Goal: Task Accomplishment & Management: Complete application form

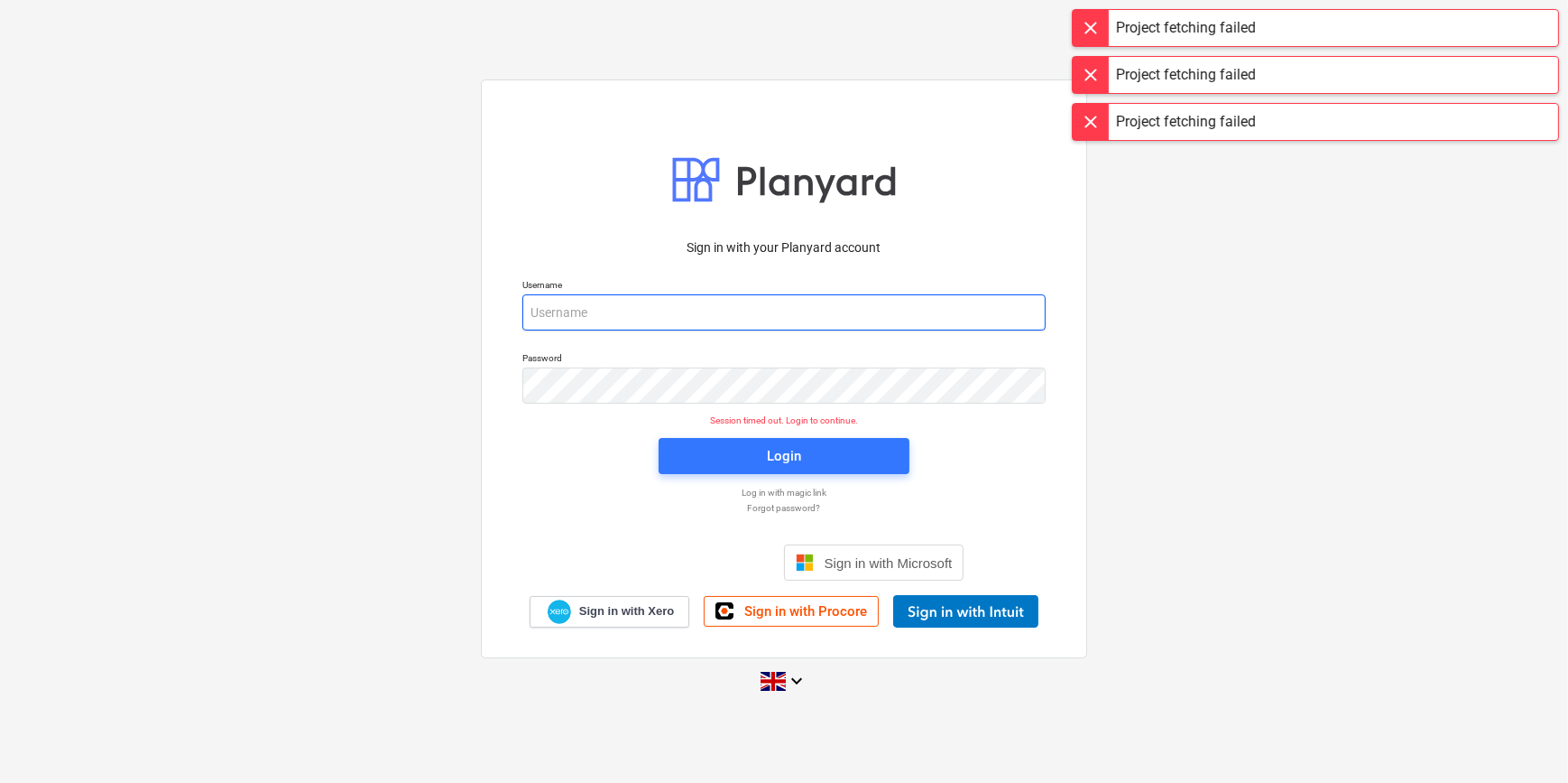
click at [625, 309] on input "email" at bounding box center [784, 312] width 523 height 37
type input "[PERSON_NAME][EMAIL_ADDRESS][PERSON_NAME][DOMAIN_NAME]"
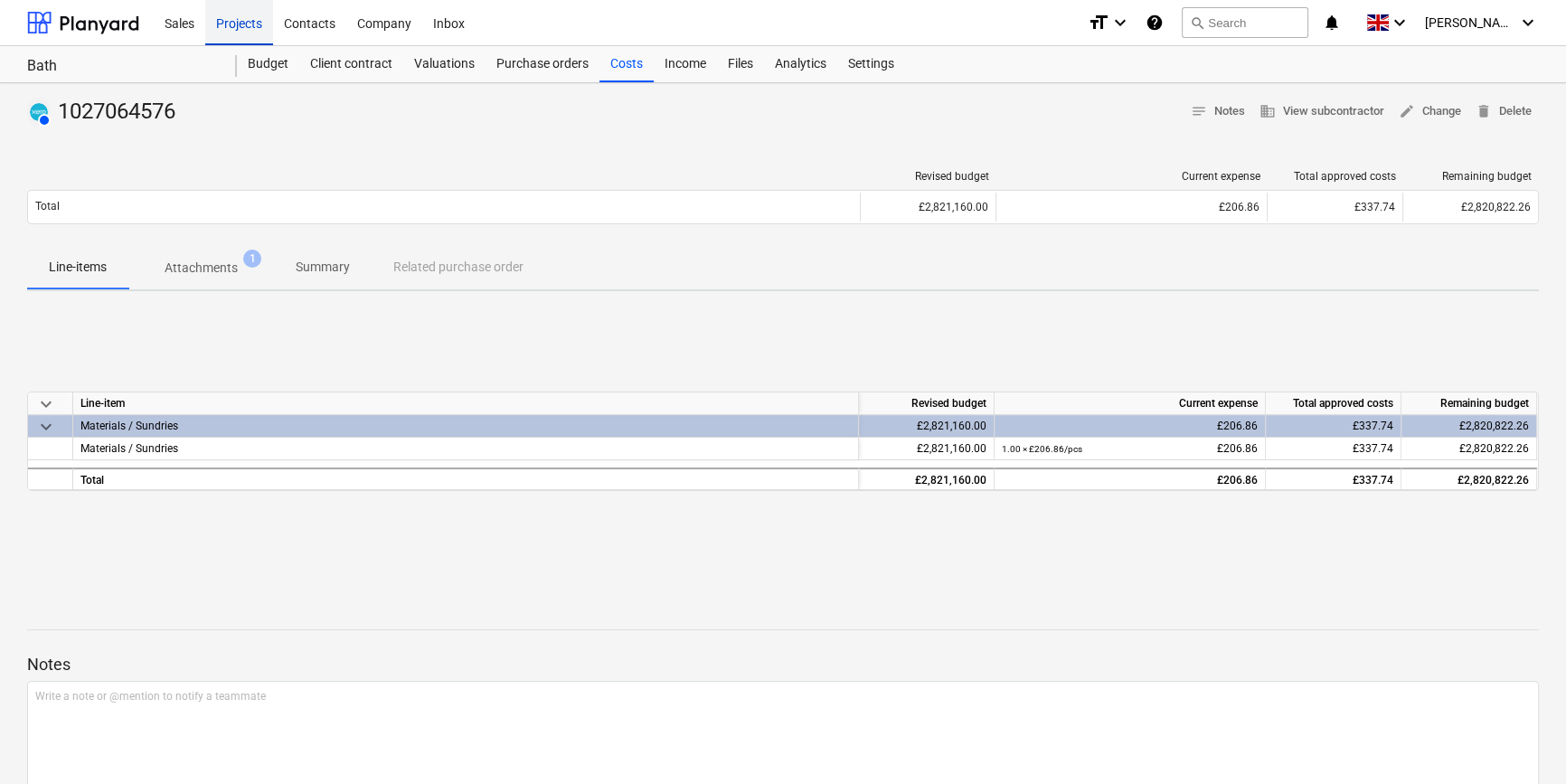
click at [230, 26] on div "Projects" at bounding box center [240, 22] width 68 height 46
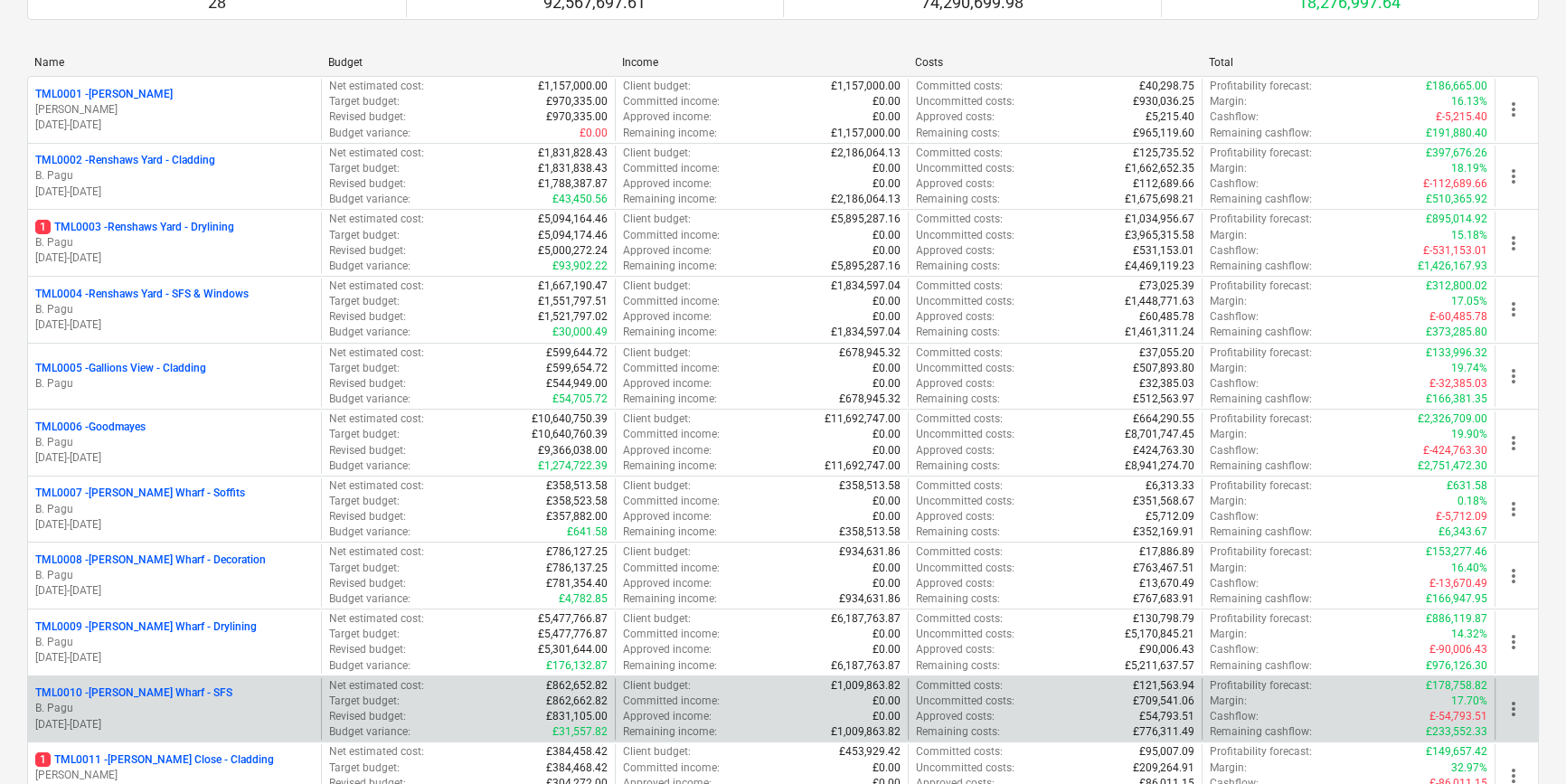
scroll to position [246, 0]
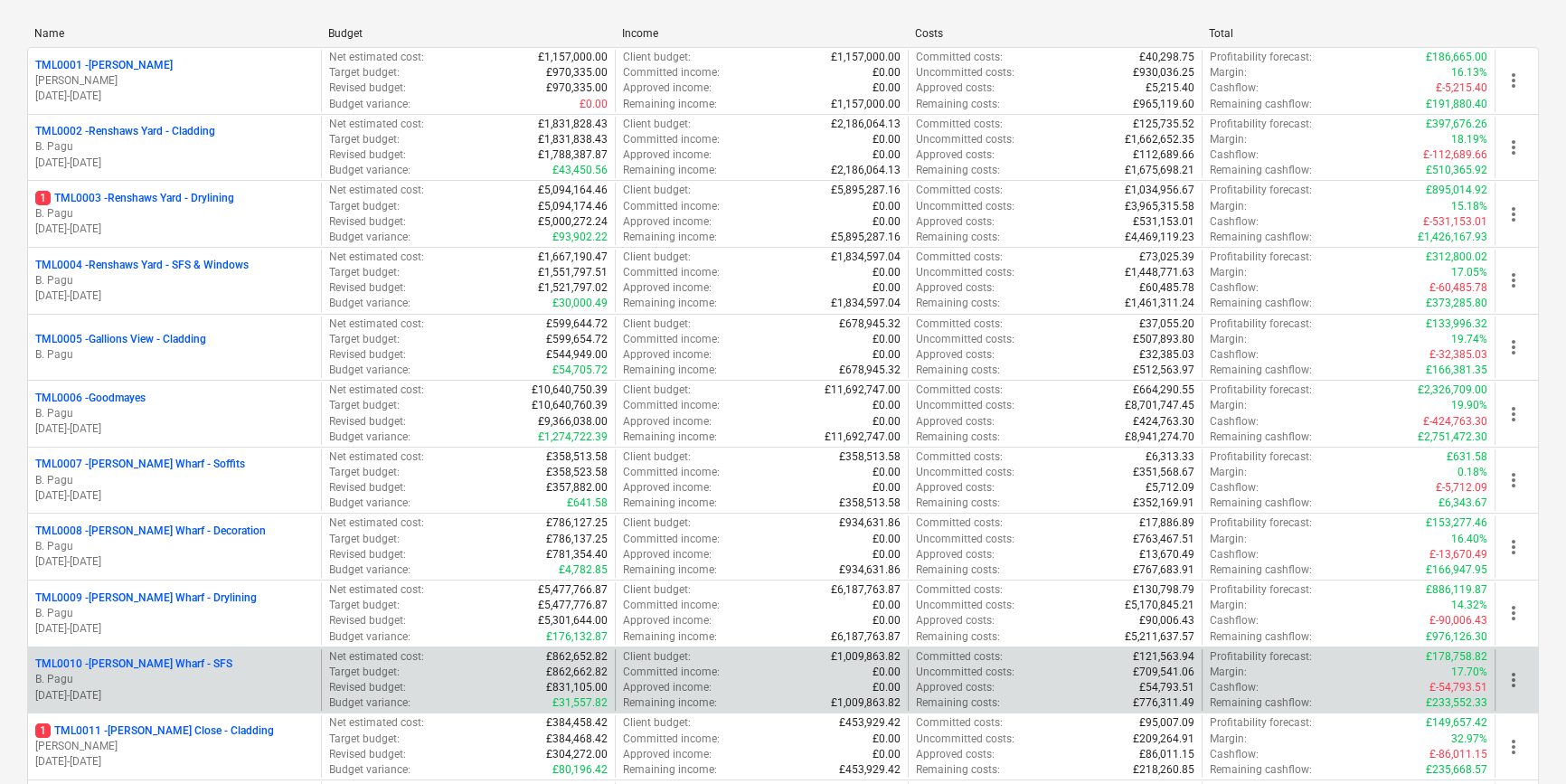
click at [207, 667] on p "TML0010 - [PERSON_NAME] Wharf - SFS" at bounding box center [134, 664] width 197 height 15
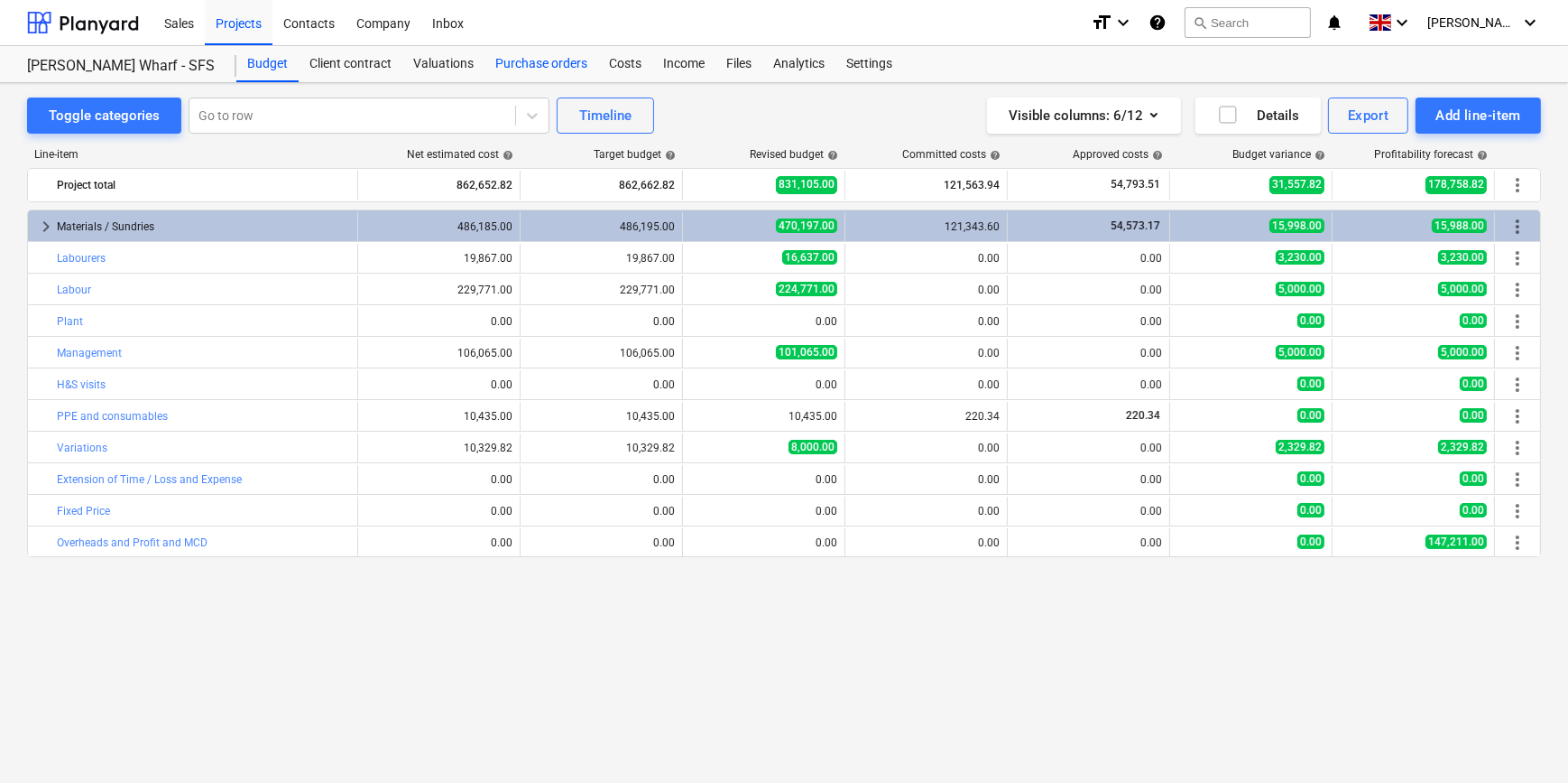
click at [528, 65] on div "Purchase orders" at bounding box center [541, 64] width 113 height 37
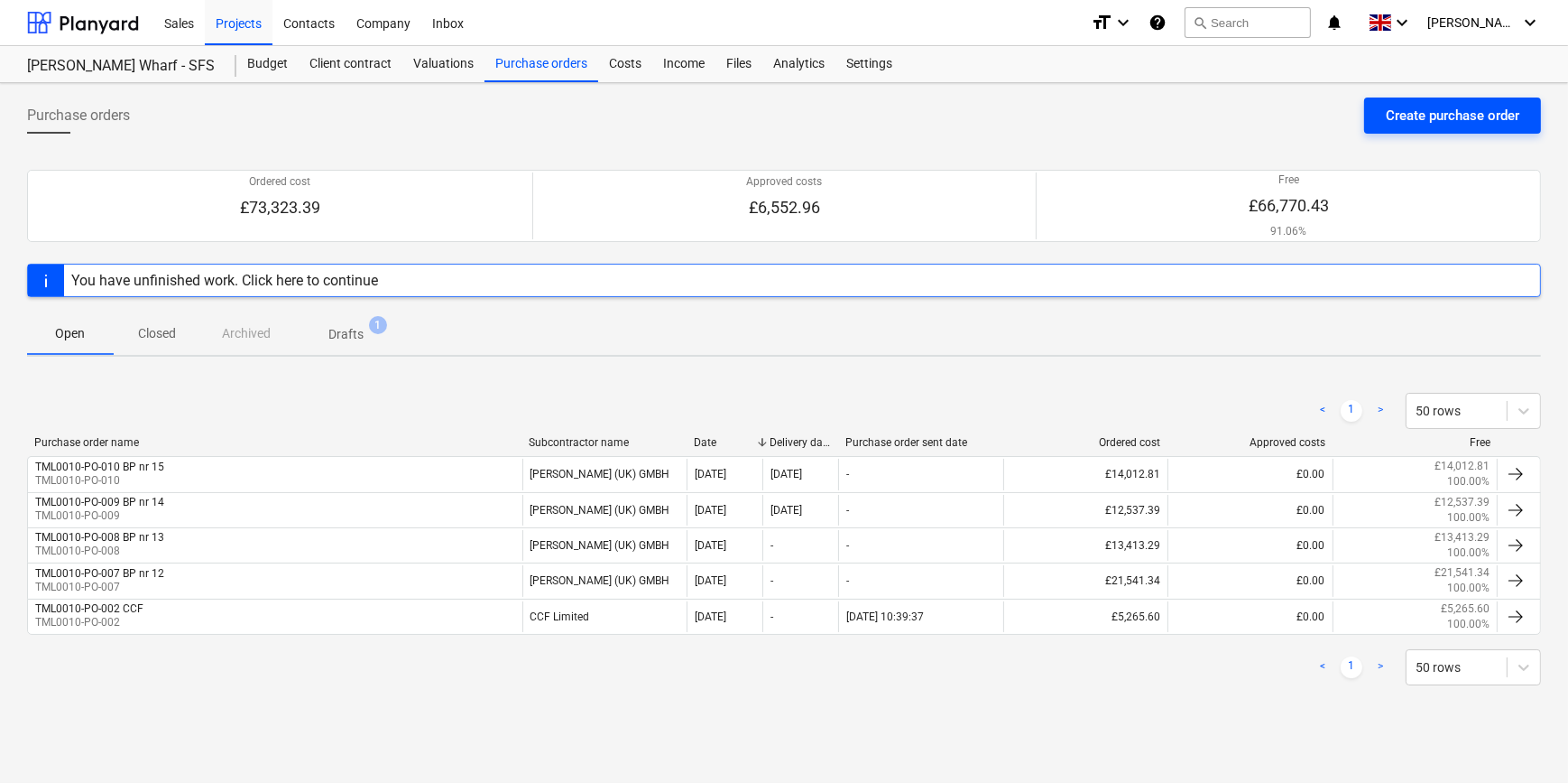
click at [1426, 115] on div "Create purchase order" at bounding box center [1453, 115] width 133 height 23
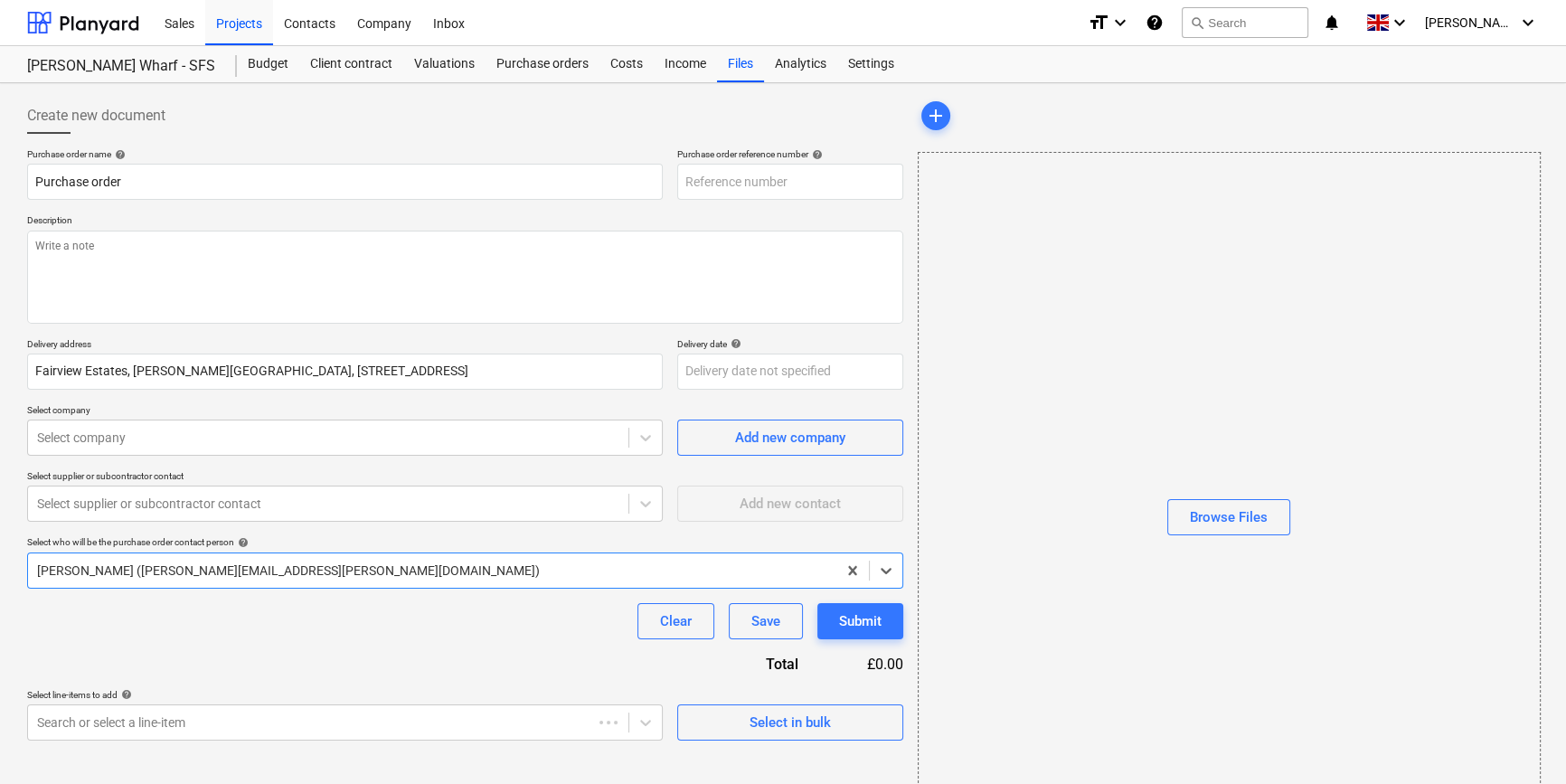
type input "TML0010-PO-012"
drag, startPoint x: 792, startPoint y: 173, endPoint x: 686, endPoint y: 181, distance: 106.3
click at [686, 181] on input "TML0010-PO-012" at bounding box center [790, 181] width 226 height 37
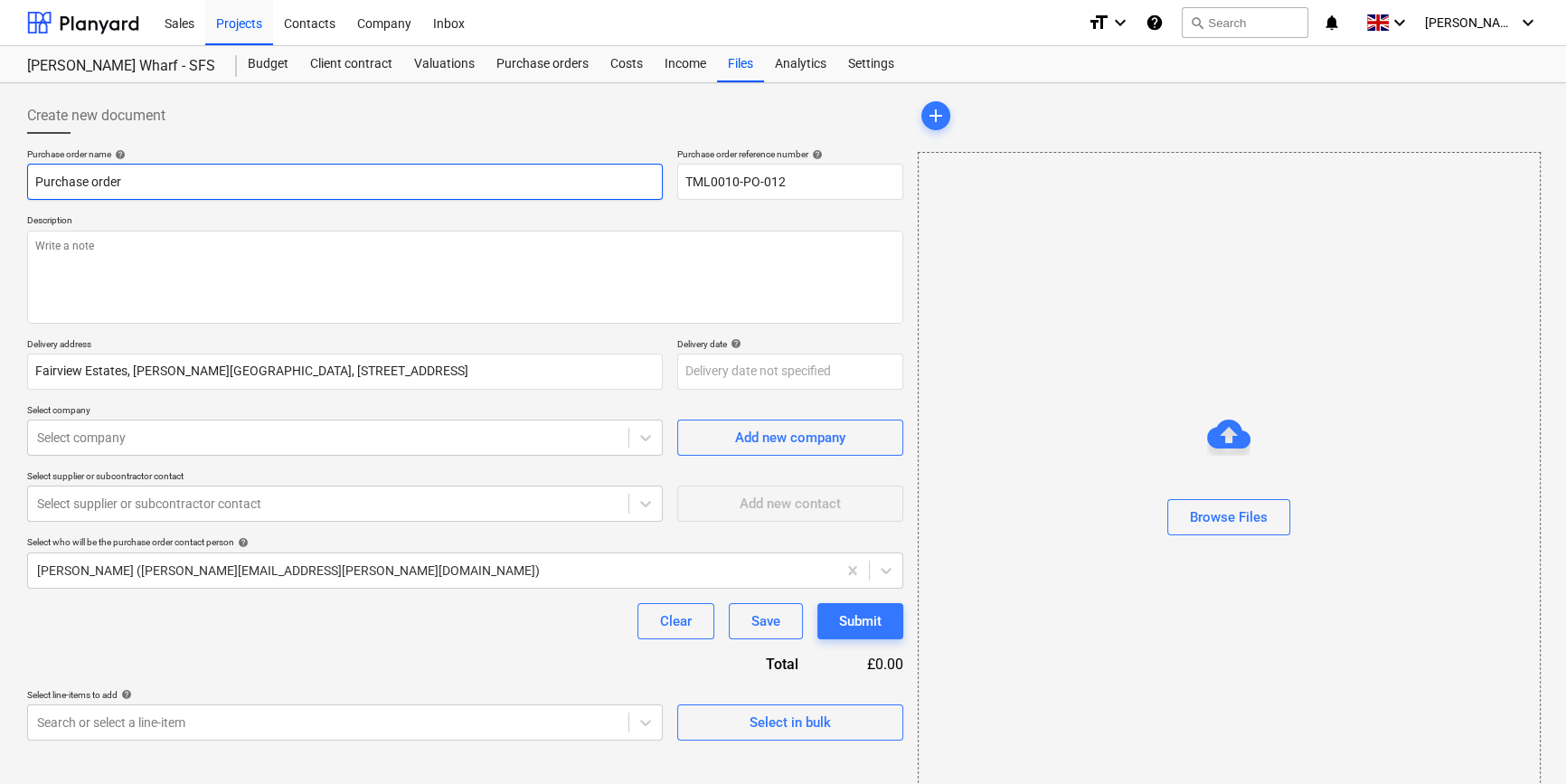
drag, startPoint x: 127, startPoint y: 184, endPoint x: 26, endPoint y: 181, distance: 101.0
click at [29, 182] on input "Purchase order" at bounding box center [345, 181] width 636 height 37
paste input "TML0010-PO-012"
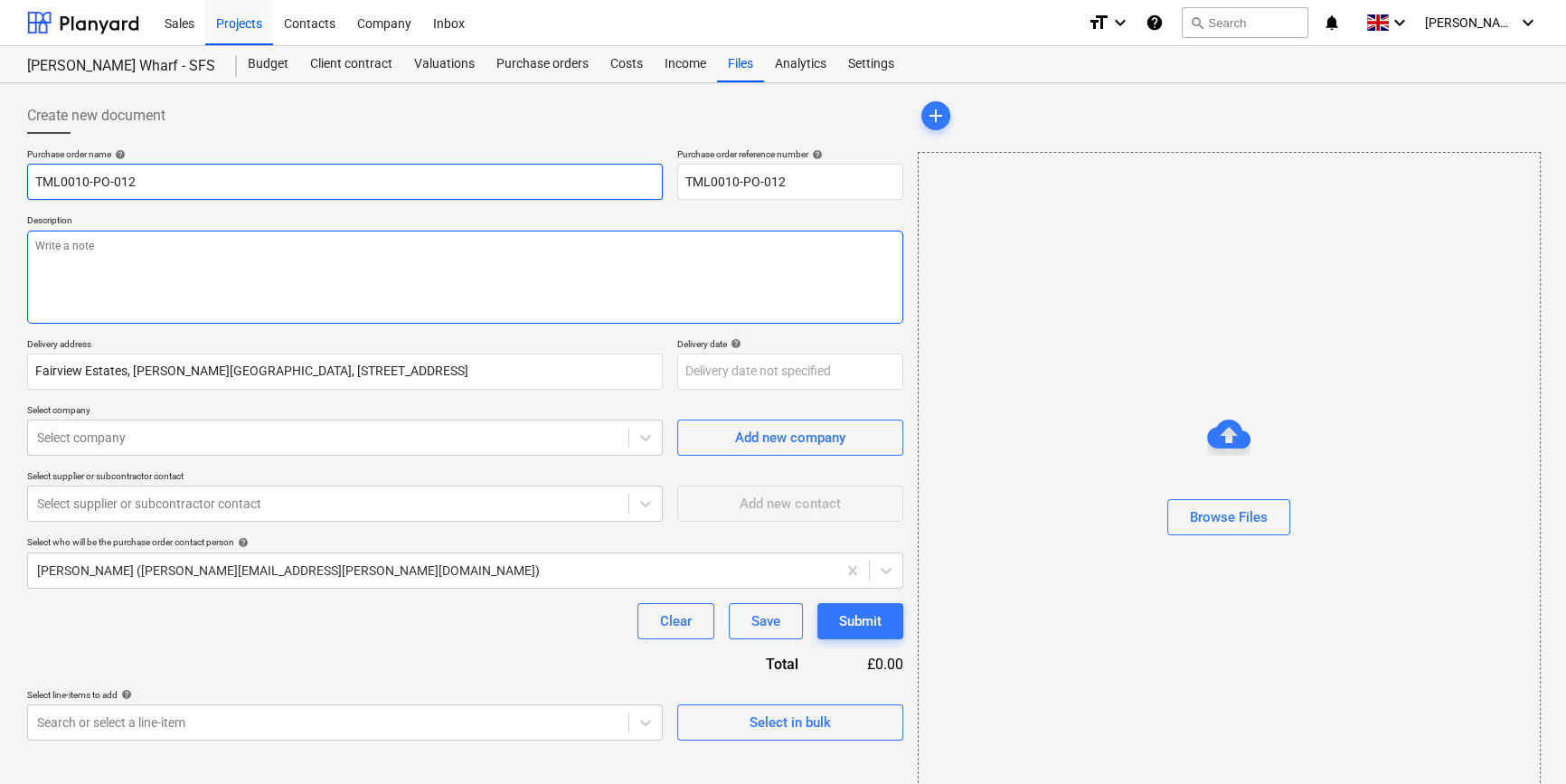
type input "TML0010-PO-012"
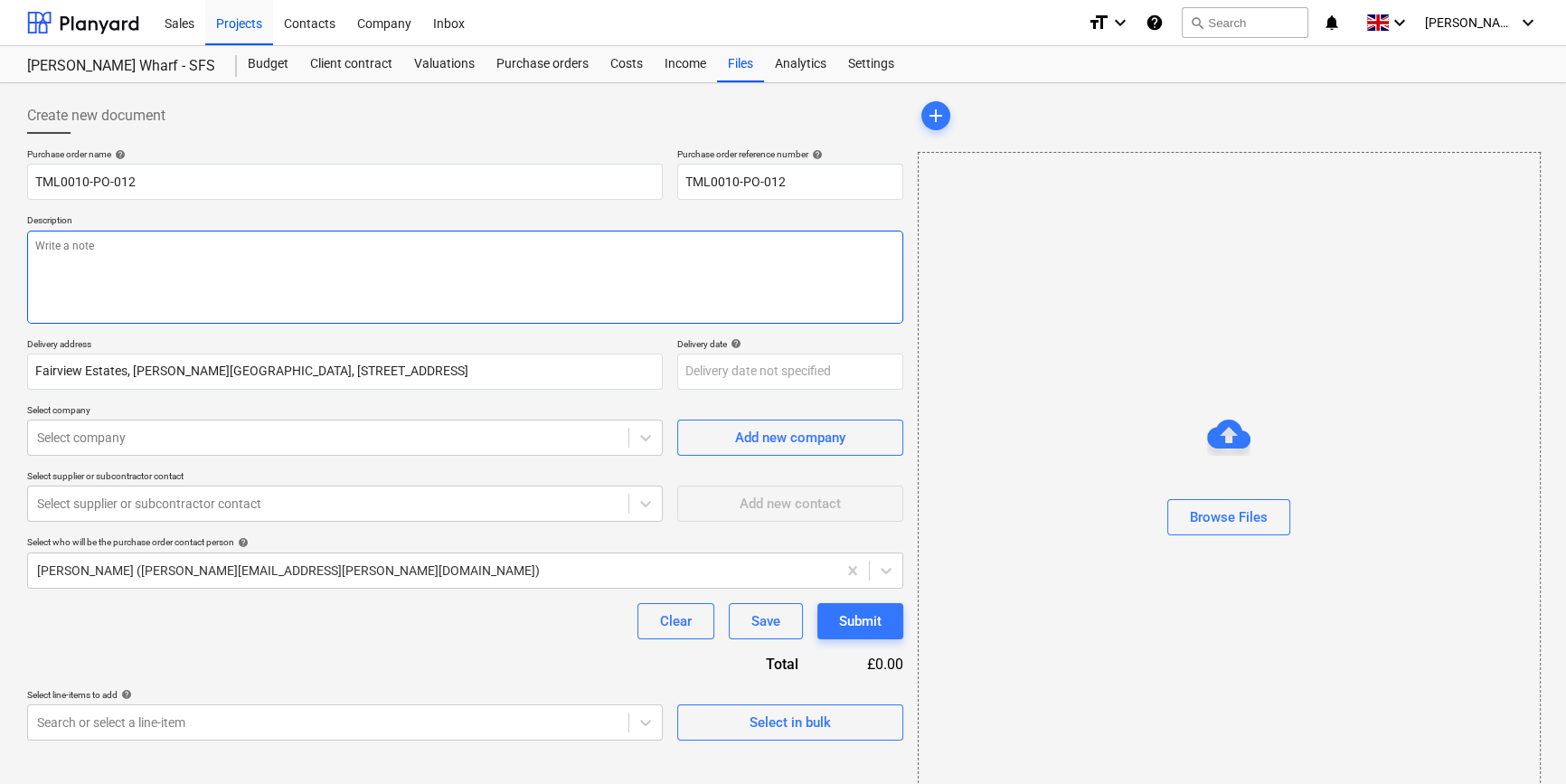
click at [45, 257] on textarea at bounding box center [465, 276] width 876 height 93
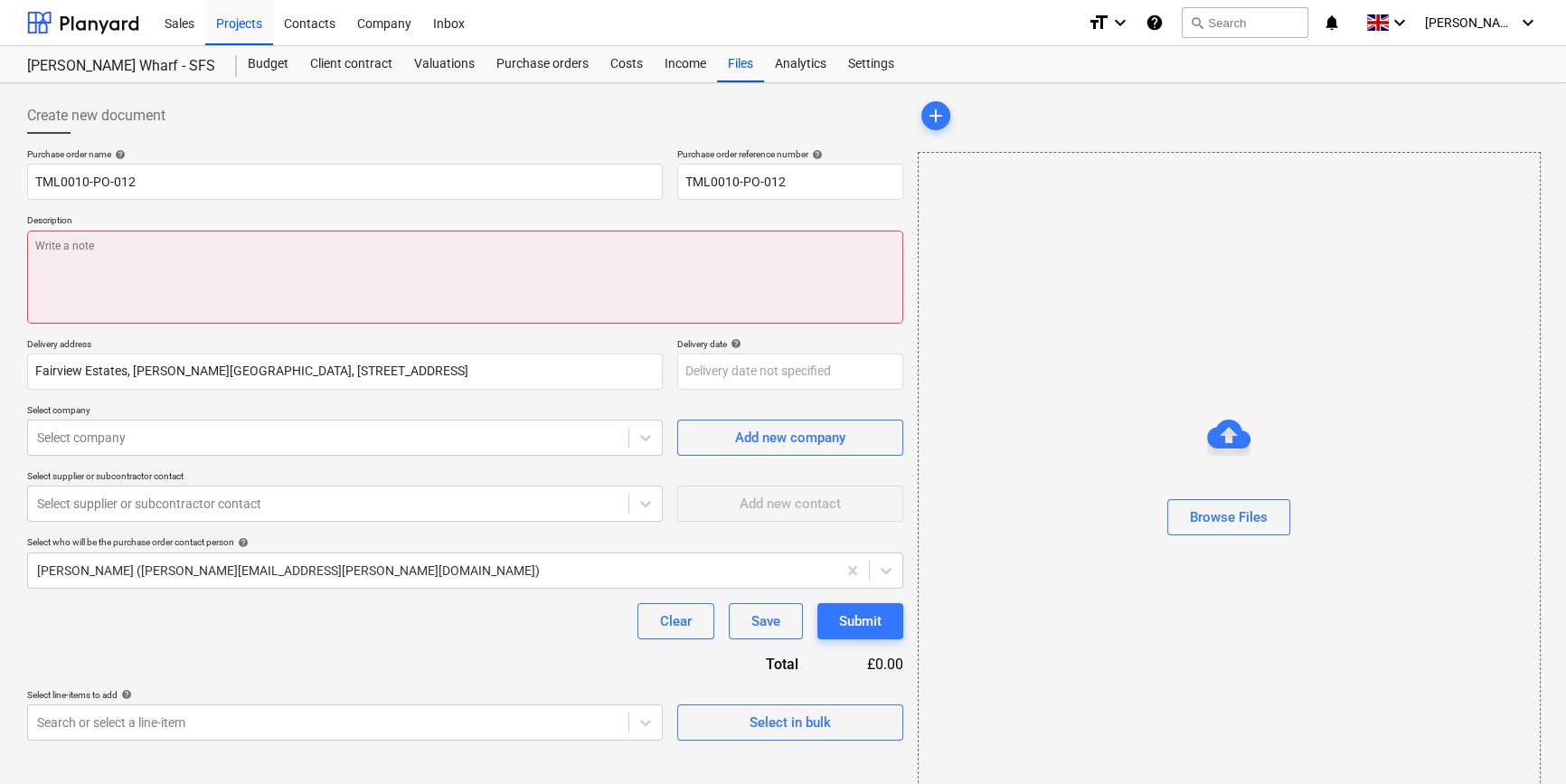
paste textarea "Site contact [PERSON_NAME] [PHONE_NUMBER]"
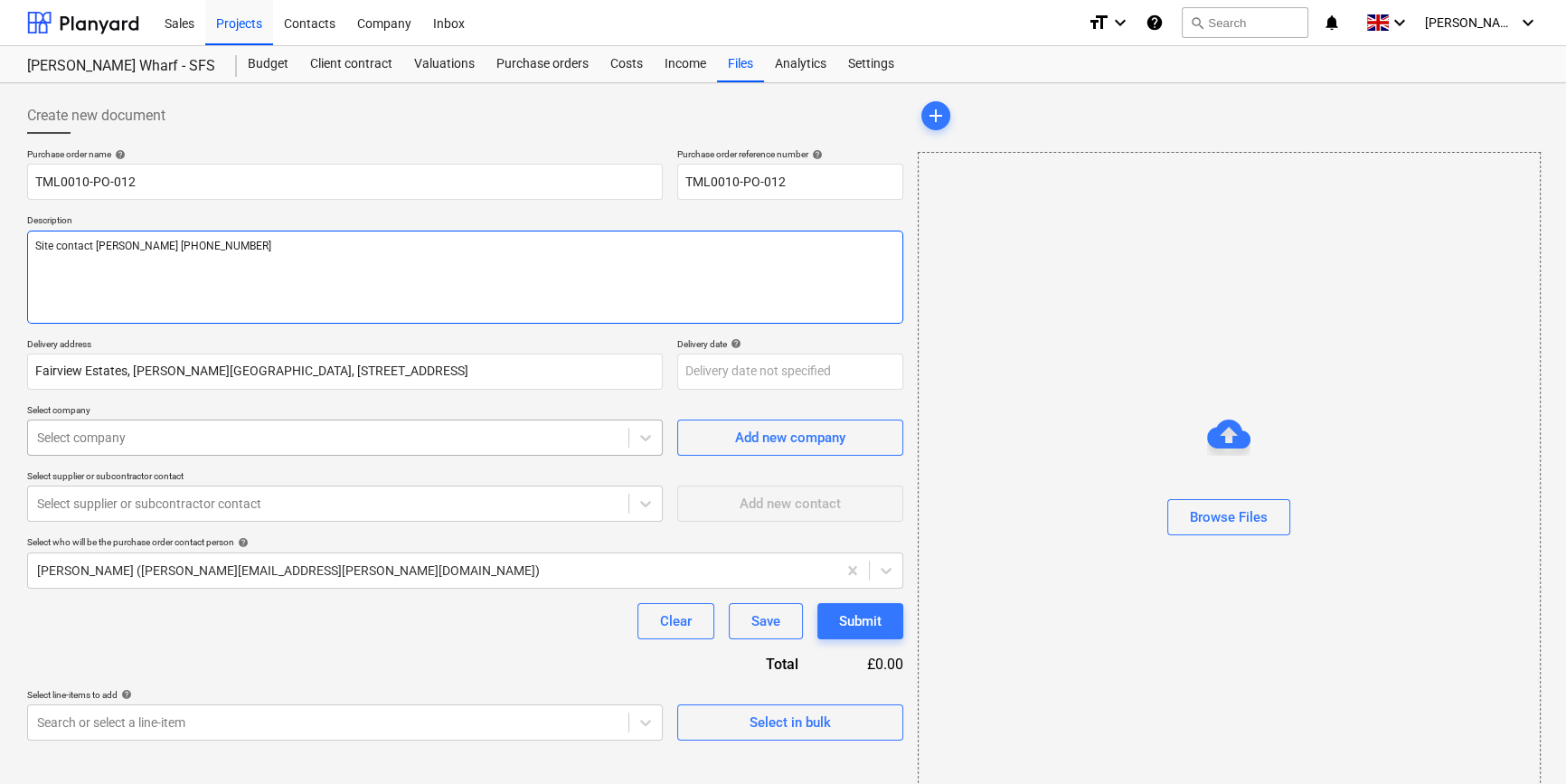
type textarea "Site contact [PERSON_NAME] [PHONE_NUMBER]"
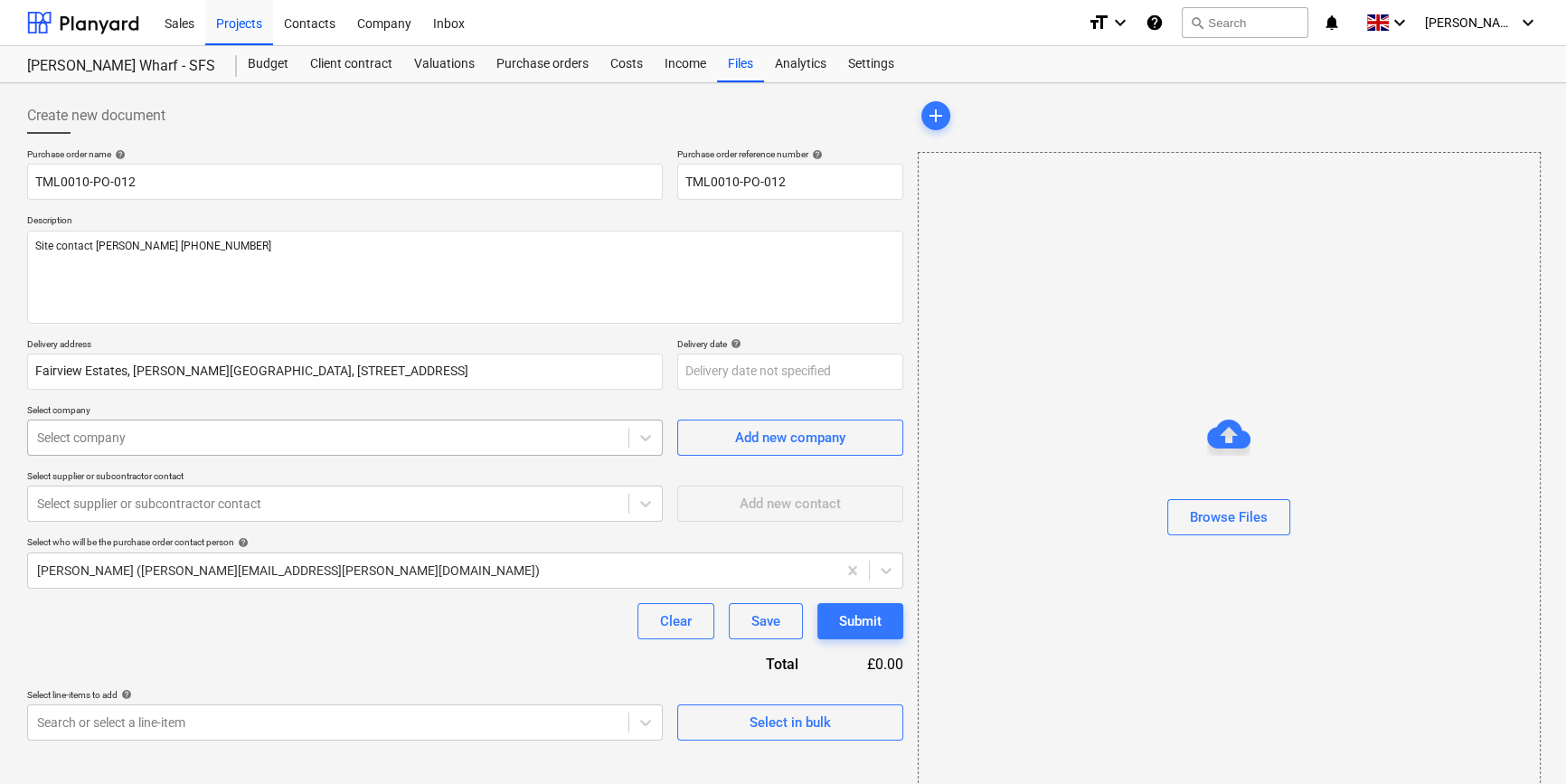
click at [368, 437] on div at bounding box center [328, 437] width 582 height 18
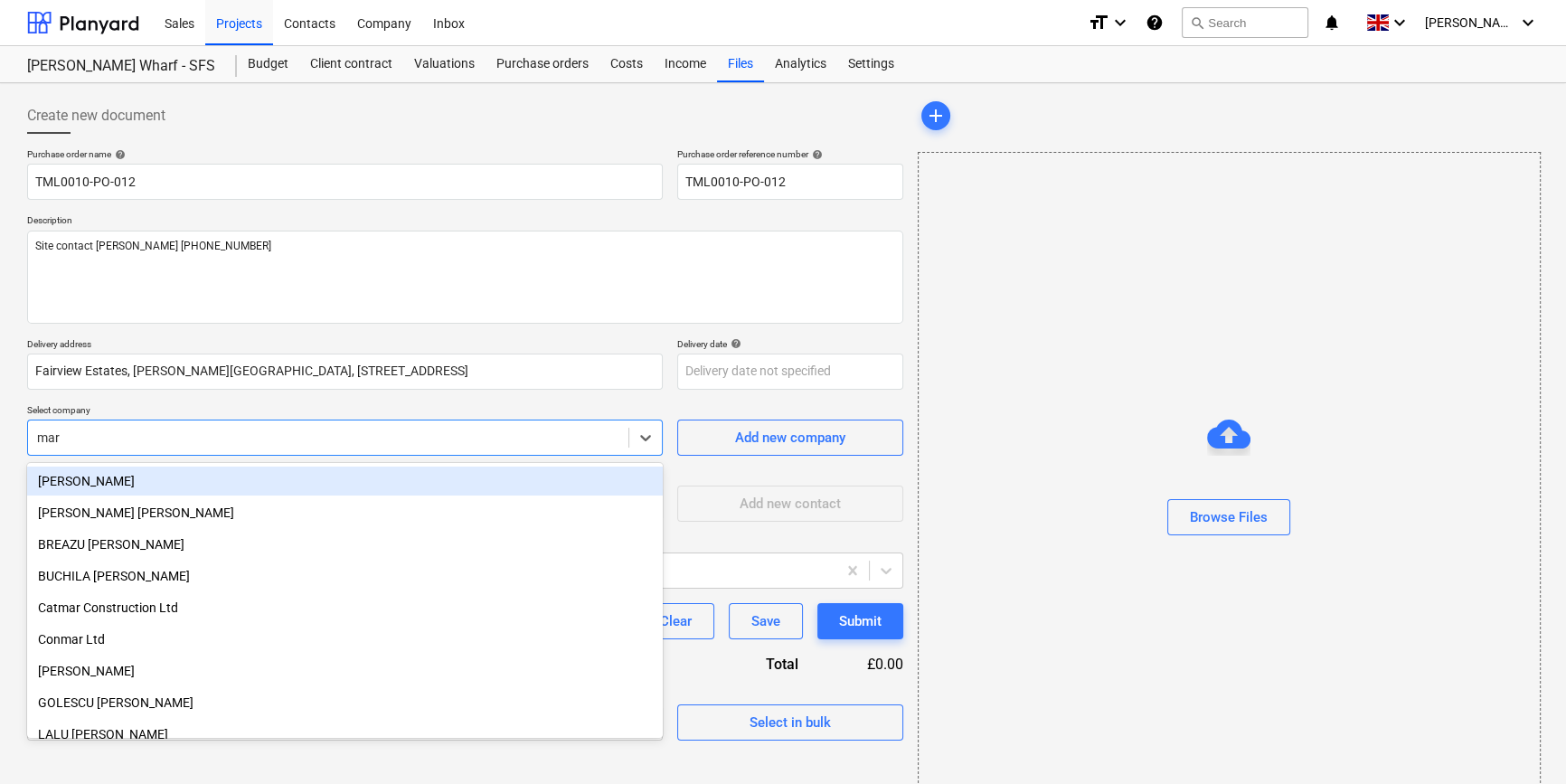
type input "mark"
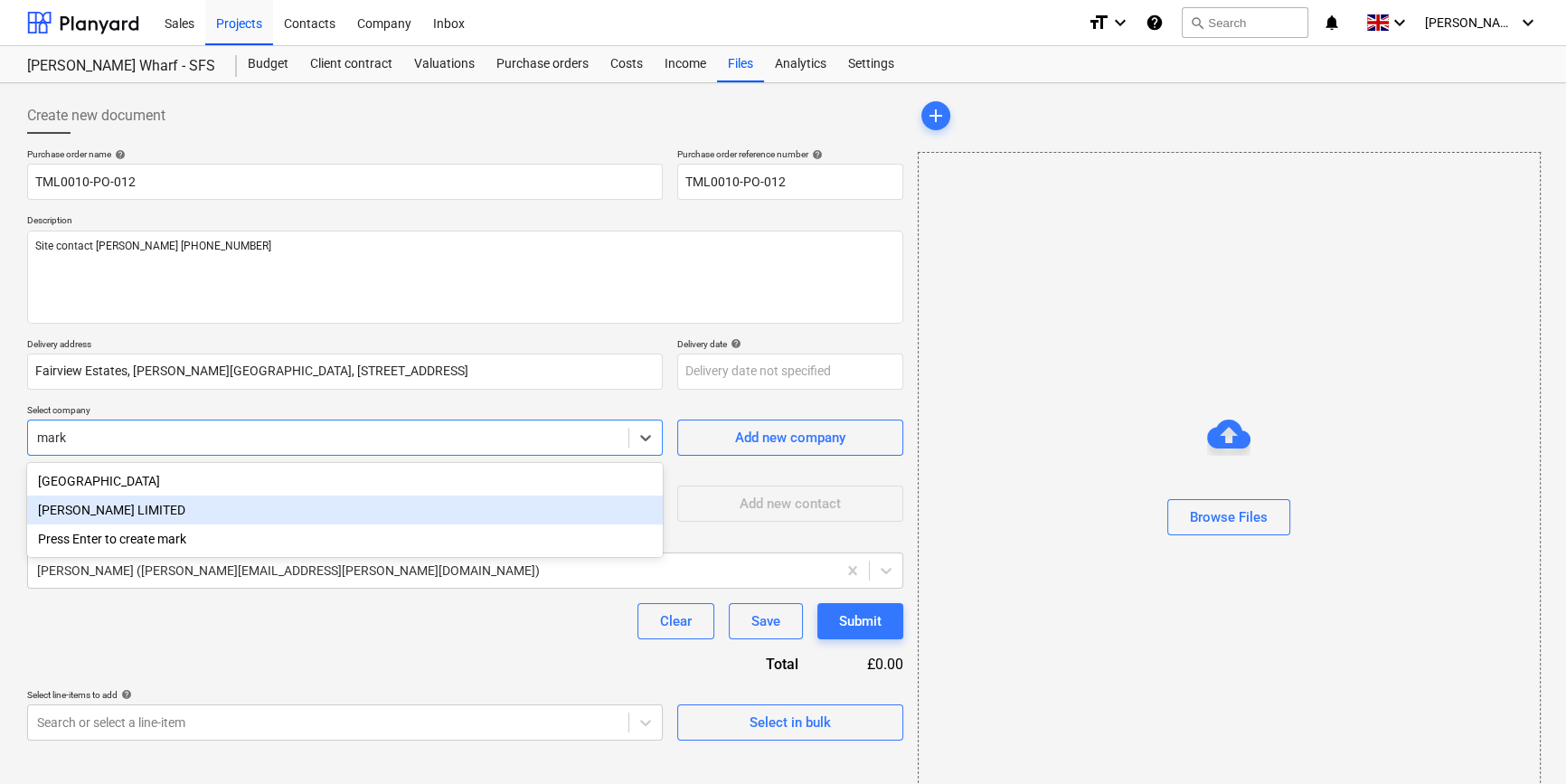
click at [145, 510] on div "[PERSON_NAME] LIMITED" at bounding box center [345, 509] width 636 height 29
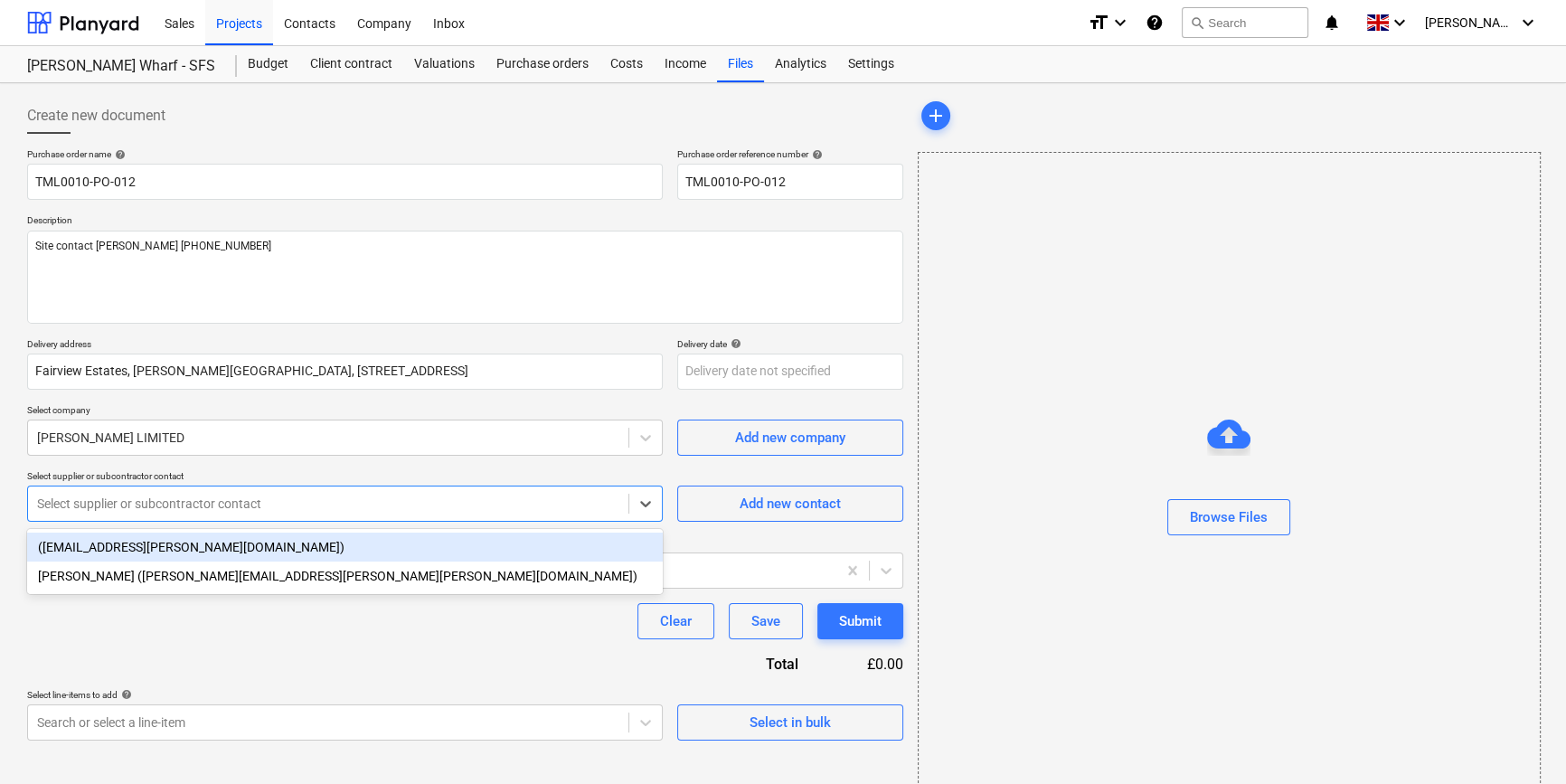
click at [145, 510] on div at bounding box center [328, 503] width 582 height 18
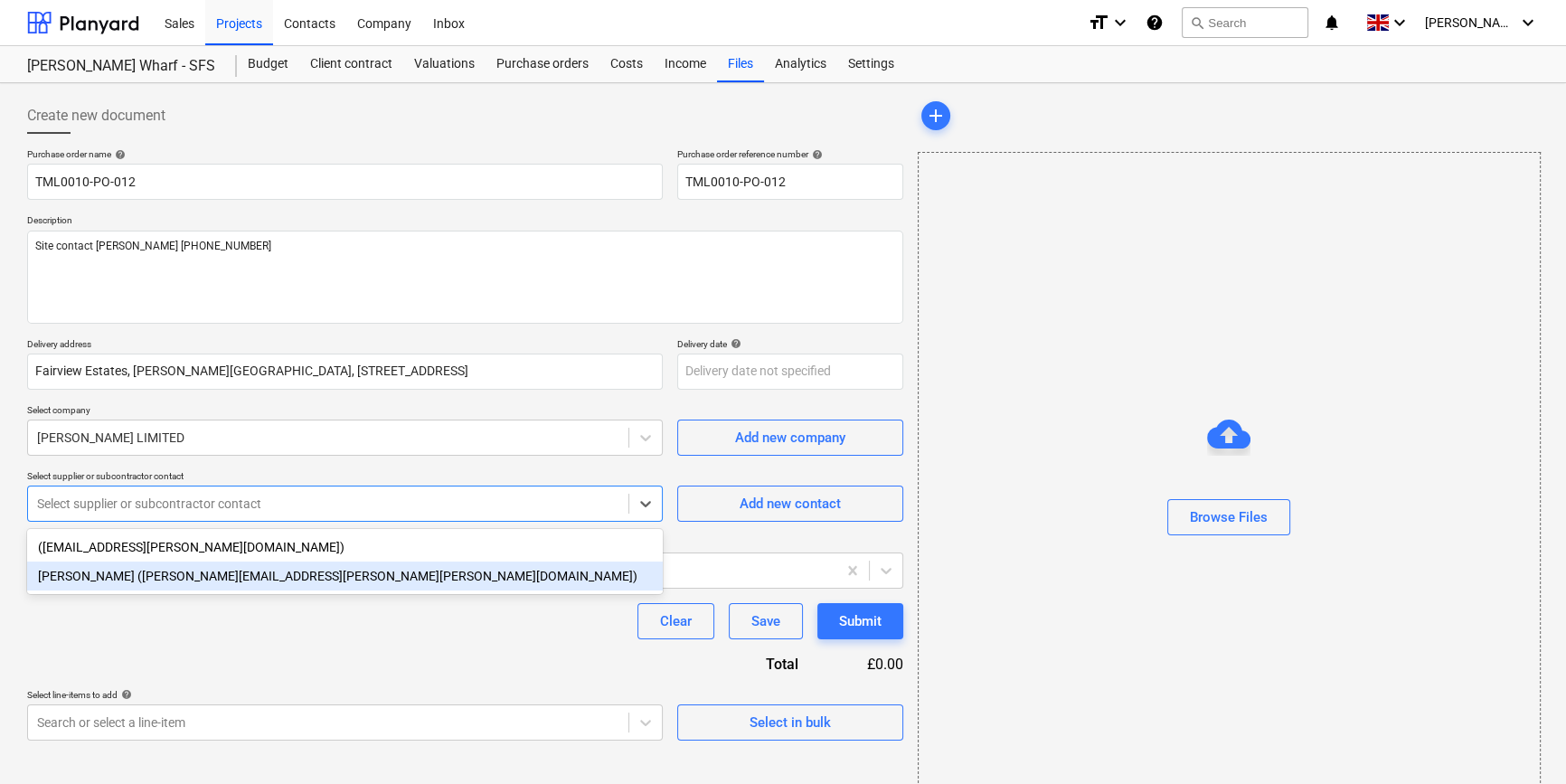
click at [147, 580] on div "[PERSON_NAME] ([PERSON_NAME][EMAIL_ADDRESS][PERSON_NAME][PERSON_NAME][DOMAIN_NA…" at bounding box center [345, 576] width 636 height 29
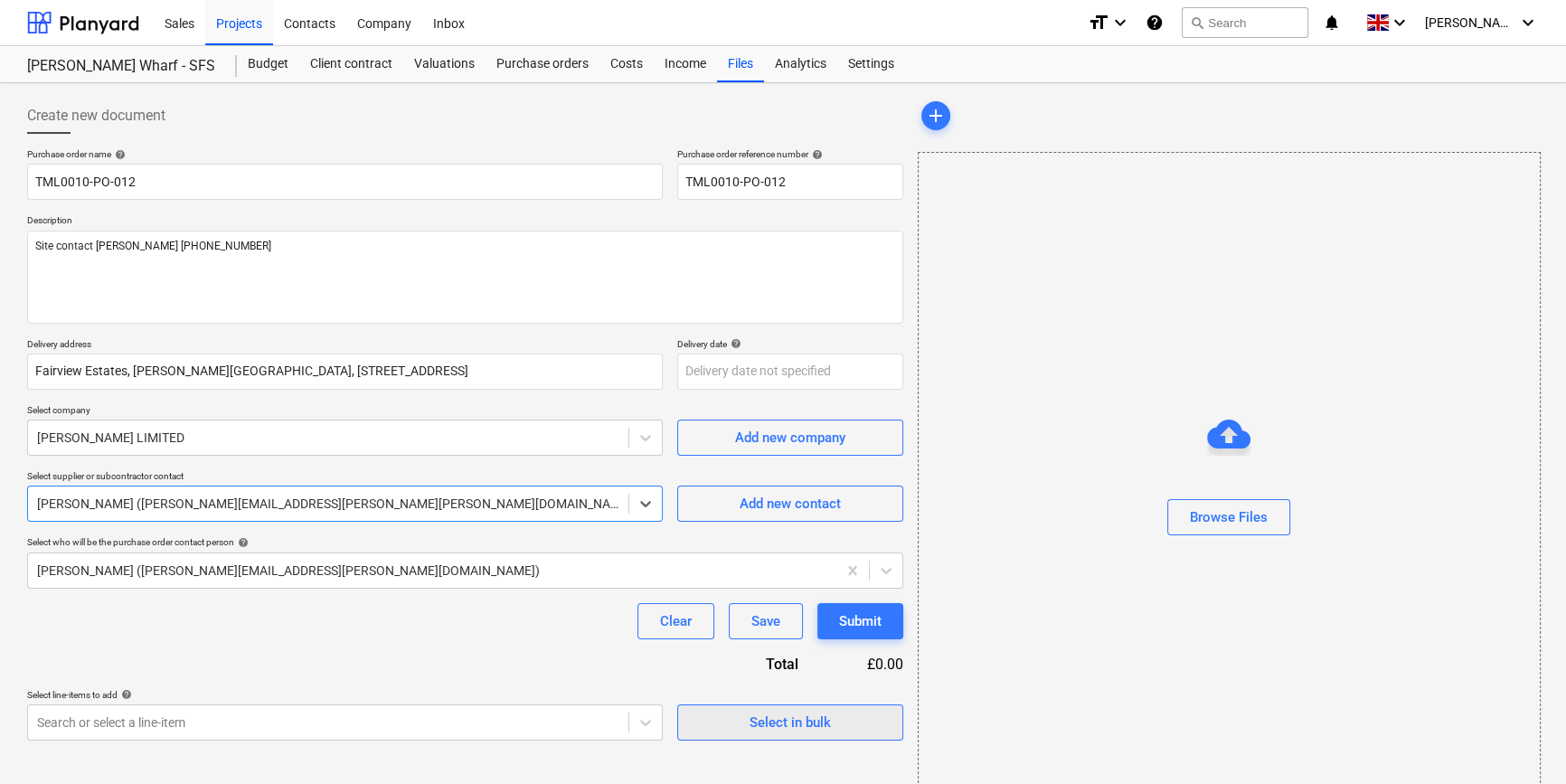
click at [759, 731] on div "Select in bulk" at bounding box center [790, 722] width 82 height 23
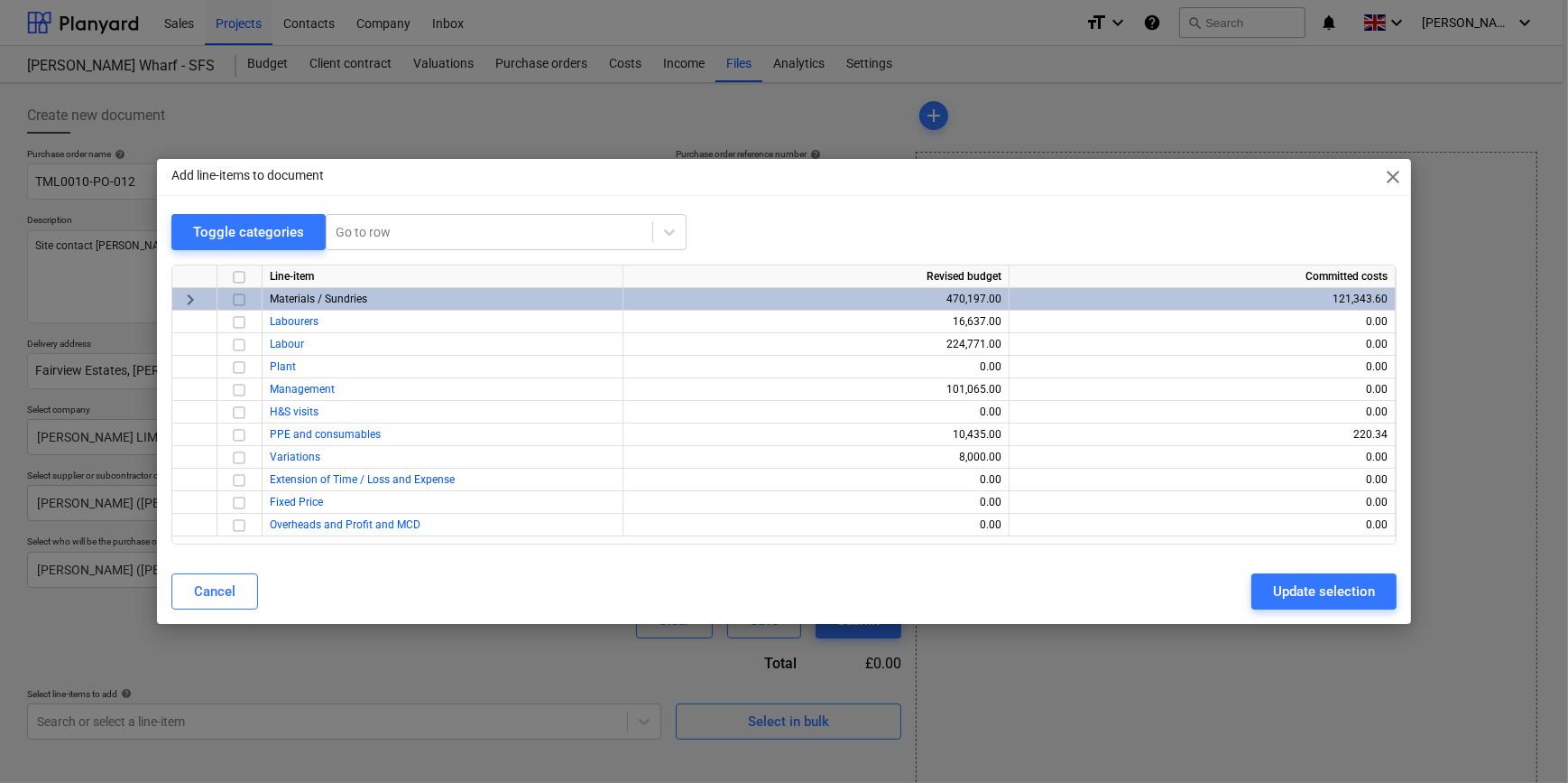
click at [238, 300] on input "checkbox" at bounding box center [239, 299] width 22 height 22
click at [1251, 597] on button "Update selection" at bounding box center [1323, 591] width 145 height 37
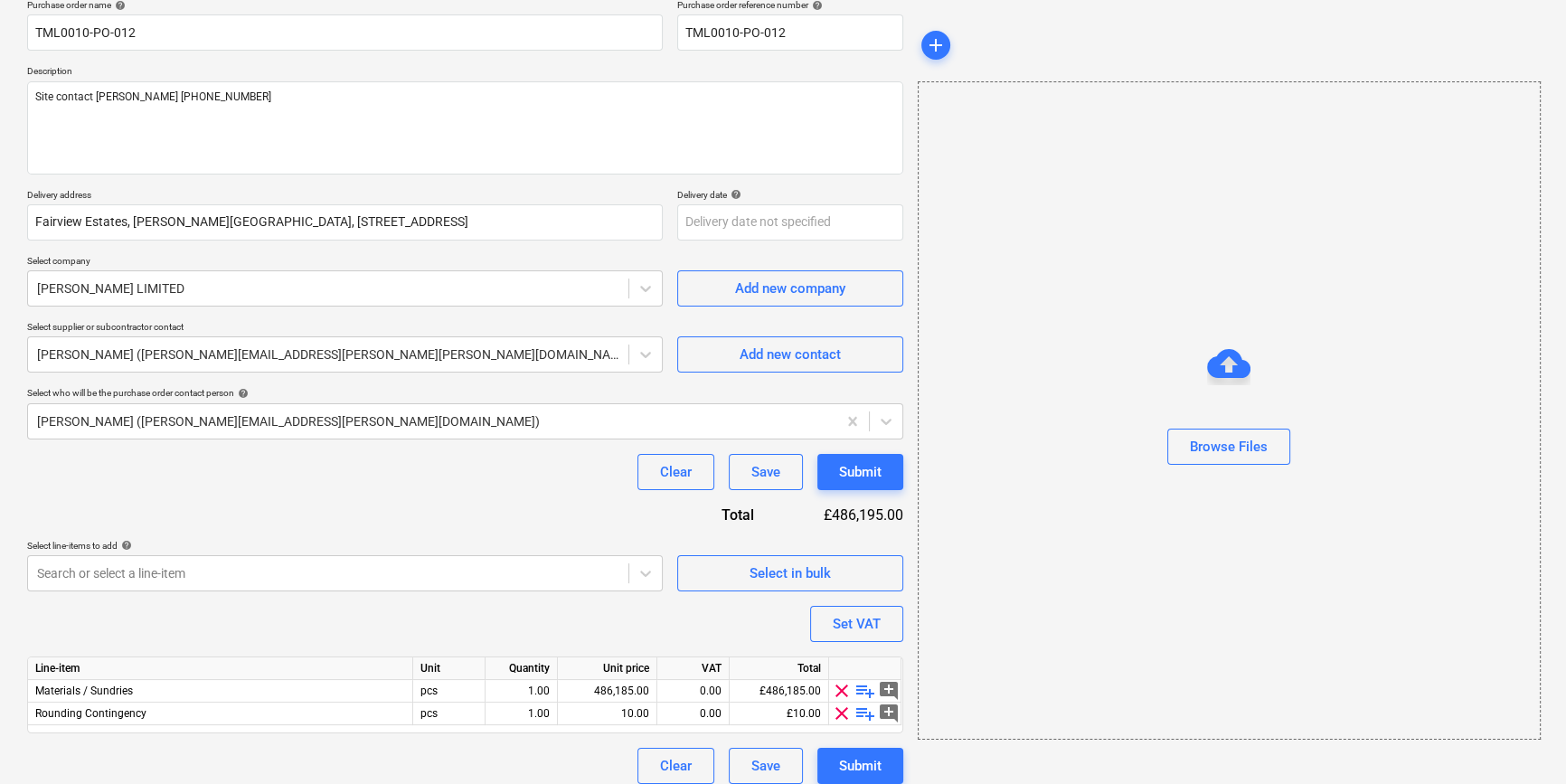
scroll to position [162, 0]
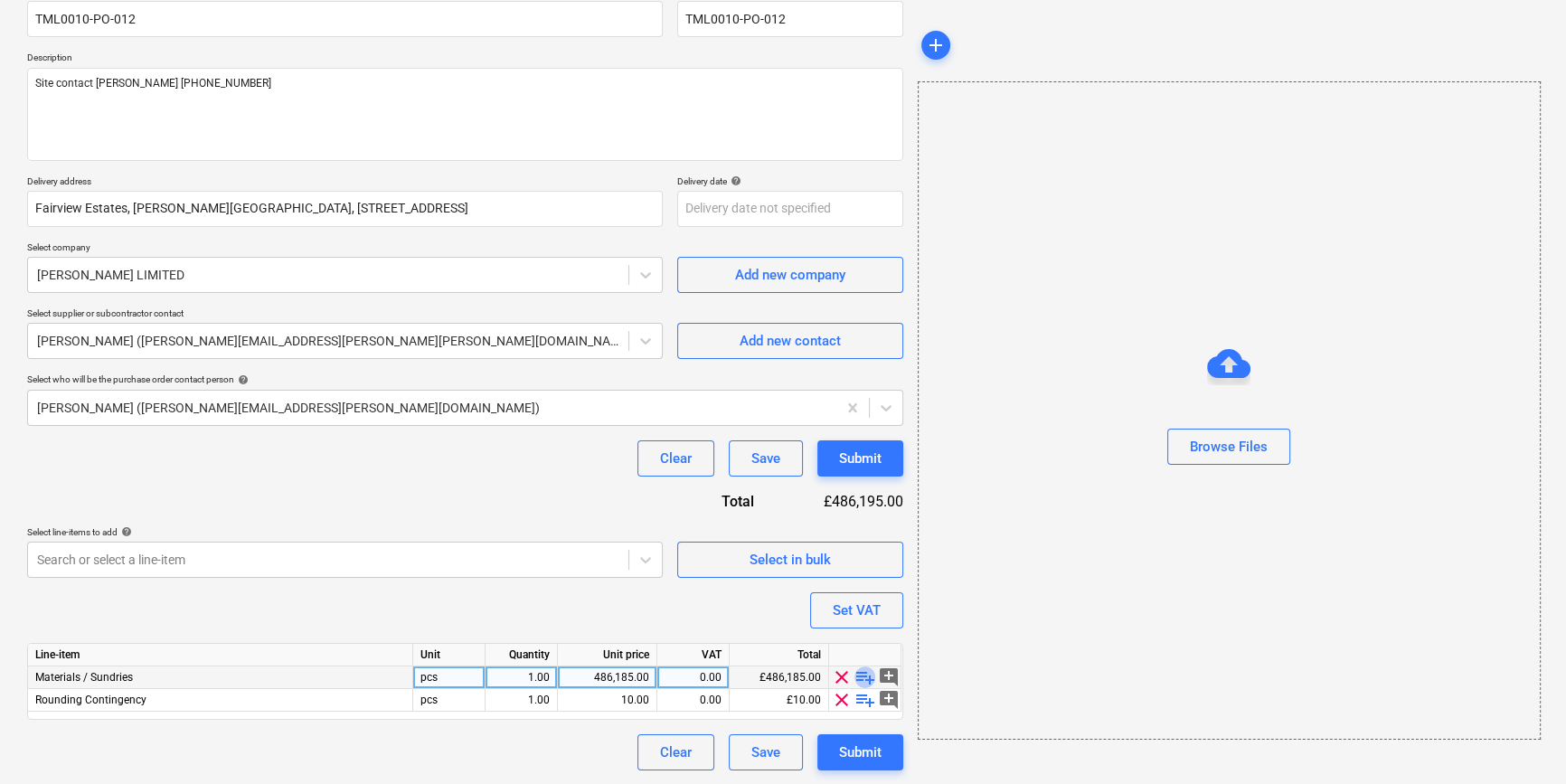
click at [863, 676] on span "playlist_add" at bounding box center [865, 676] width 22 height 22
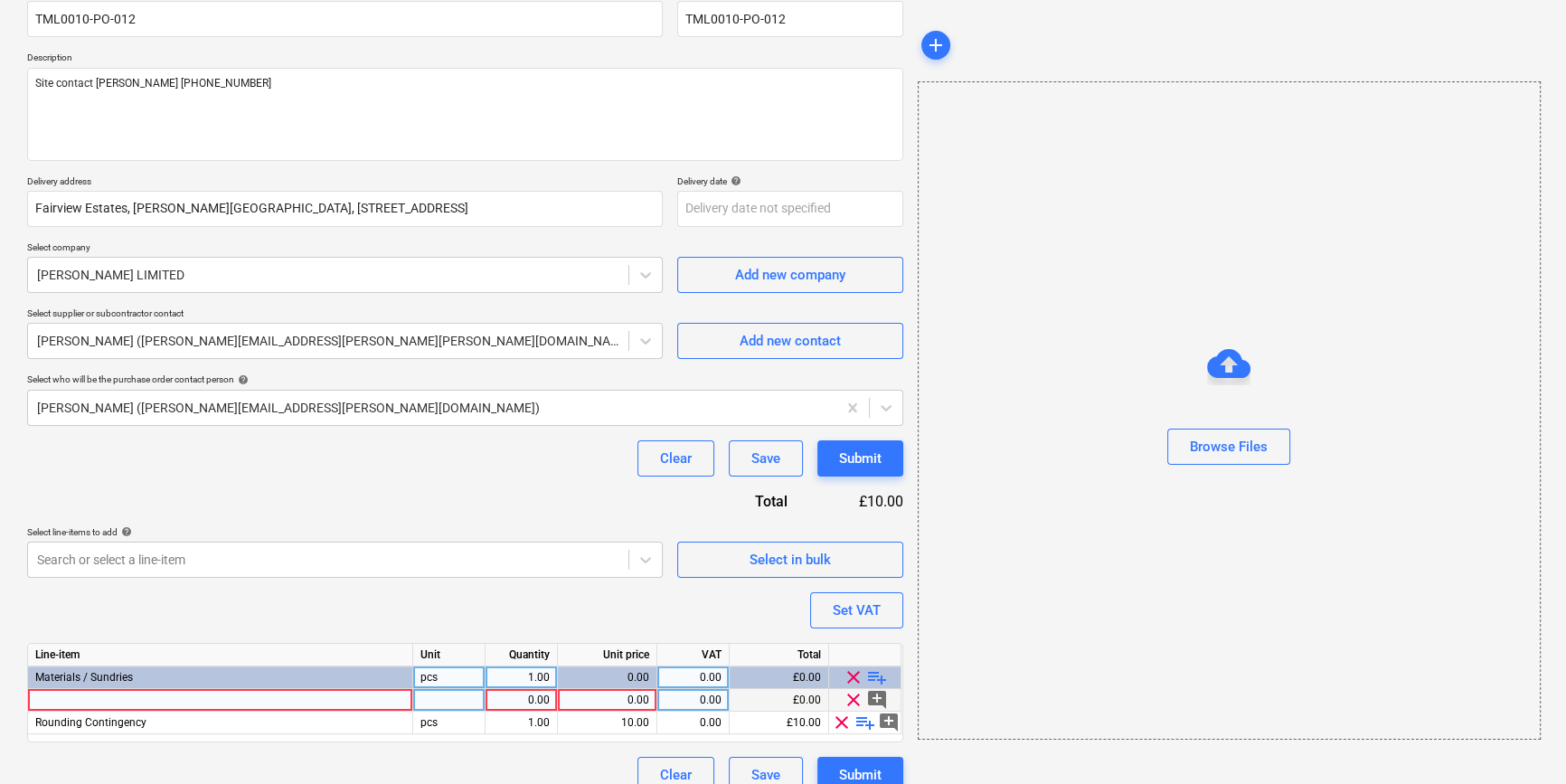
click at [61, 699] on div at bounding box center [221, 699] width 385 height 23
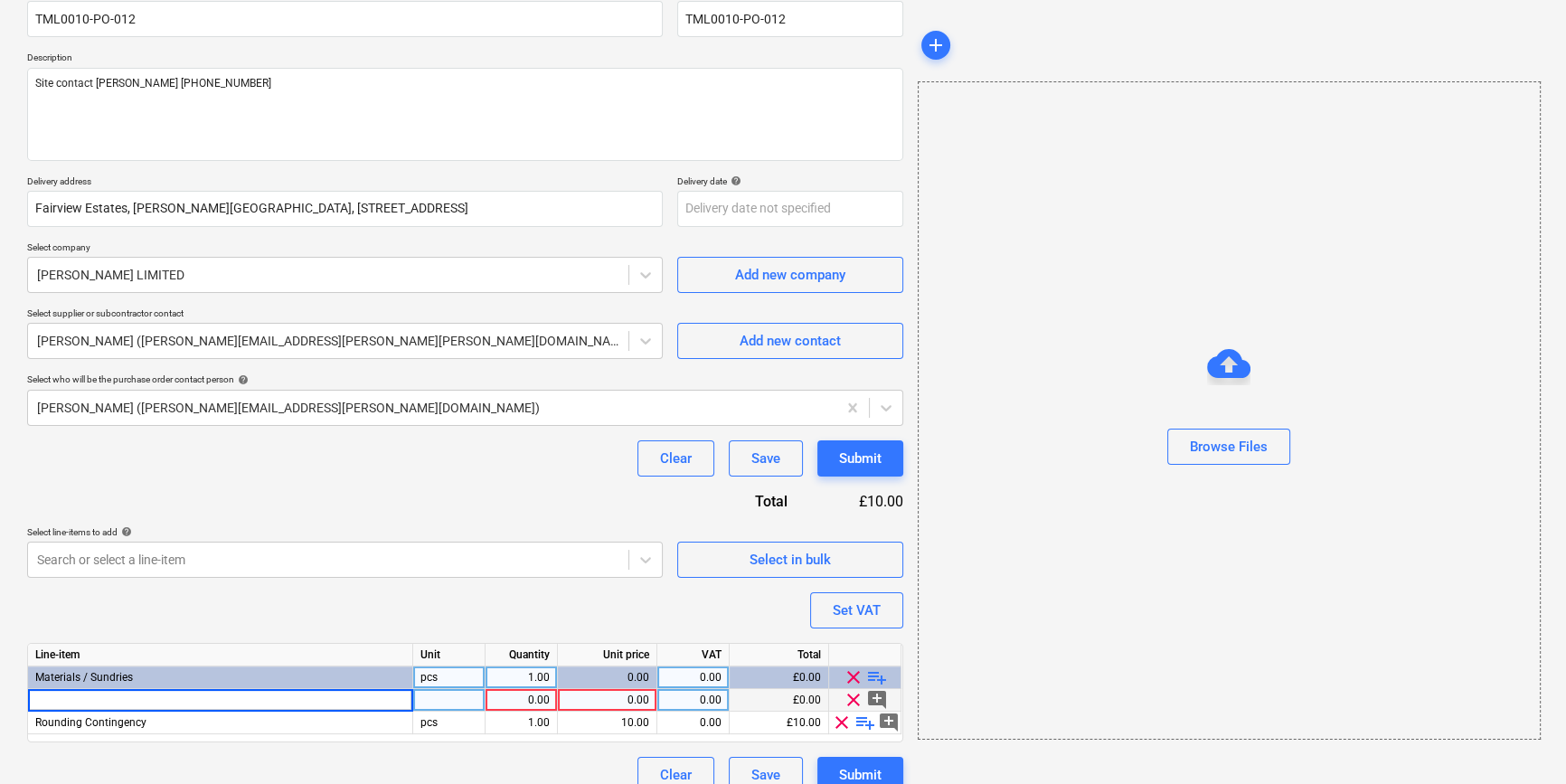
type input "[PERSON_NAME] Windliner board 2400x1200x12.5mm"
click at [713, 208] on input "text" at bounding box center [790, 208] width 226 height 37
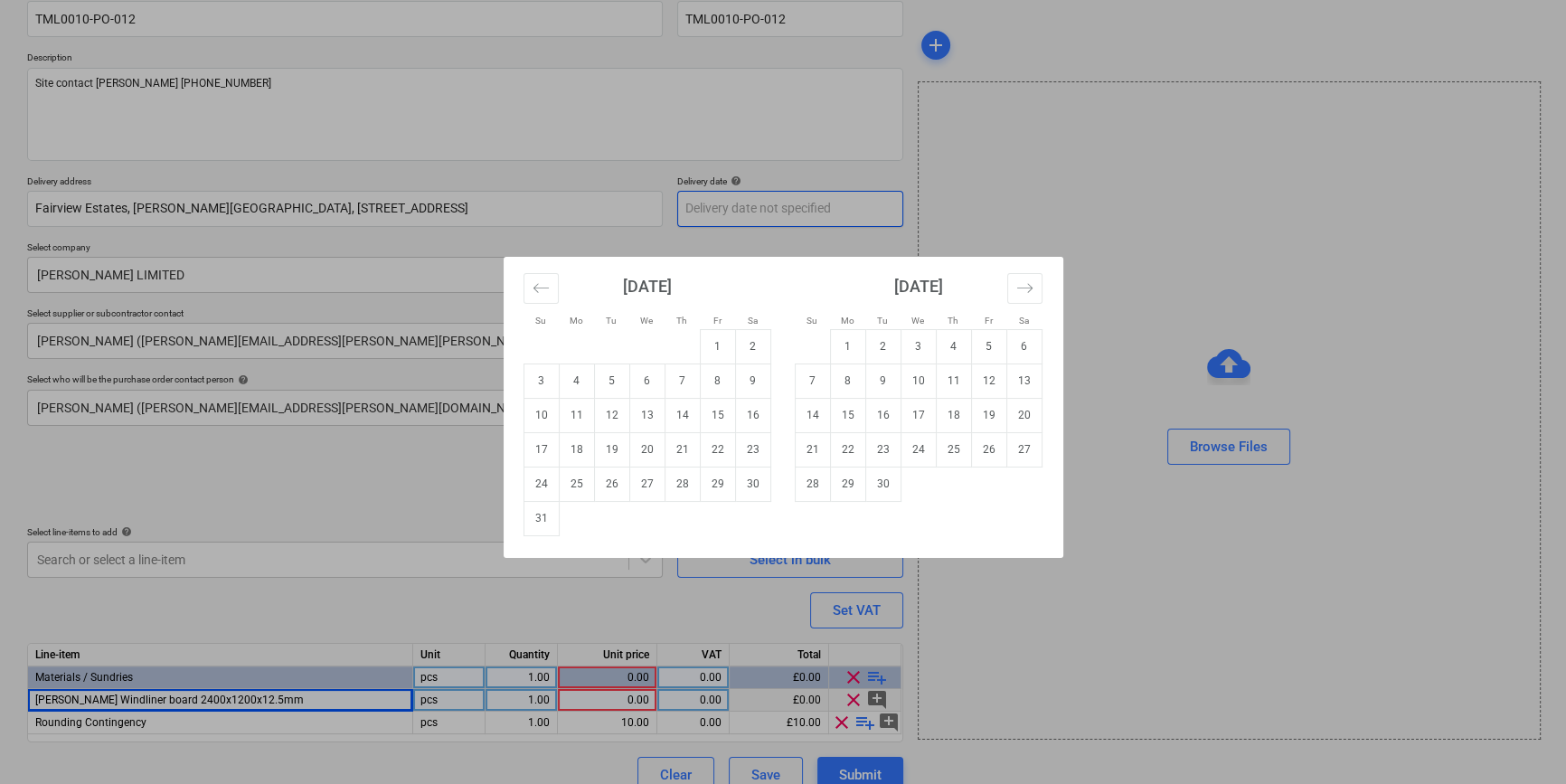
click at [713, 208] on body "Sales Projects Contacts Company Inbox format_size keyboard_arrow_down help sear…" at bounding box center [783, 229] width 1566 height 784
click at [579, 448] on td "18" at bounding box center [577, 449] width 36 height 35
type input "[DATE]"
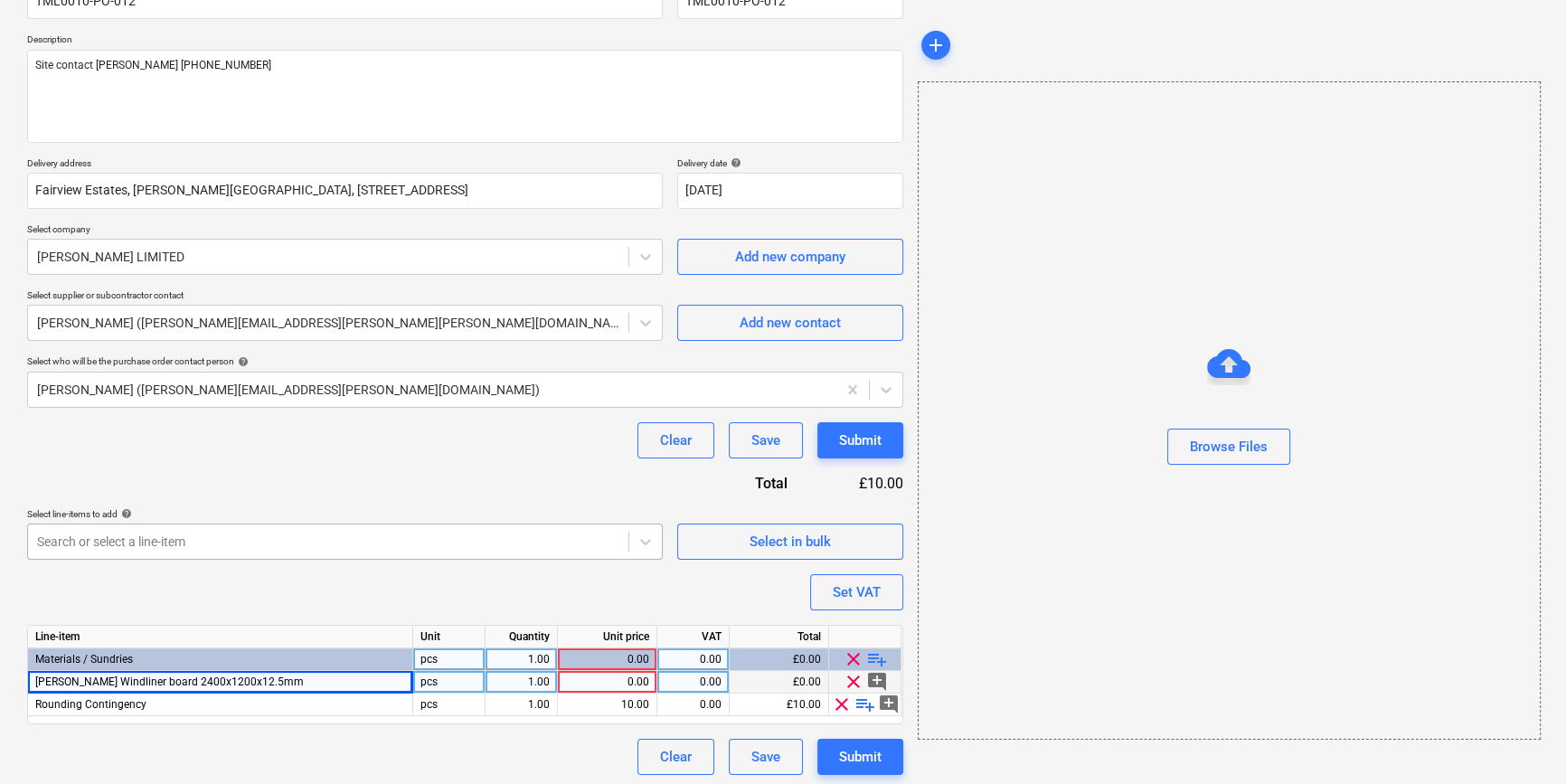
scroll to position [185, 0]
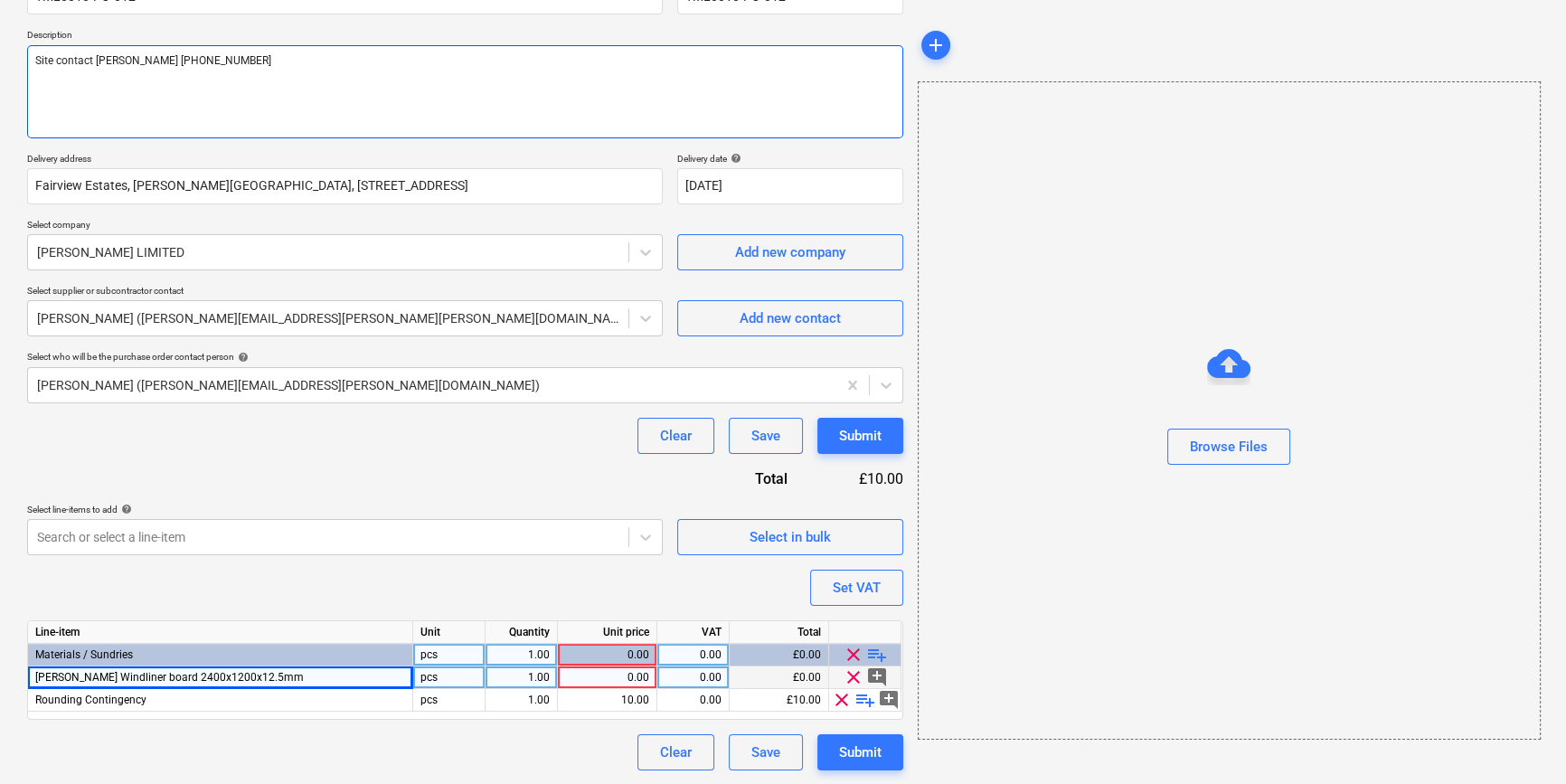
click at [49, 78] on textarea "Site contact [PERSON_NAME] [PHONE_NUMBER]" at bounding box center [465, 91] width 876 height 93
click at [225, 58] on textarea "Site contact [PERSON_NAME] [PHONE_NUMBER]" at bounding box center [465, 91] width 876 height 93
type textarea "Site contact [PERSON_NAME] [PHONE_NUMBER] 4th floors"
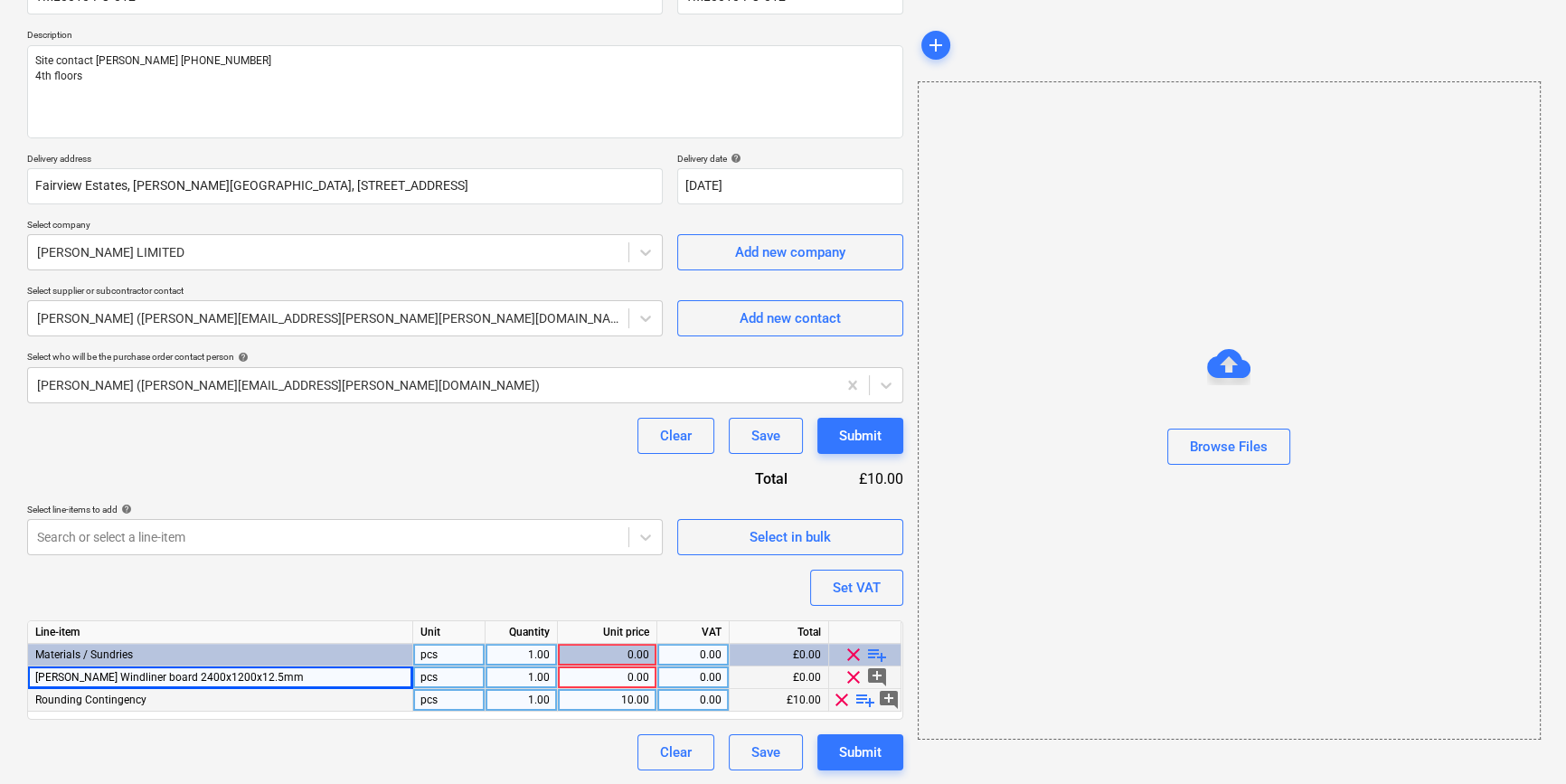
click at [527, 681] on div "1.00" at bounding box center [521, 677] width 57 height 23
type input "168"
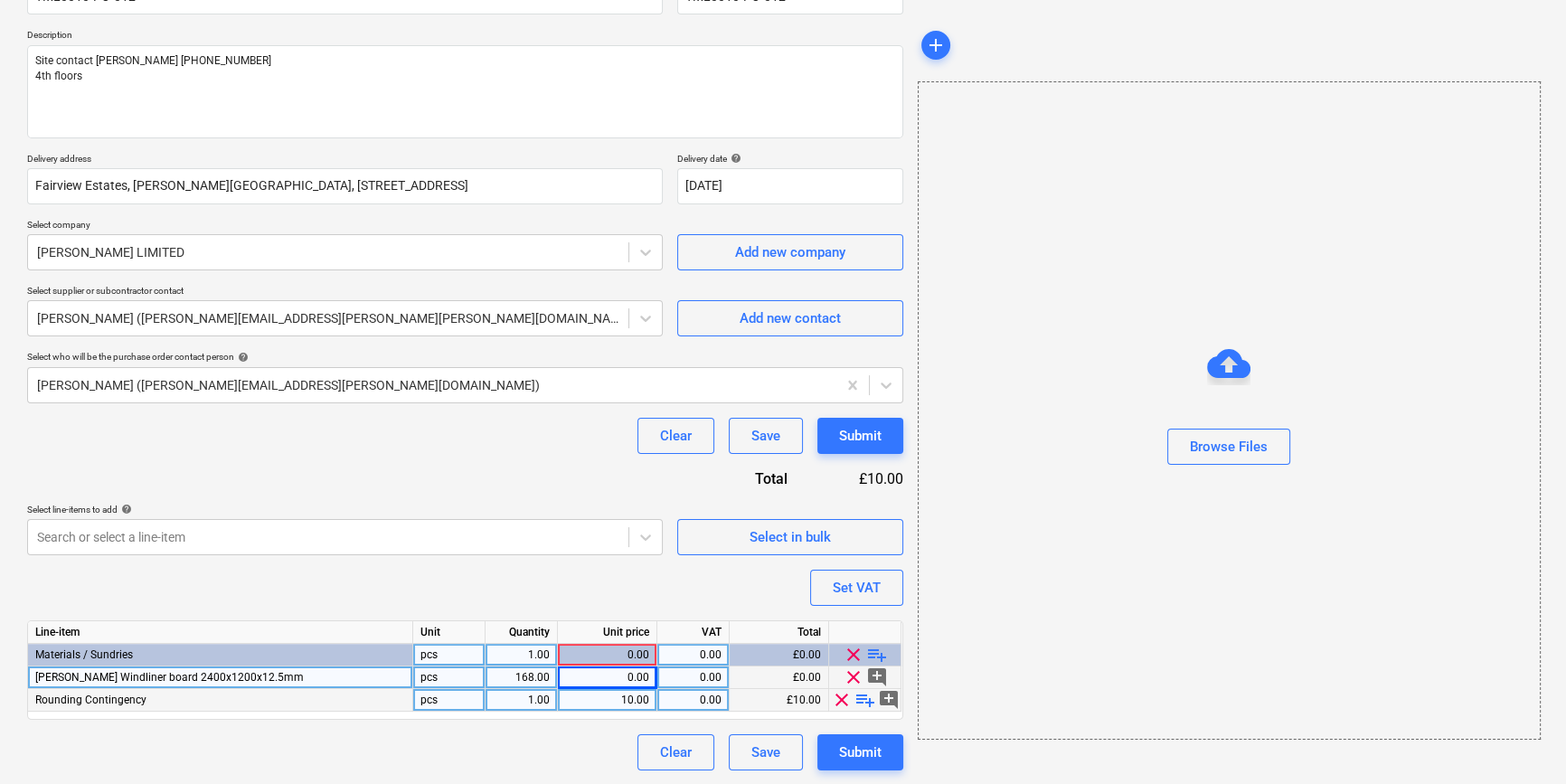
click at [603, 678] on div "0.00" at bounding box center [608, 677] width 85 height 23
type input "28.5408"
type input "20"
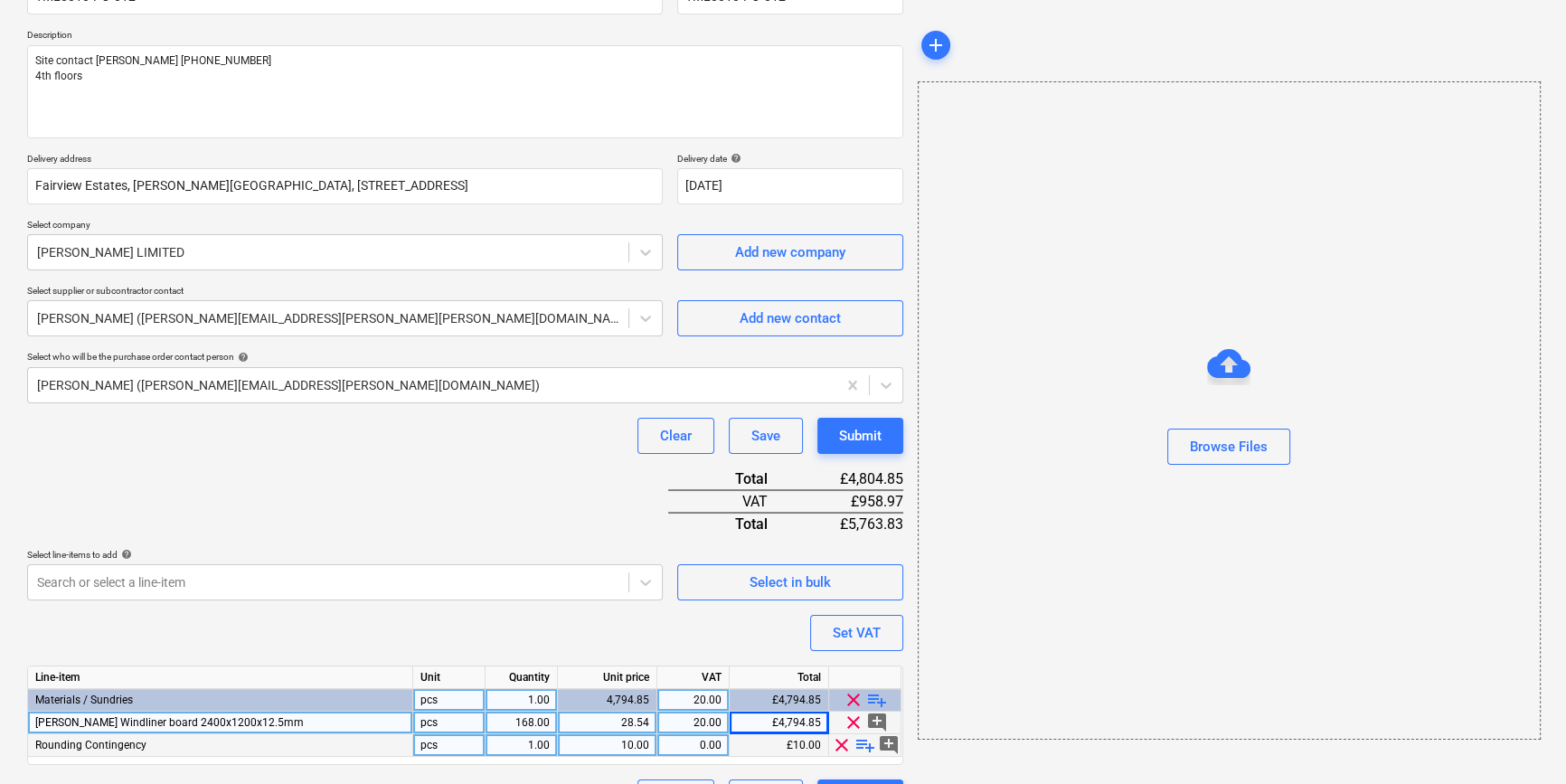
click at [835, 745] on span "clear" at bounding box center [842, 745] width 22 height 22
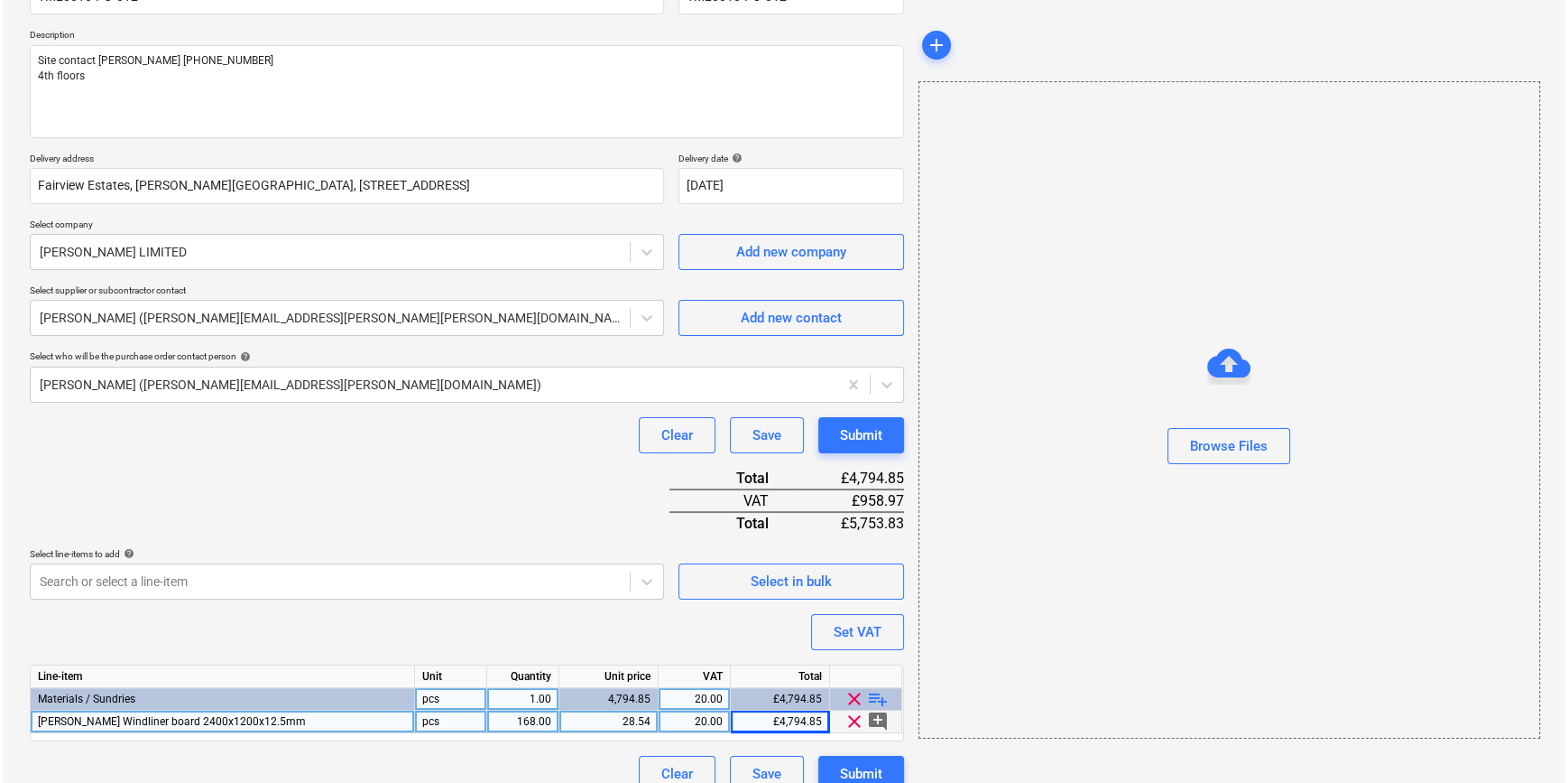
scroll to position [207, 0]
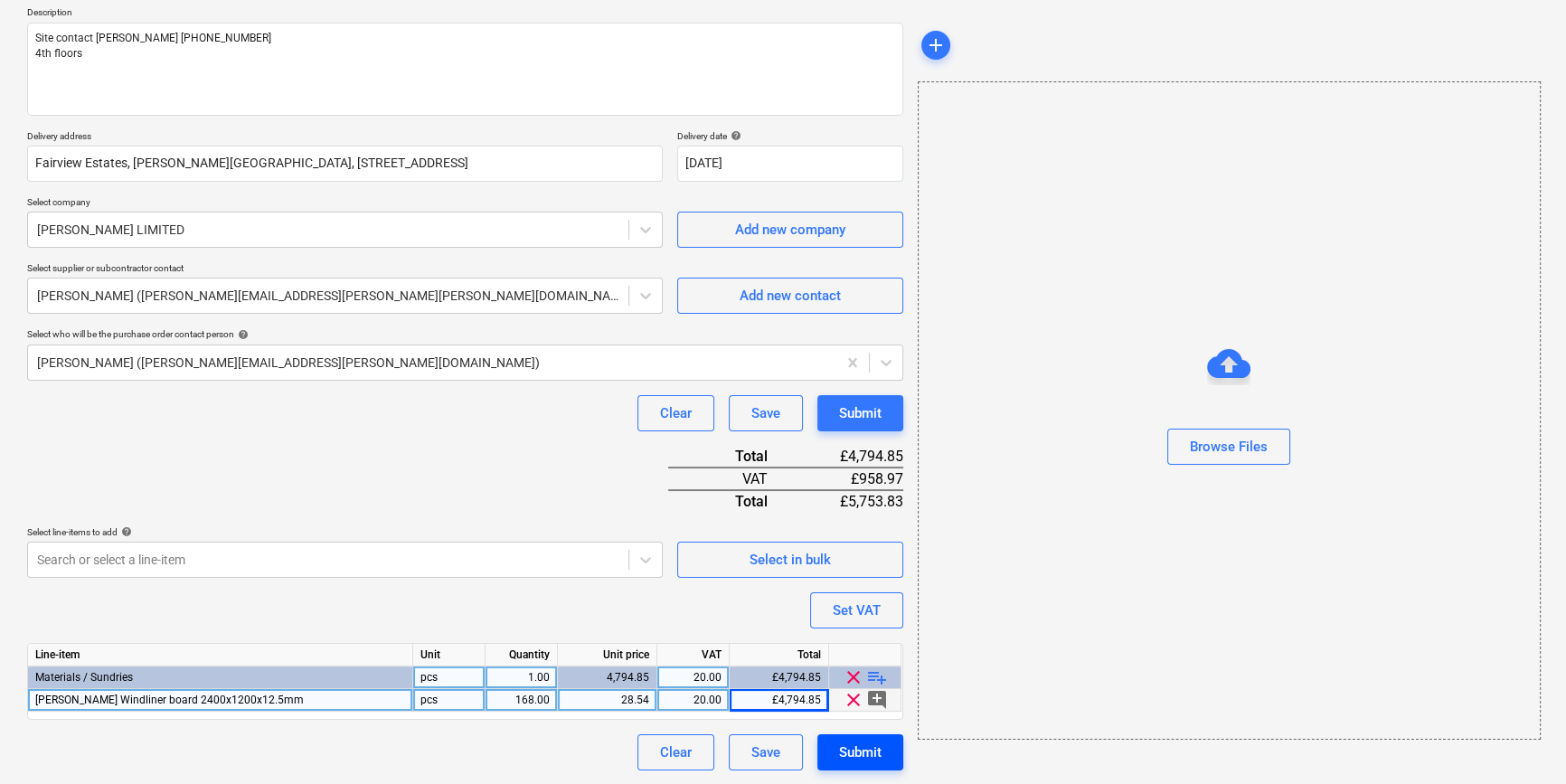
click at [876, 760] on div "Submit" at bounding box center [860, 751] width 42 height 23
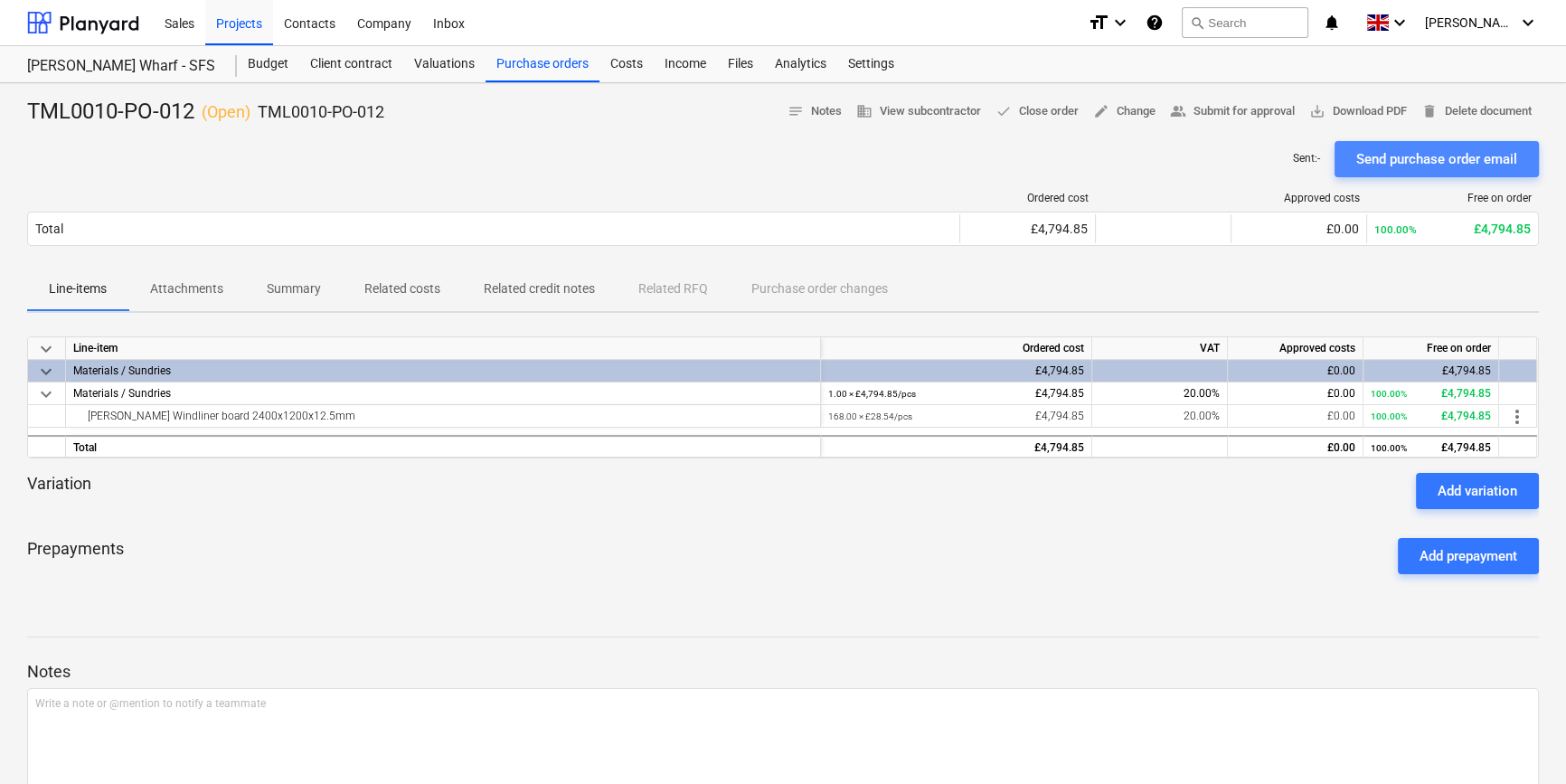
click at [1422, 161] on div "Send purchase order email" at bounding box center [1436, 159] width 161 height 23
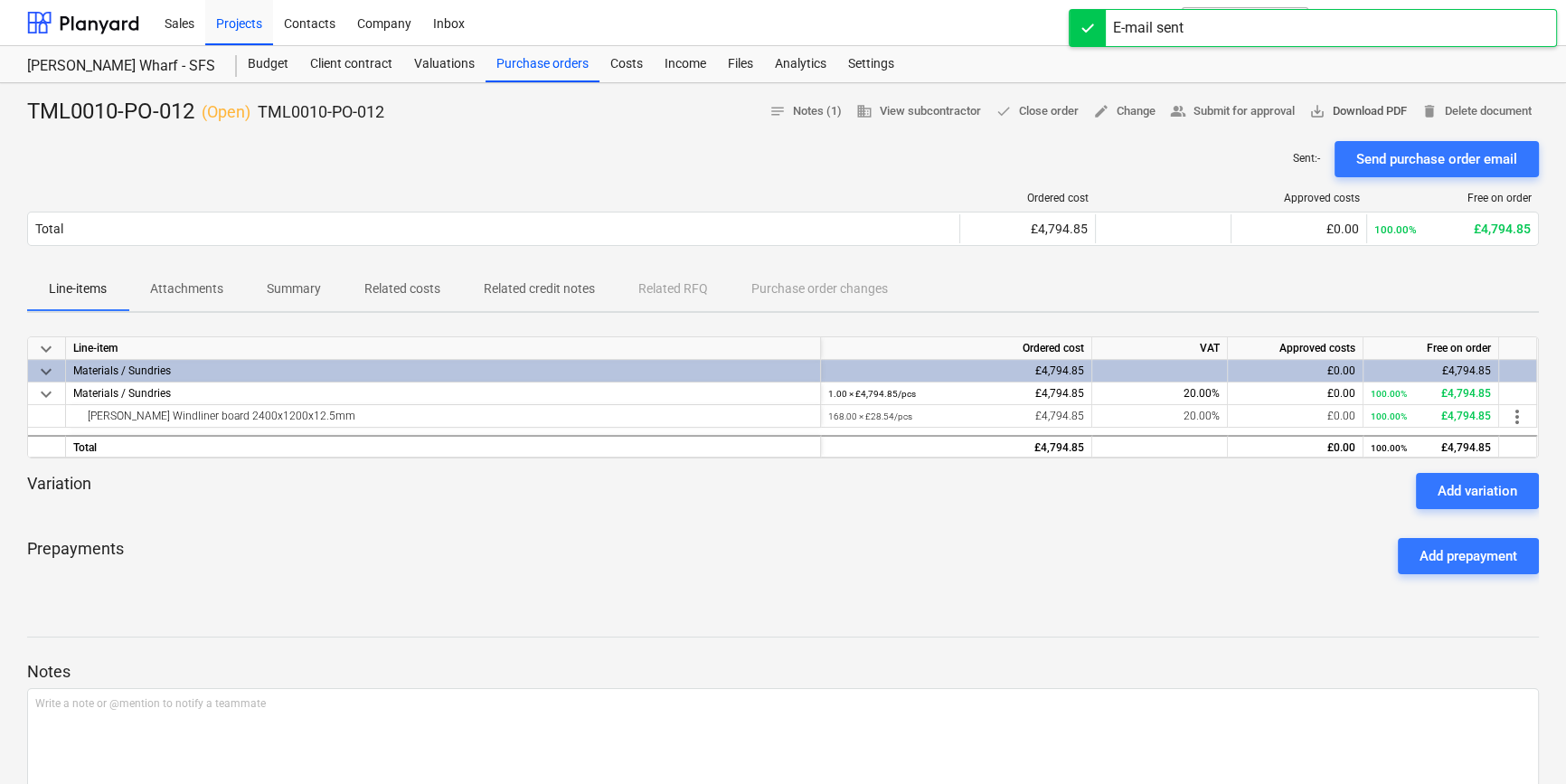
click at [1380, 113] on span "save_alt Download PDF" at bounding box center [1358, 112] width 98 height 21
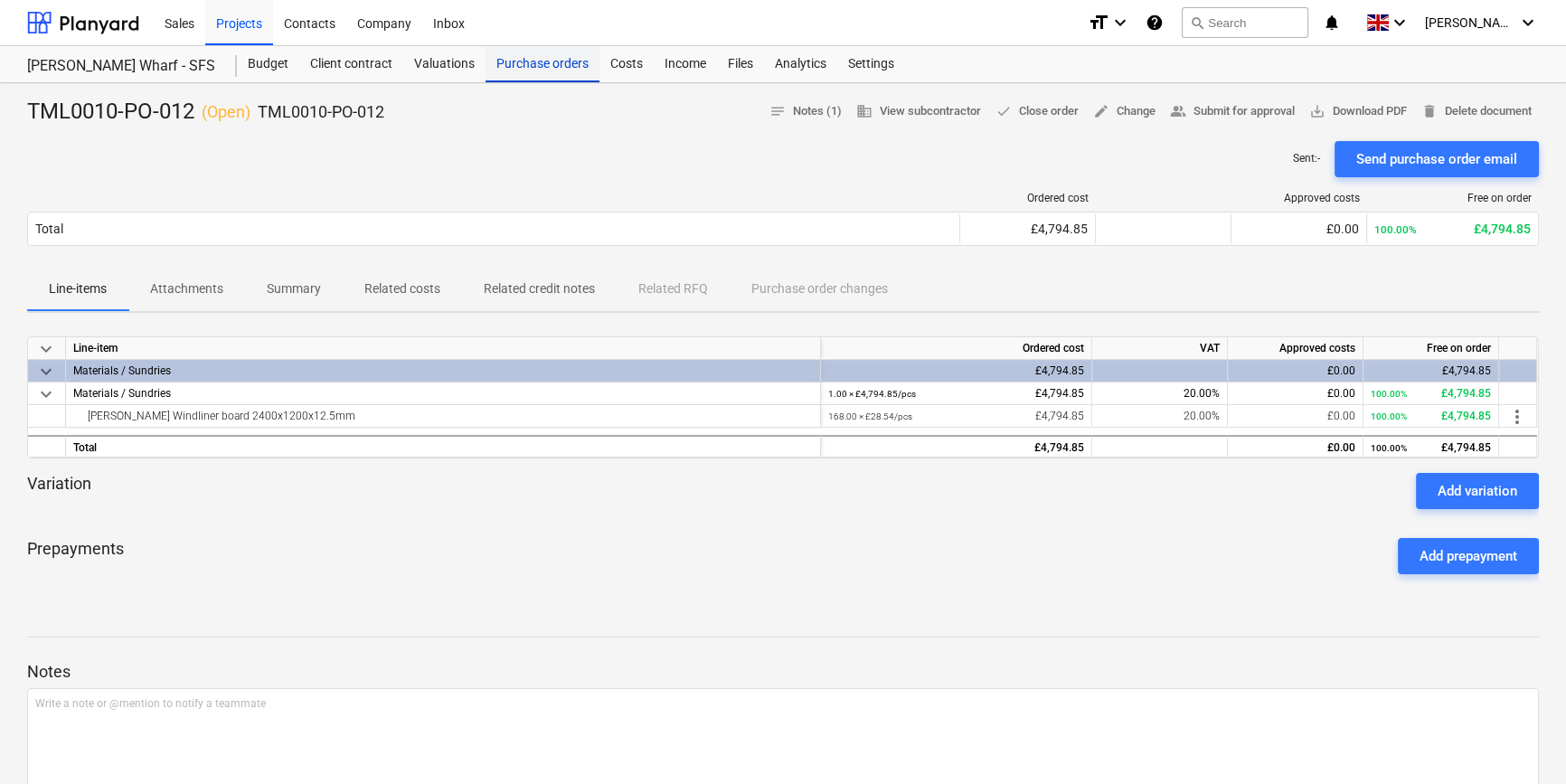
click at [518, 63] on div "Purchase orders" at bounding box center [542, 64] width 114 height 37
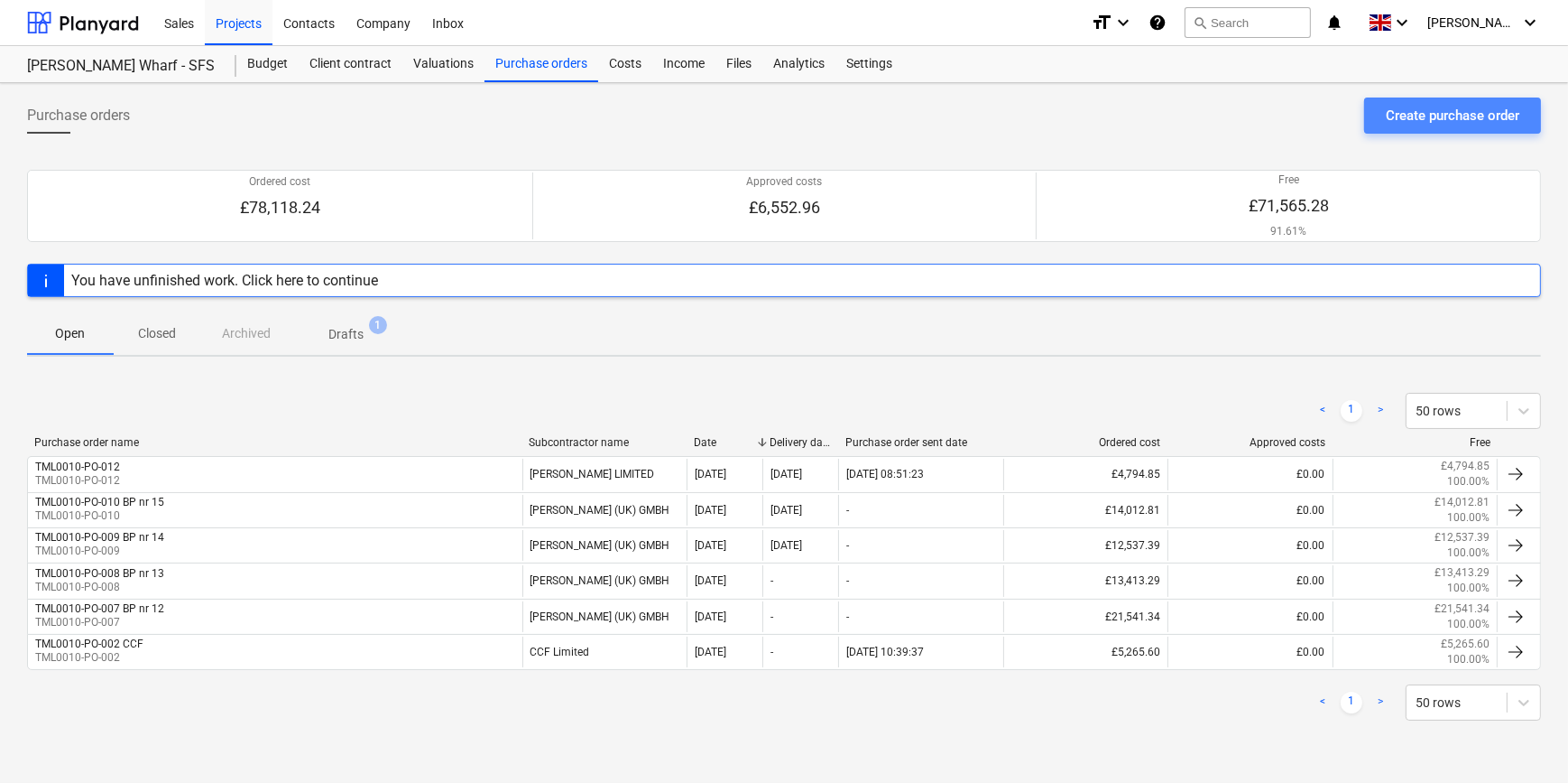
click at [1446, 111] on div "Create purchase order" at bounding box center [1453, 115] width 133 height 23
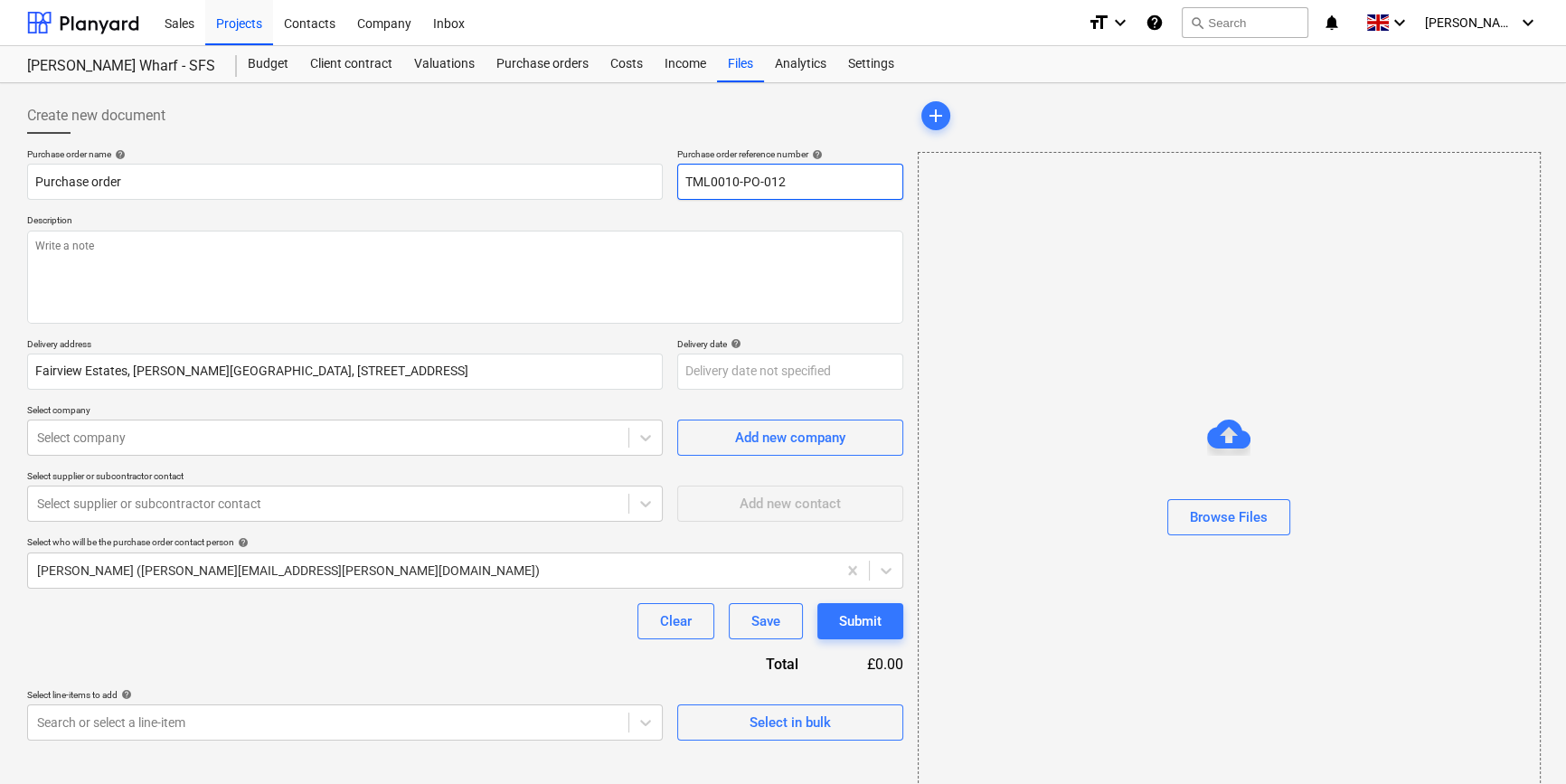
click at [804, 178] on input "TML0010-PO-012" at bounding box center [790, 181] width 226 height 37
drag, startPoint x: 796, startPoint y: 181, endPoint x: 688, endPoint y: 181, distance: 108.0
click at [688, 181] on input "TML0010-PO-013" at bounding box center [790, 181] width 226 height 37
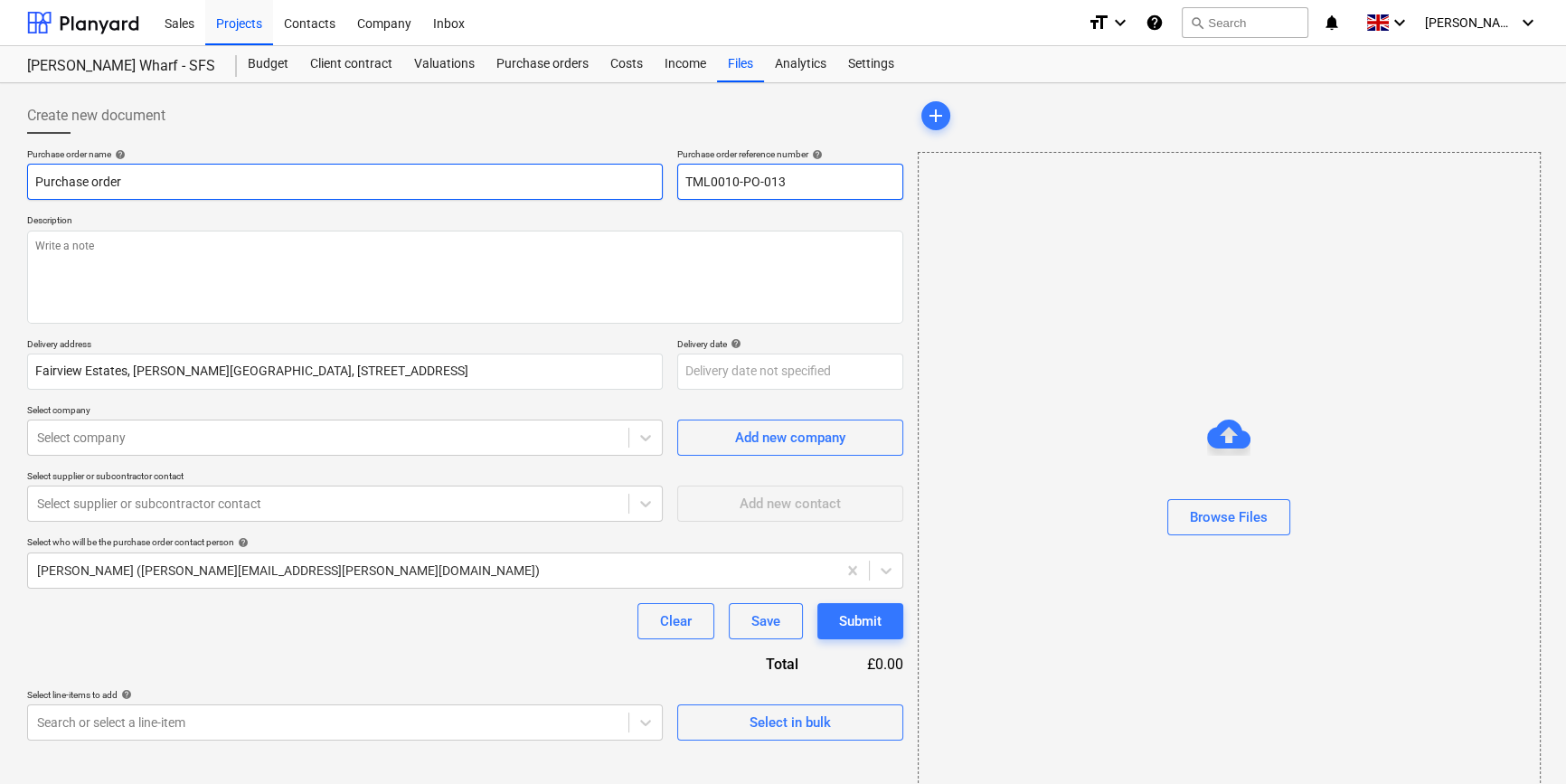
type input "TML0010-PO-013"
drag, startPoint x: 132, startPoint y: 181, endPoint x: 31, endPoint y: 182, distance: 101.0
click at [31, 182] on input "Purchase order" at bounding box center [345, 181] width 636 height 37
paste input "TML0010-PO-013"
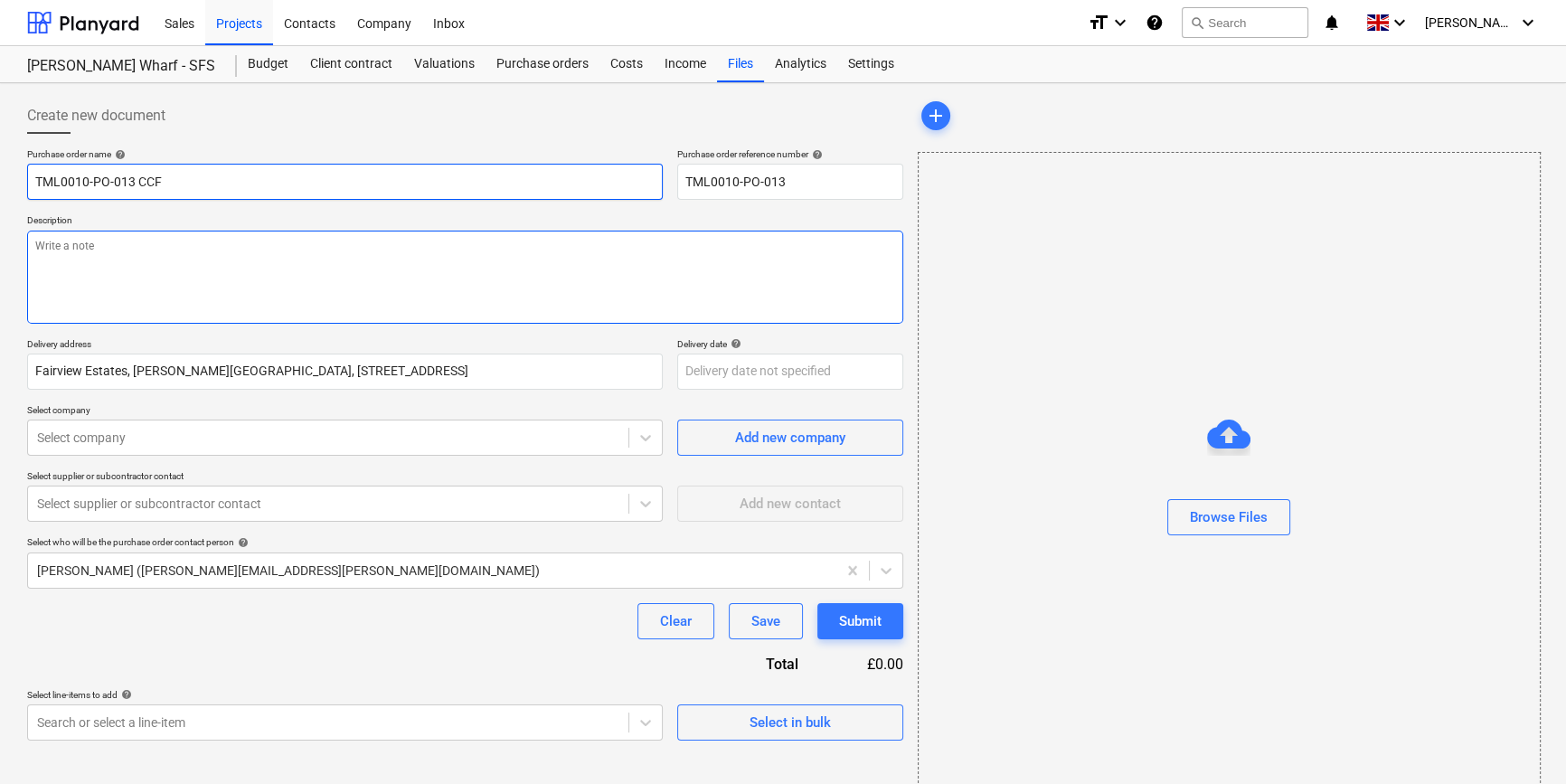
type input "TML0010-PO-013 CCF"
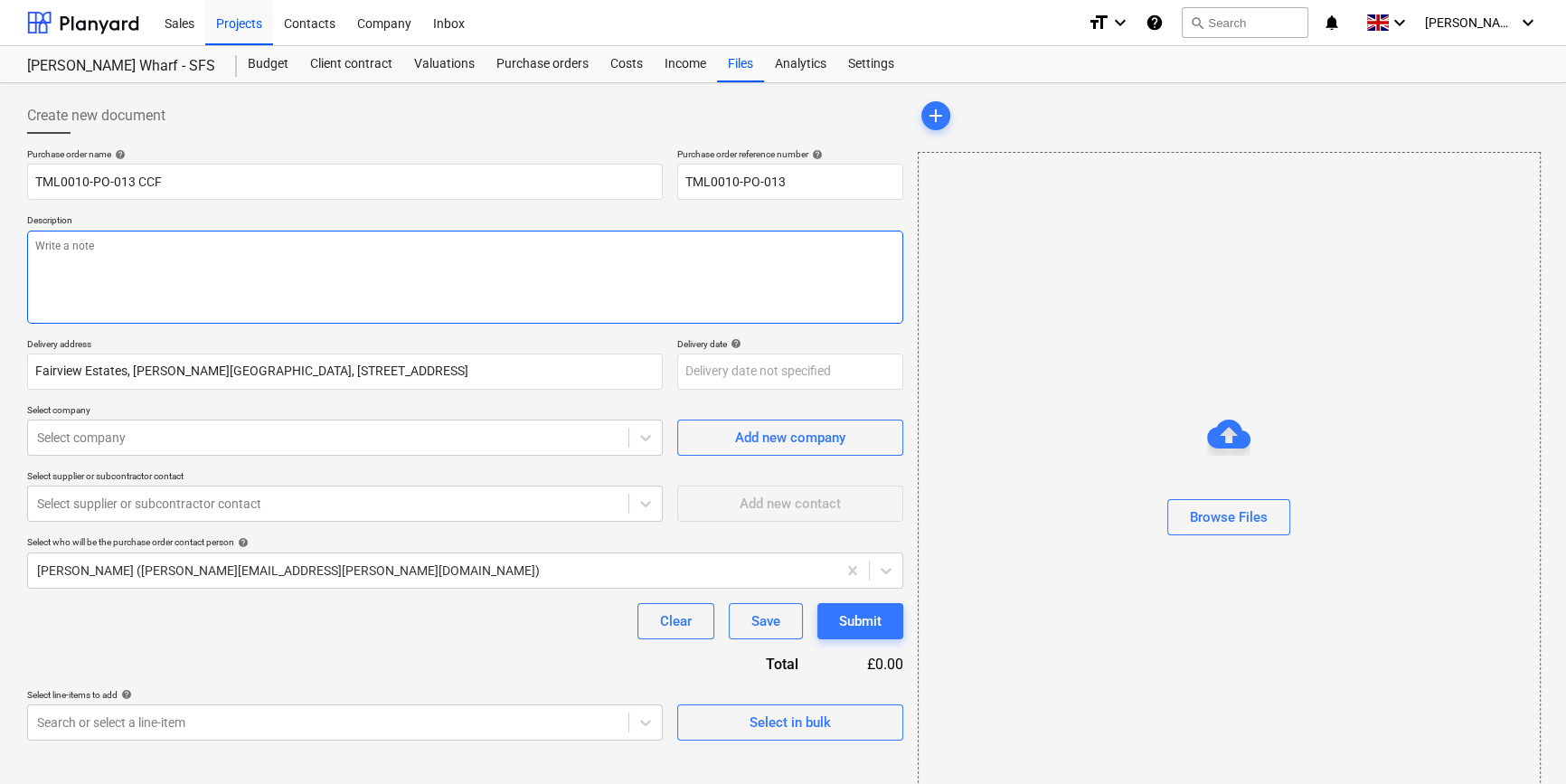
click at [84, 273] on textarea at bounding box center [465, 276] width 876 height 93
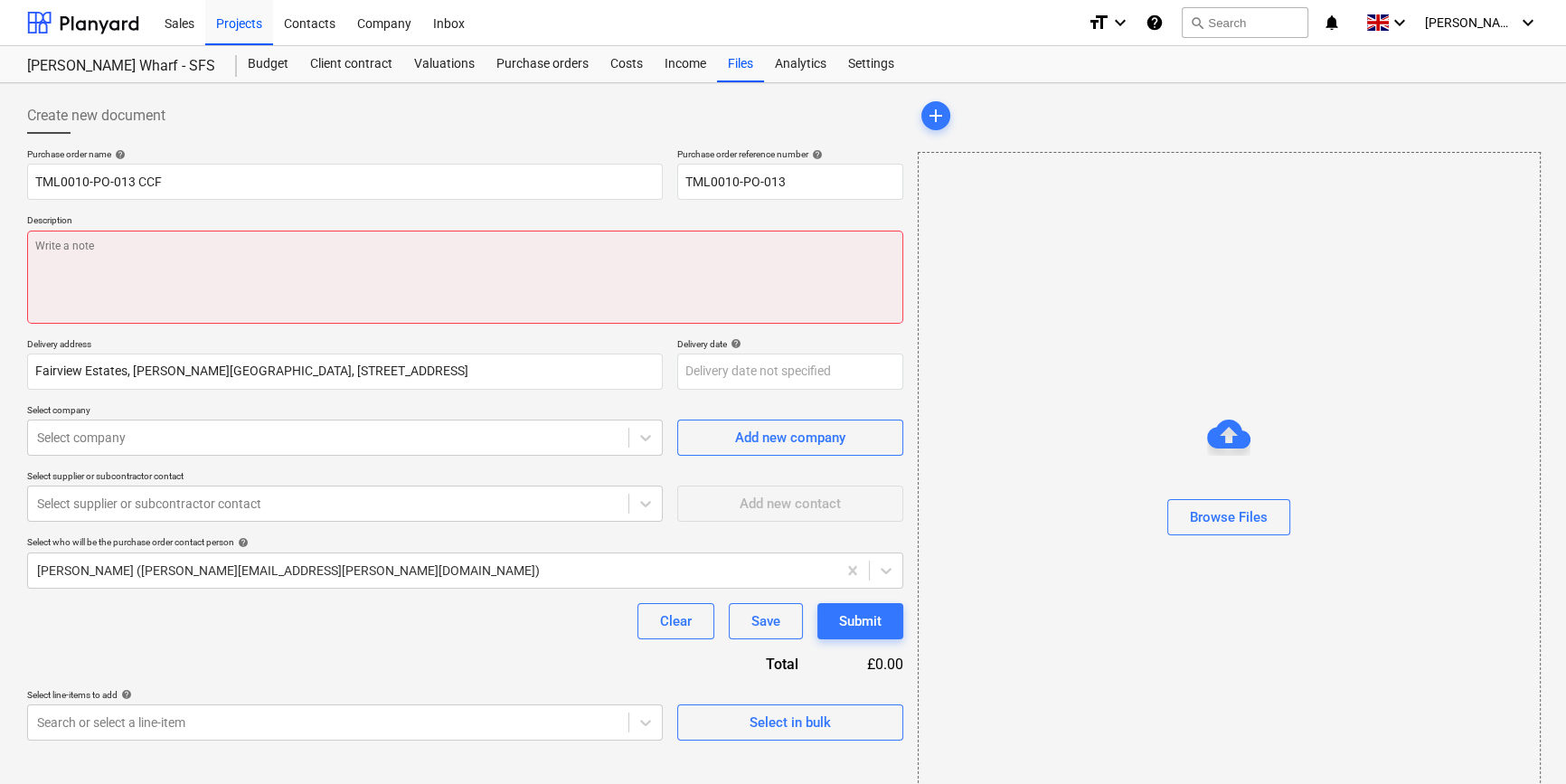
paste textarea "Site contact [PERSON_NAME] [PHONE_NUMBER]"
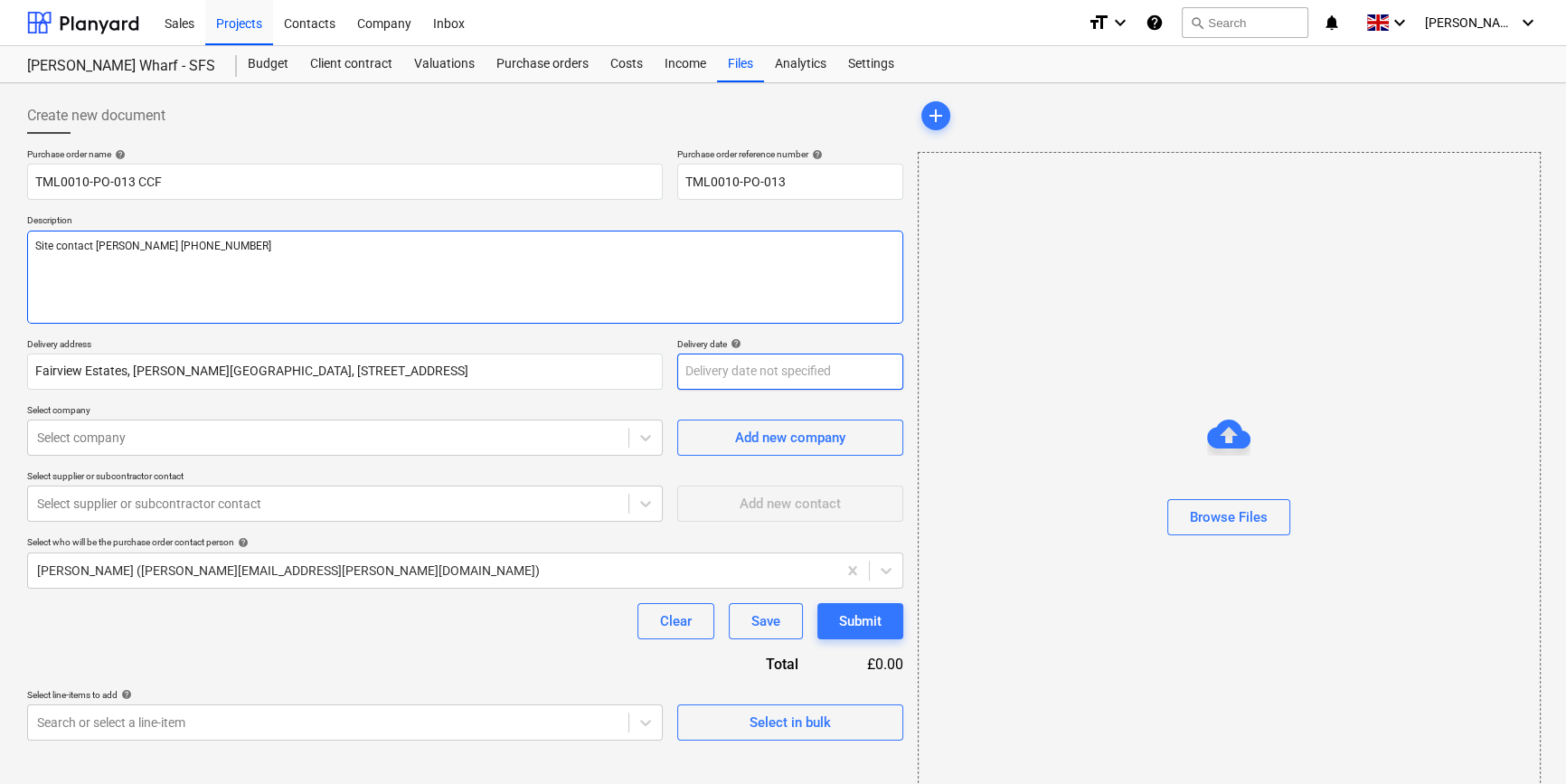
type textarea "Site contact [PERSON_NAME] [PHONE_NUMBER]"
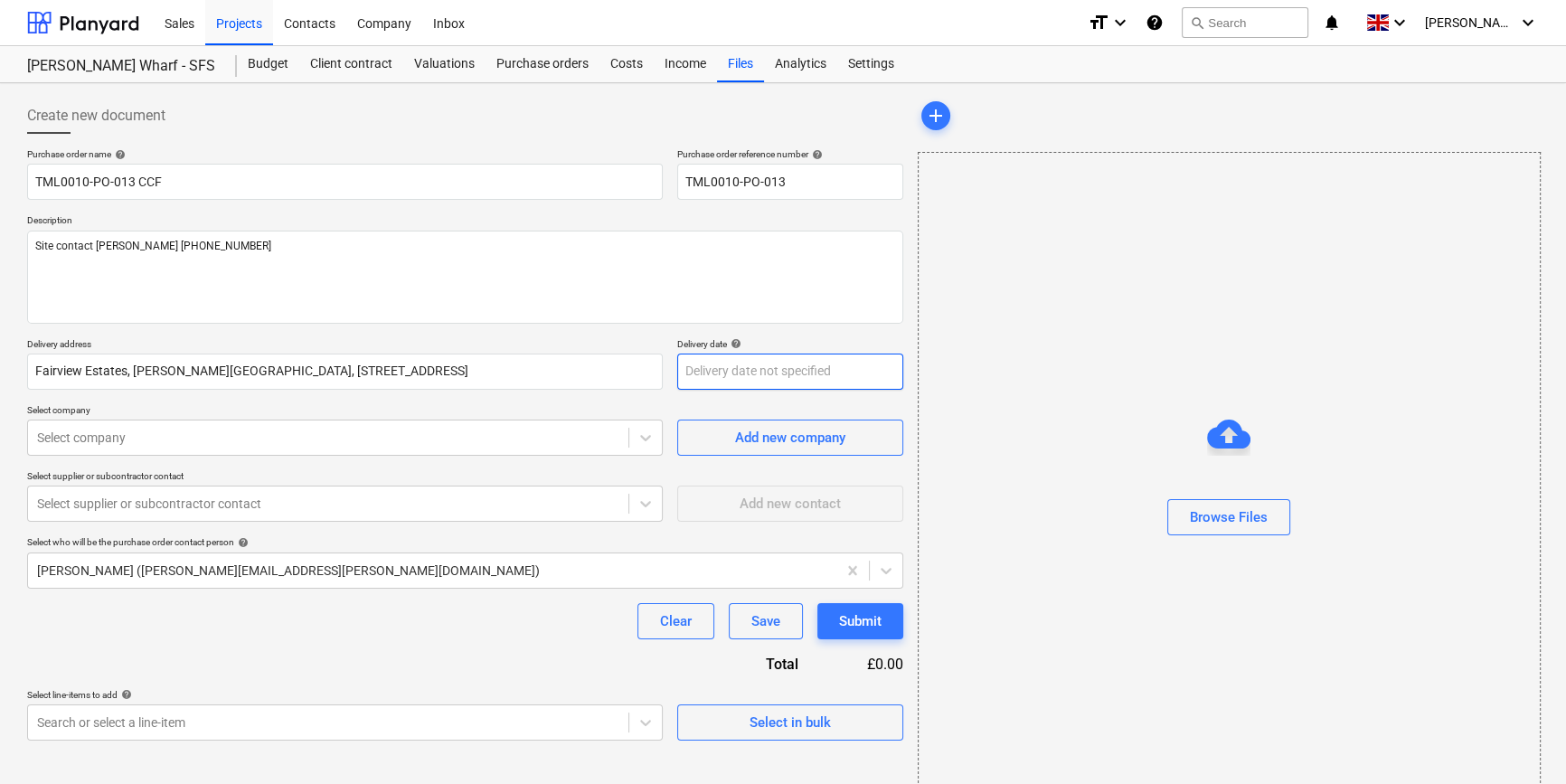
click at [699, 365] on body "Sales Projects Contacts Company Inbox format_size keyboard_arrow_down help sear…" at bounding box center [783, 392] width 1566 height 784
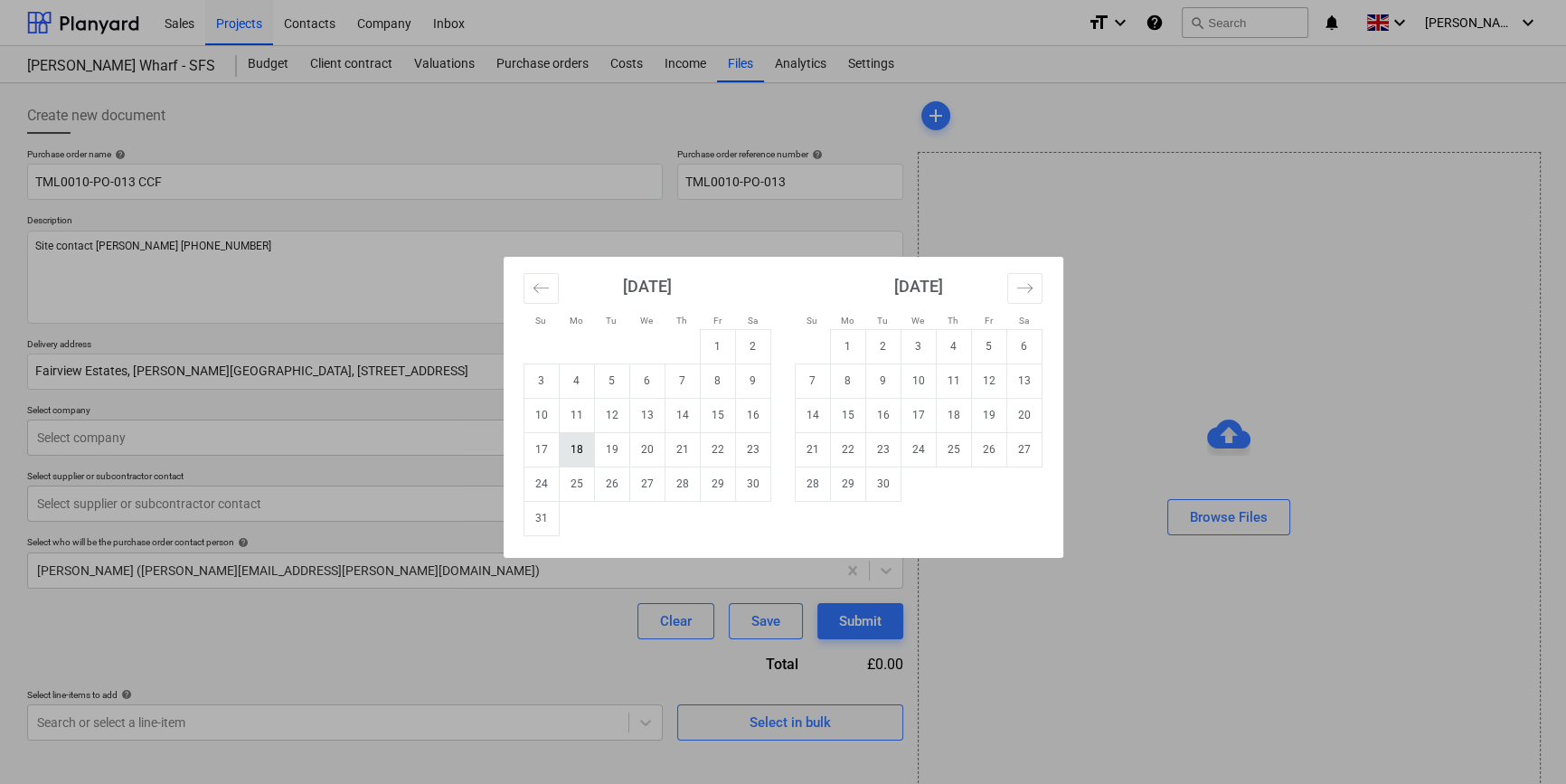
click at [572, 442] on td "18" at bounding box center [577, 449] width 36 height 35
type input "[DATE]"
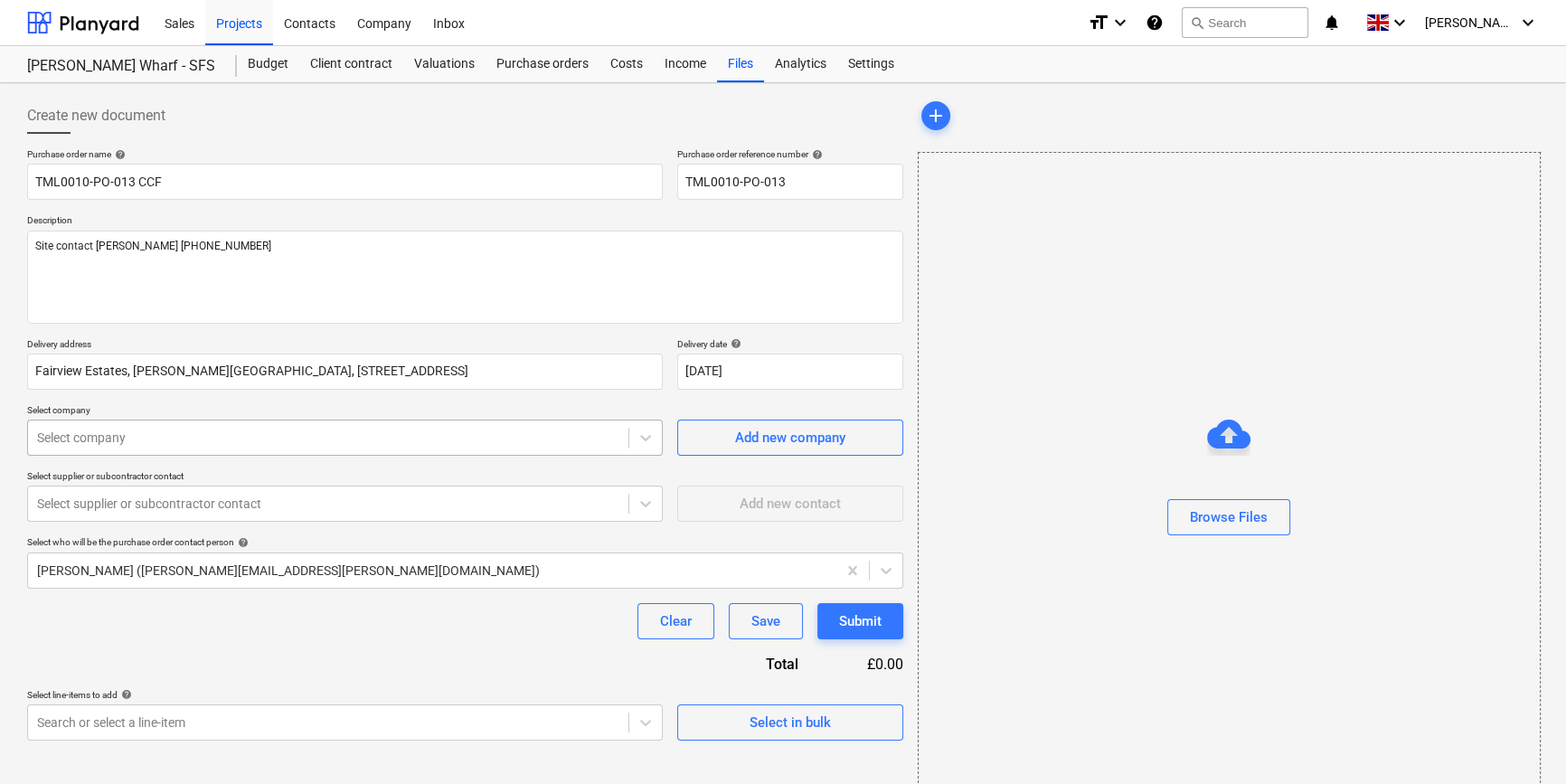
click at [251, 437] on div at bounding box center [328, 437] width 582 height 18
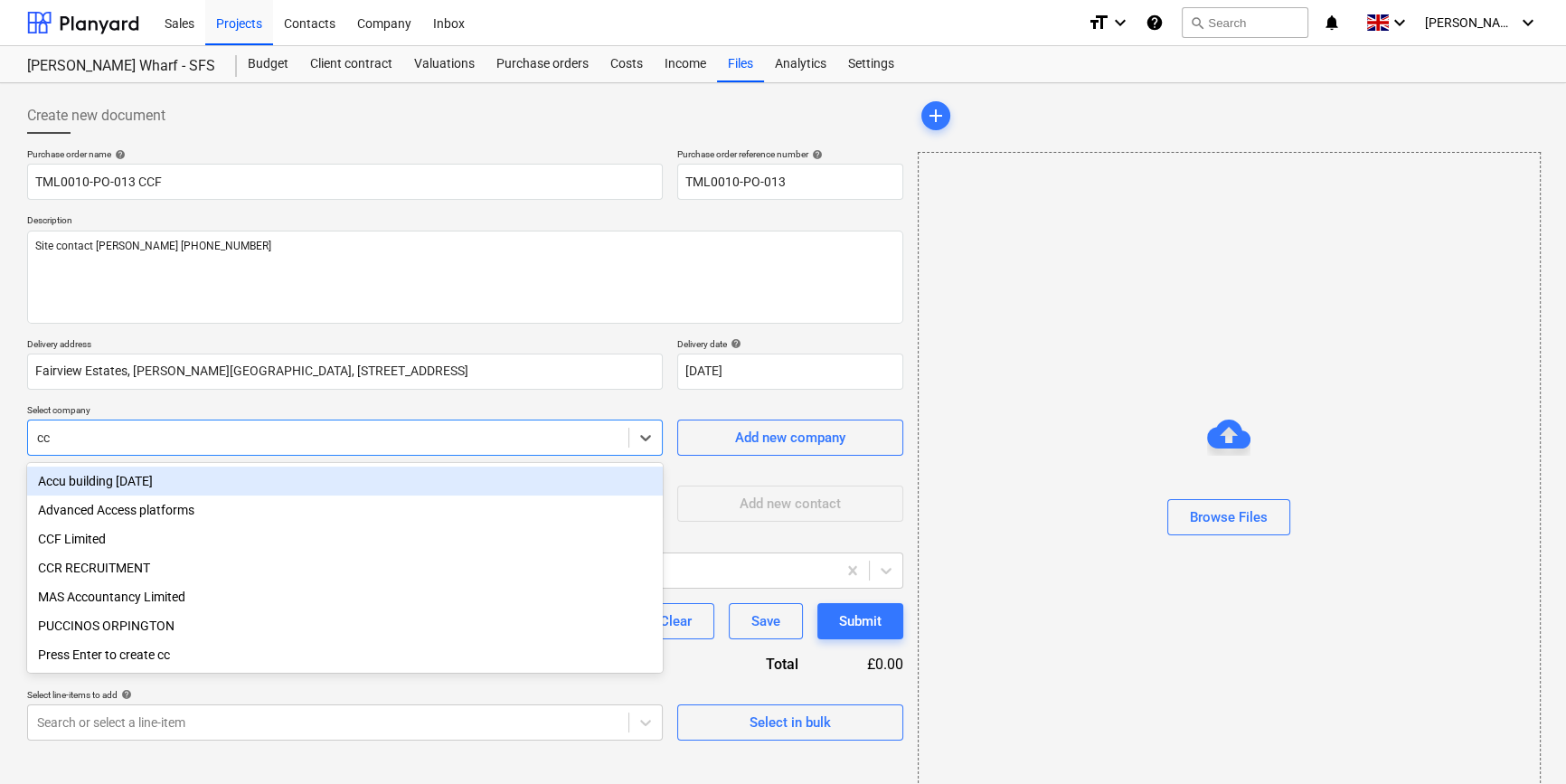
type input "ccf"
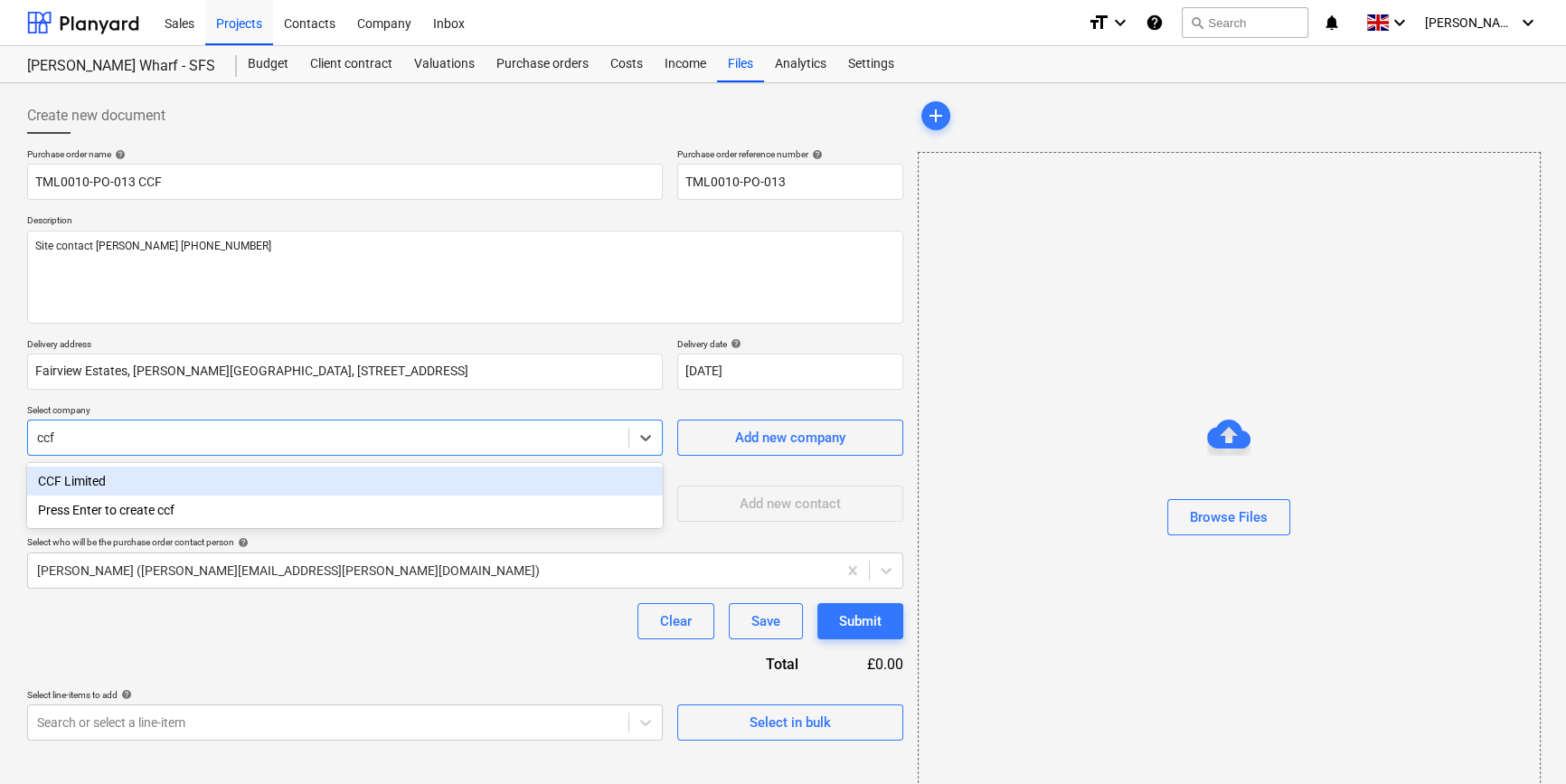
click at [122, 484] on div "CCF Limited" at bounding box center [345, 481] width 636 height 29
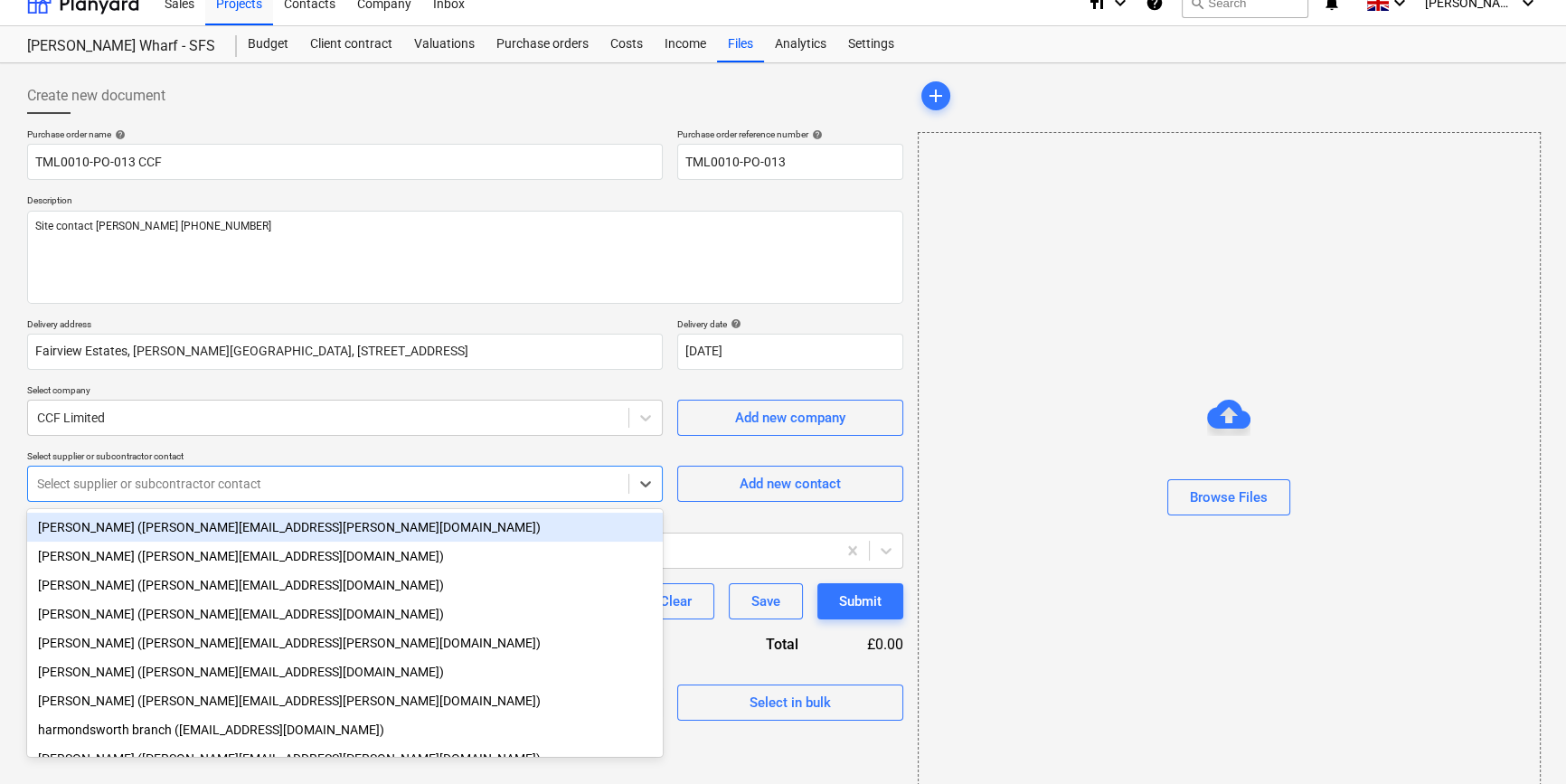
click at [359, 509] on body "Sales Projects Contacts Company Inbox format_size keyboard_arrow_down help sear…" at bounding box center [783, 372] width 1566 height 784
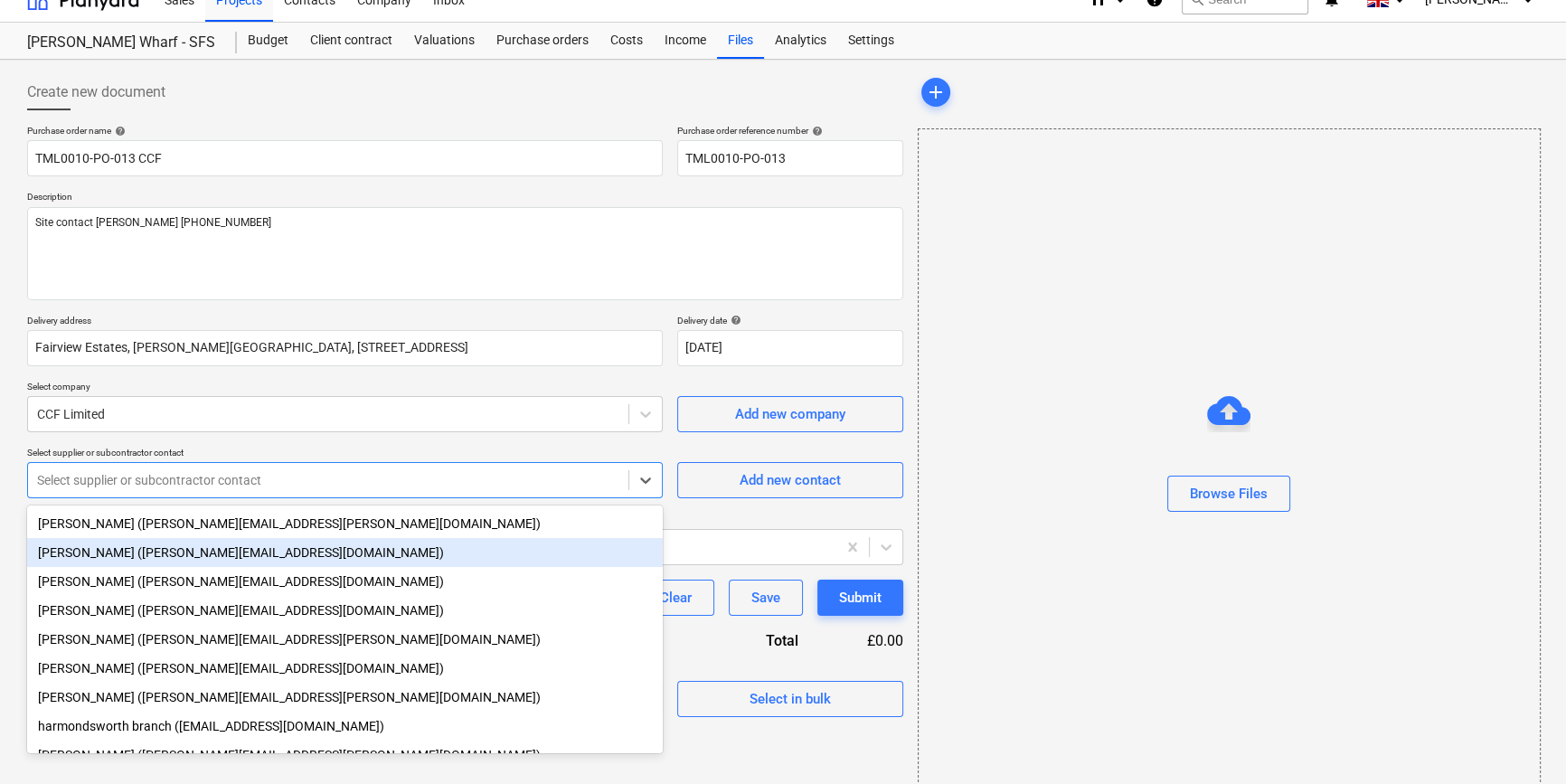
click at [178, 549] on div "[PERSON_NAME] ([PERSON_NAME][EMAIL_ADDRESS][DOMAIN_NAME])" at bounding box center [345, 552] width 636 height 29
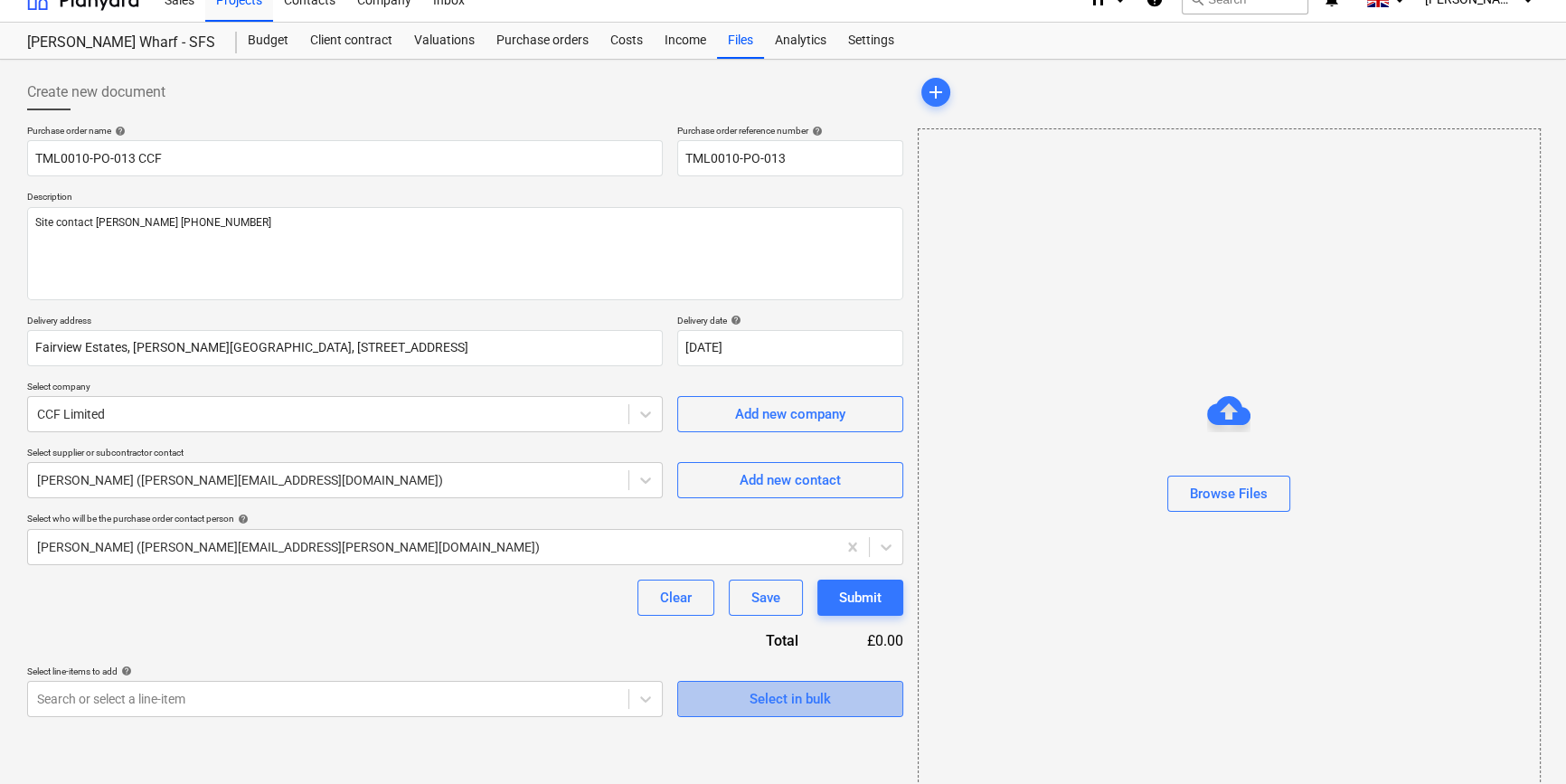
click at [767, 697] on div "Select in bulk" at bounding box center [790, 699] width 82 height 23
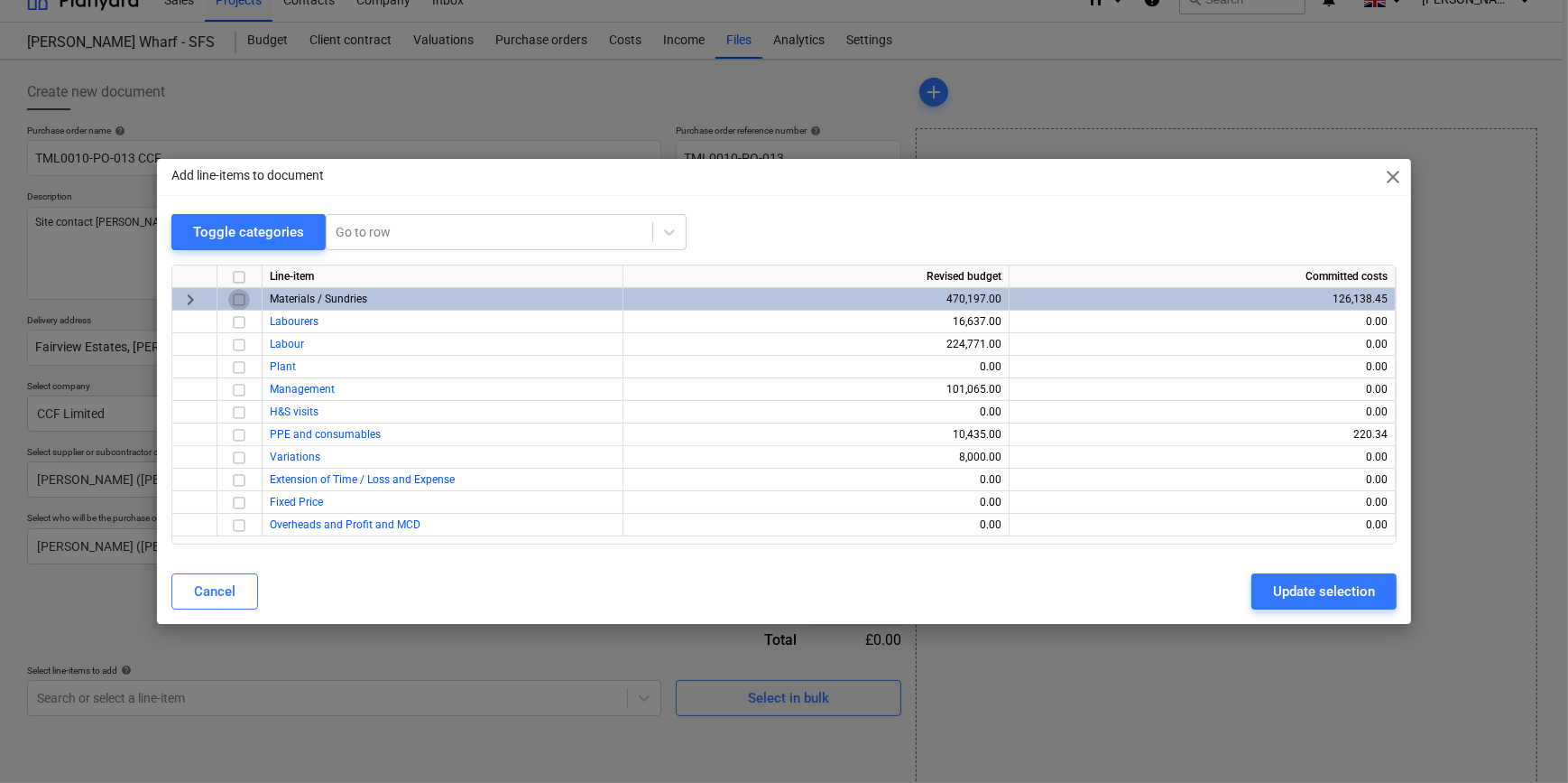
click at [234, 297] on input "checkbox" at bounding box center [239, 299] width 22 height 22
click at [1308, 596] on div "Update selection" at bounding box center [1323, 591] width 102 height 23
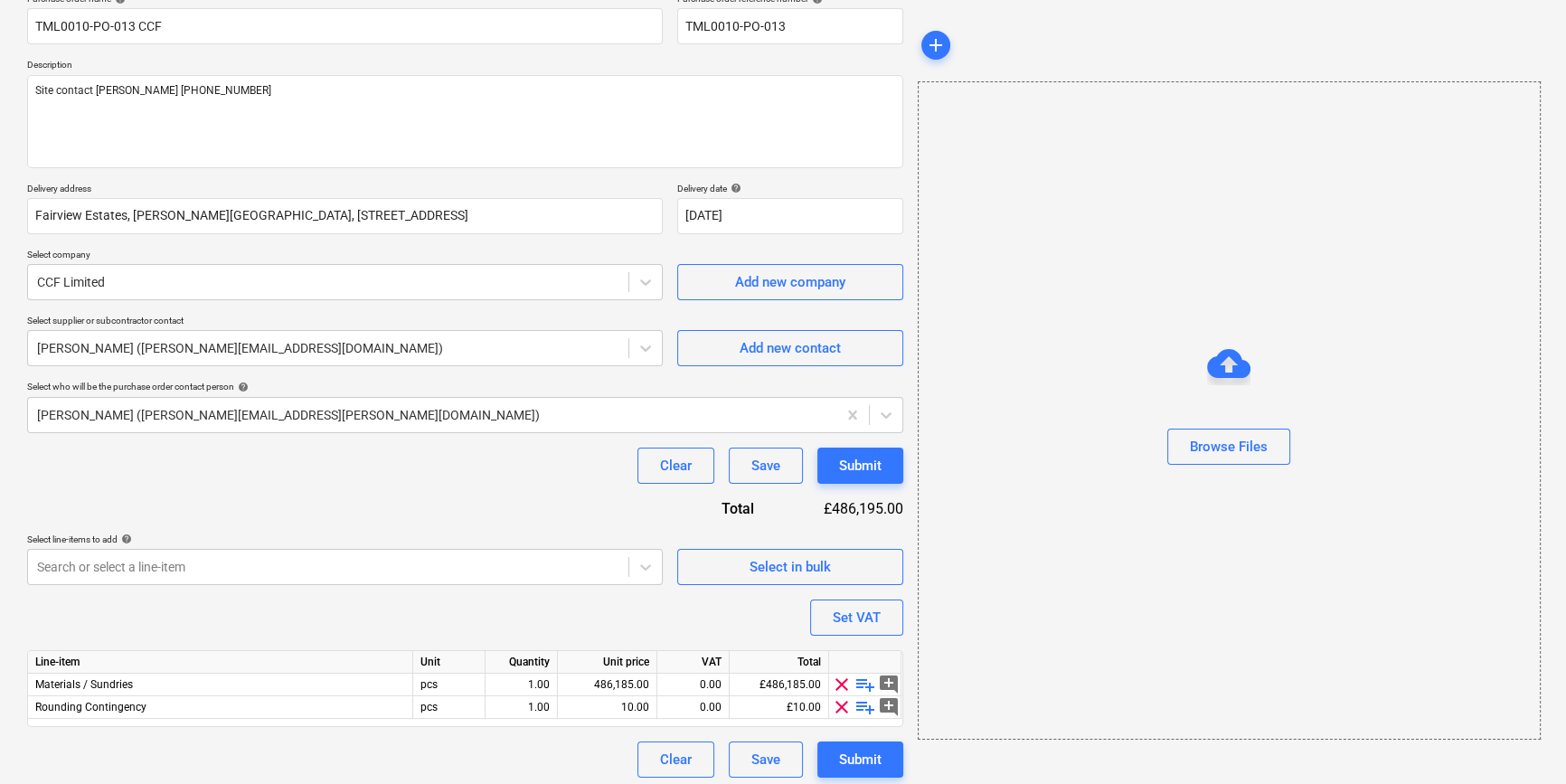
scroll to position [162, 0]
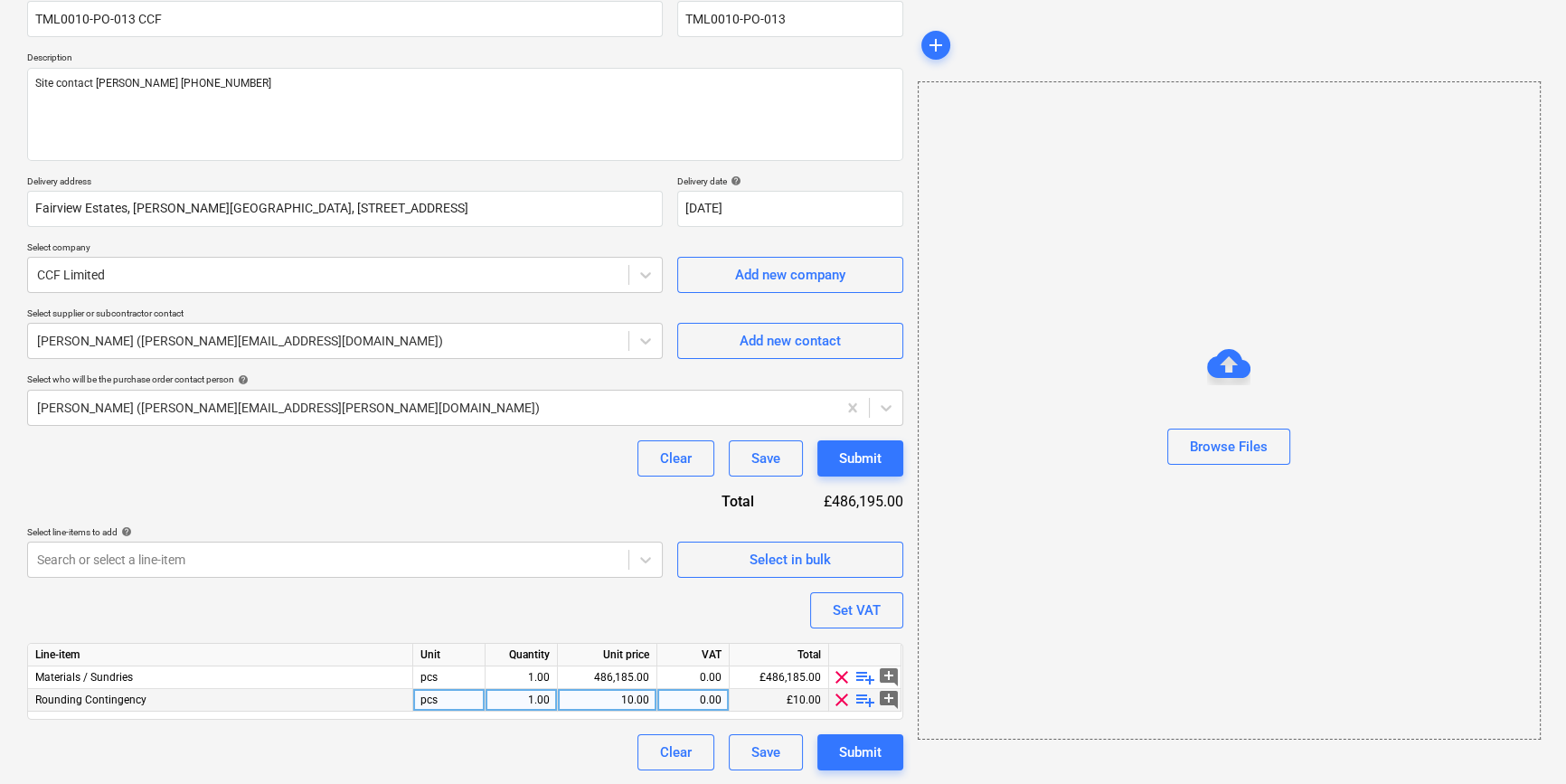
click at [840, 693] on span "clear" at bounding box center [842, 699] width 22 height 22
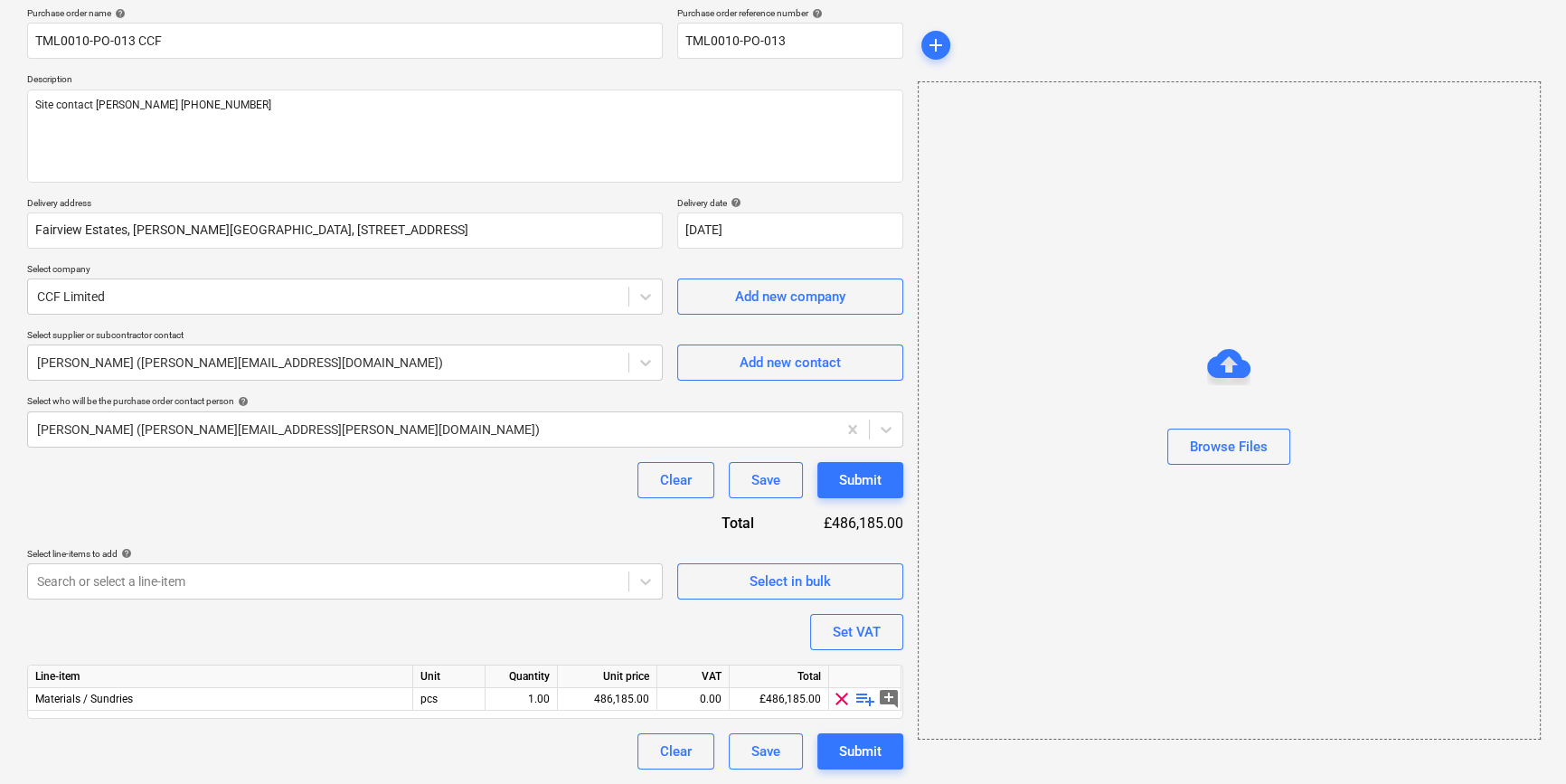
scroll to position [140, 0]
click at [859, 699] on span "playlist_add" at bounding box center [865, 699] width 22 height 22
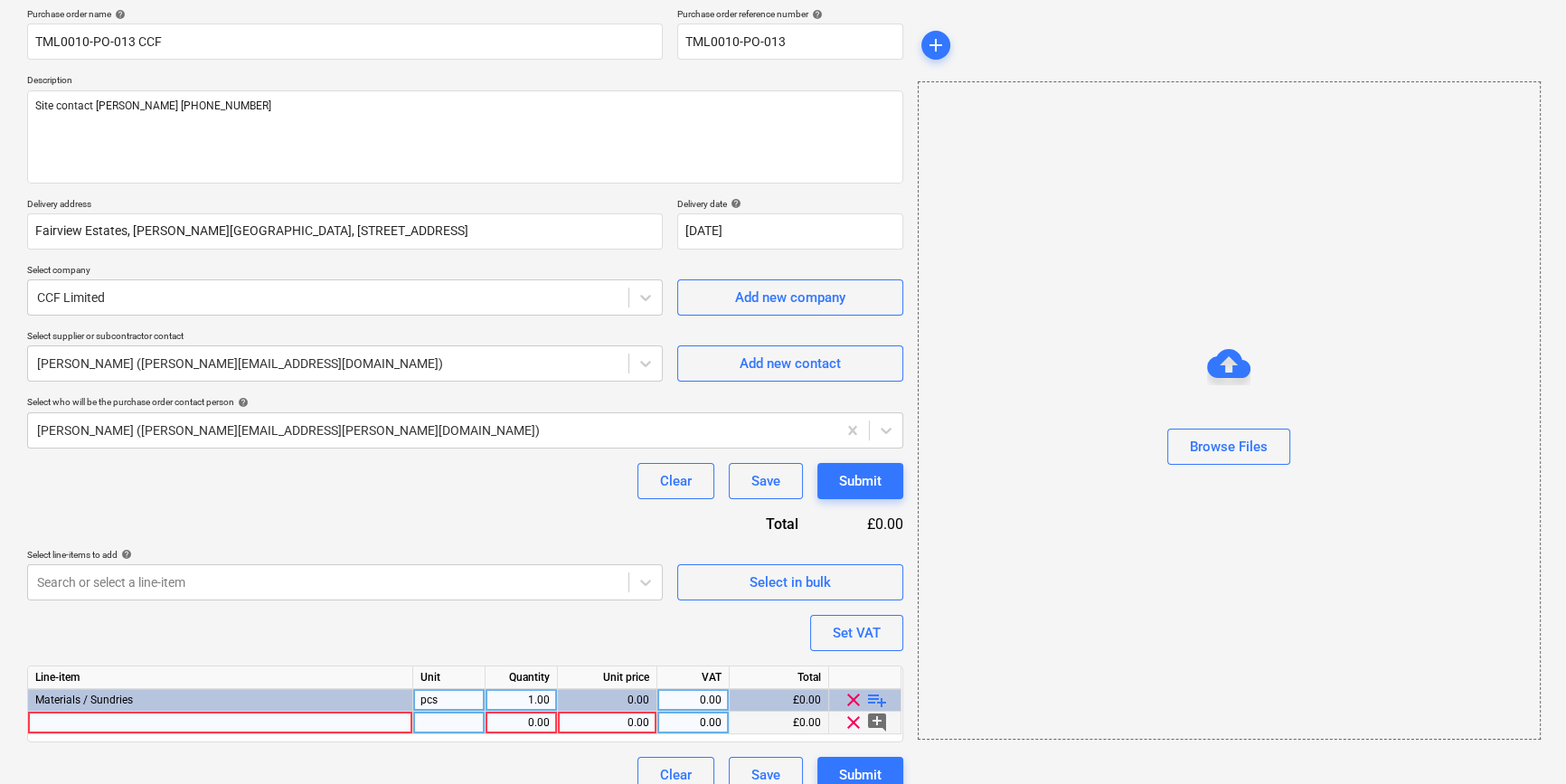
click at [55, 719] on div at bounding box center [221, 723] width 385 height 23
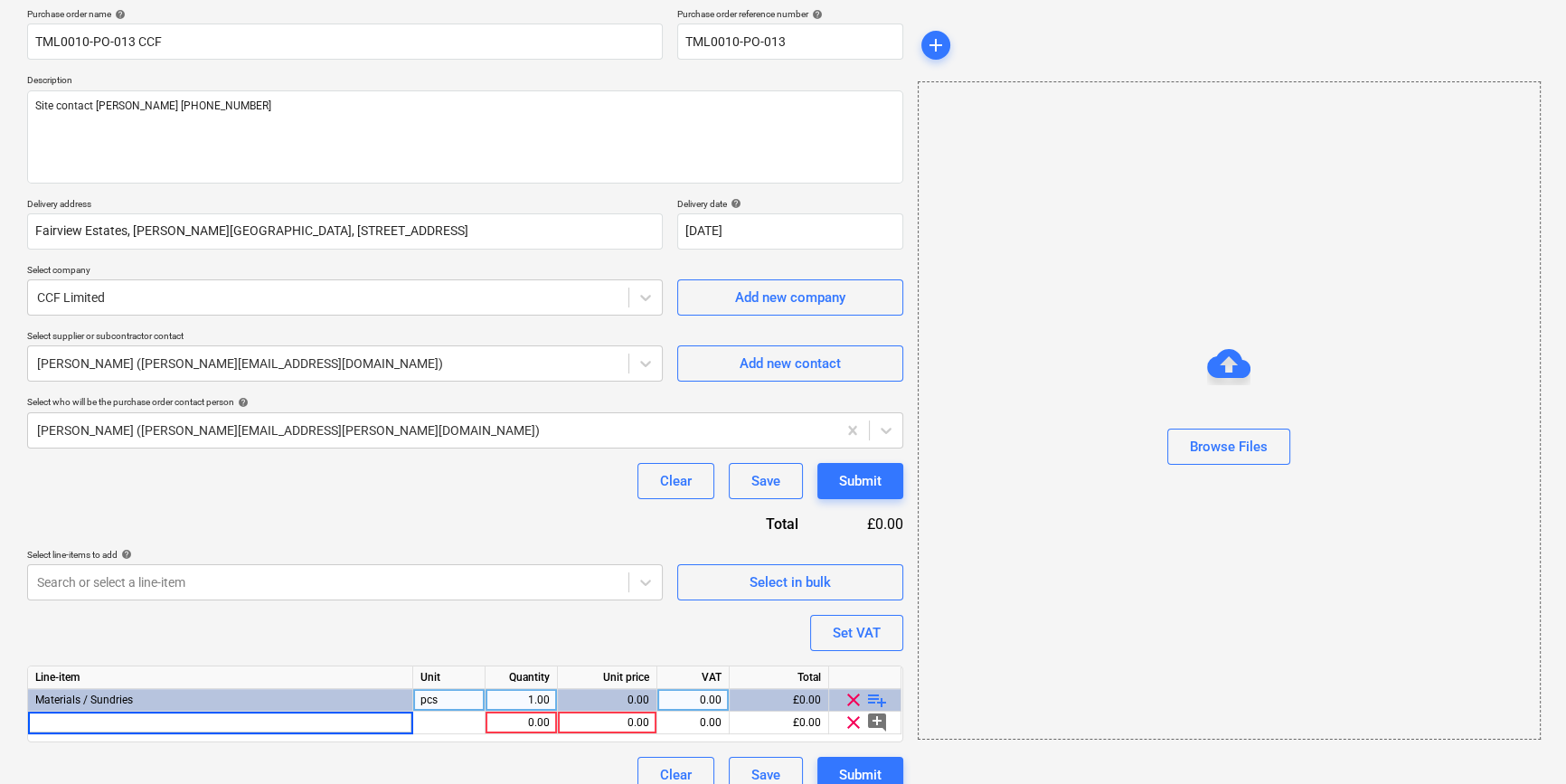
type input "[PERSON_NAME] Windliner screws 25mm"
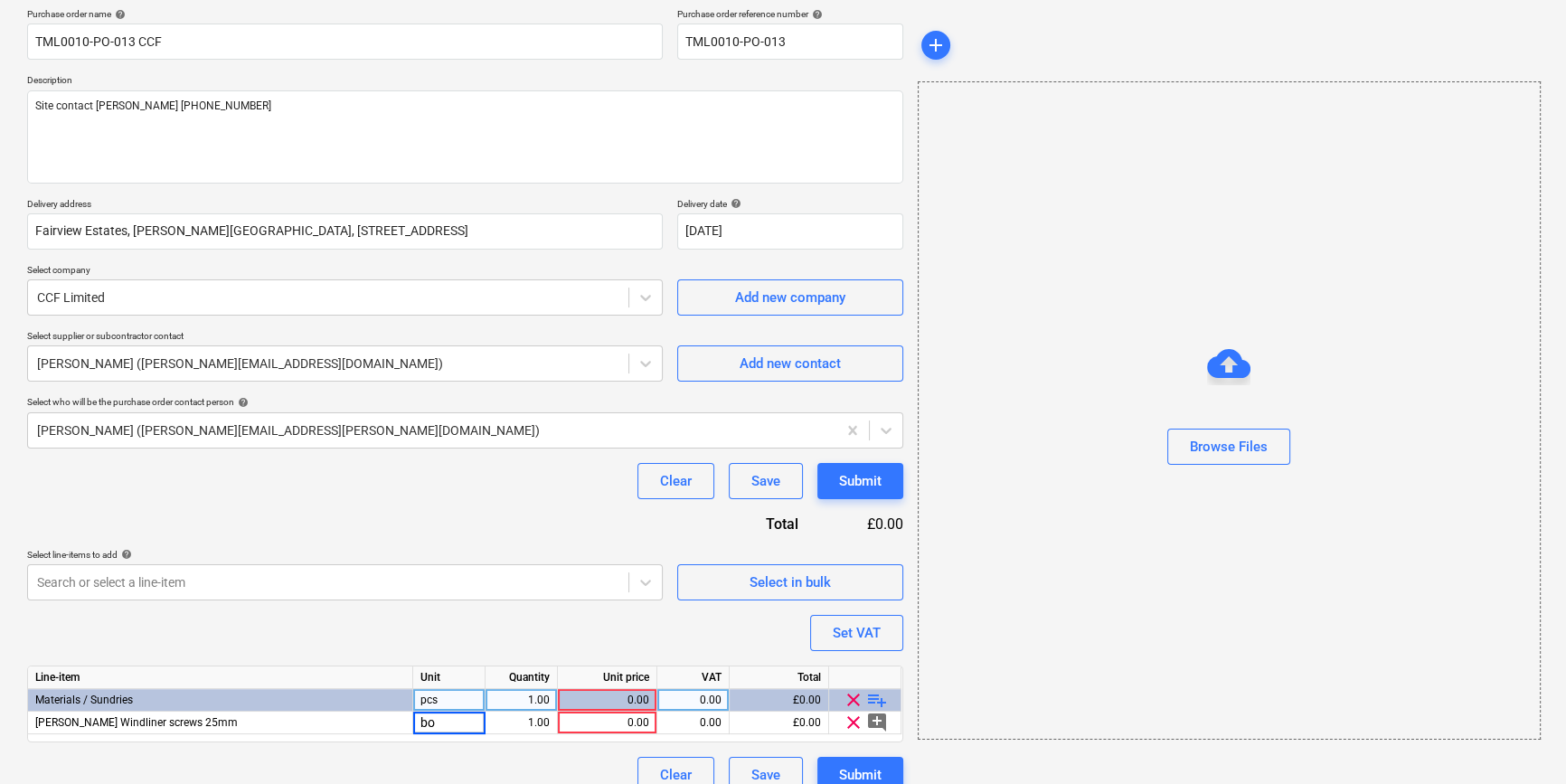
type input "box"
type input "13.57"
type input "20"
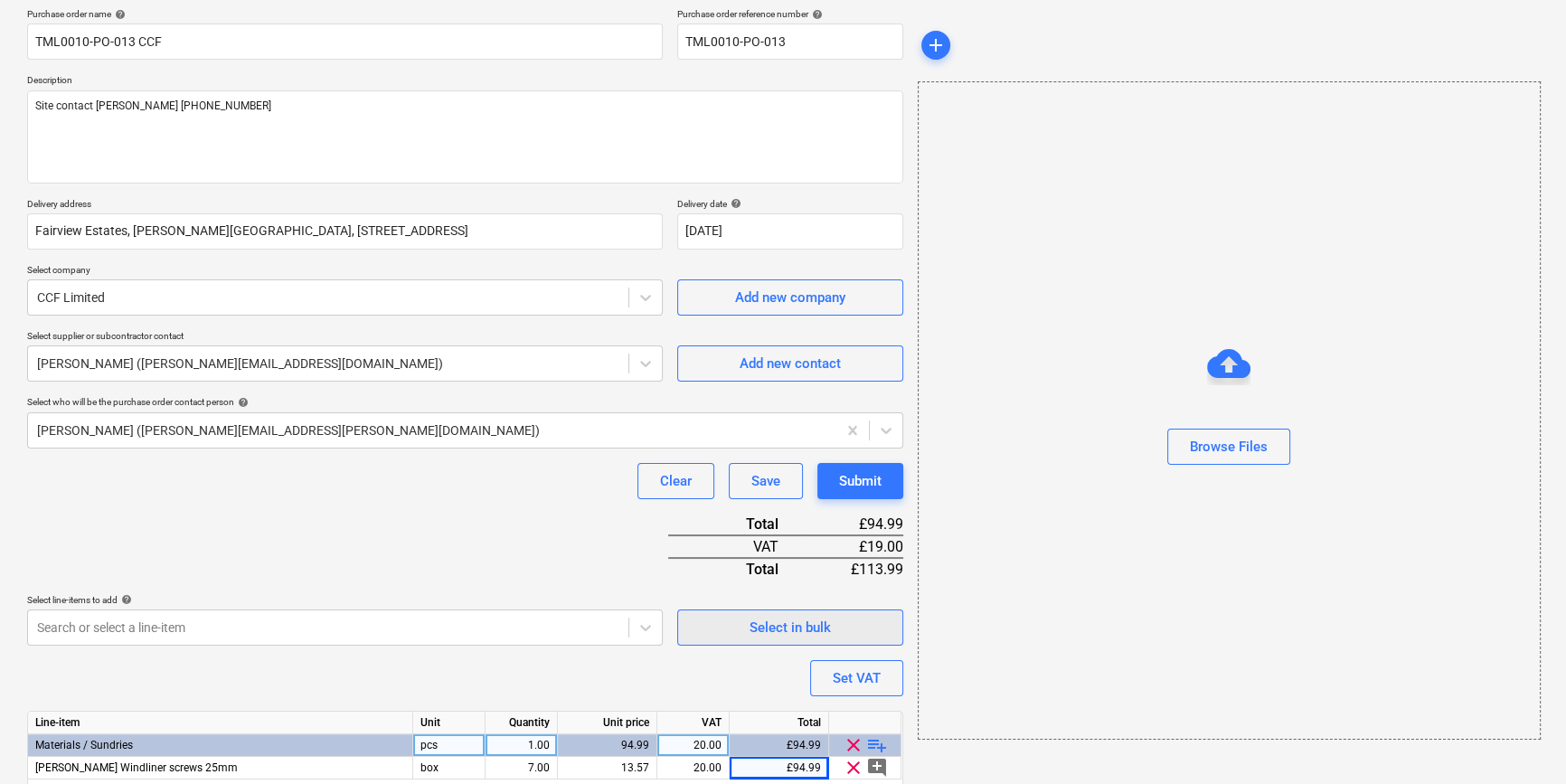
scroll to position [208, 0]
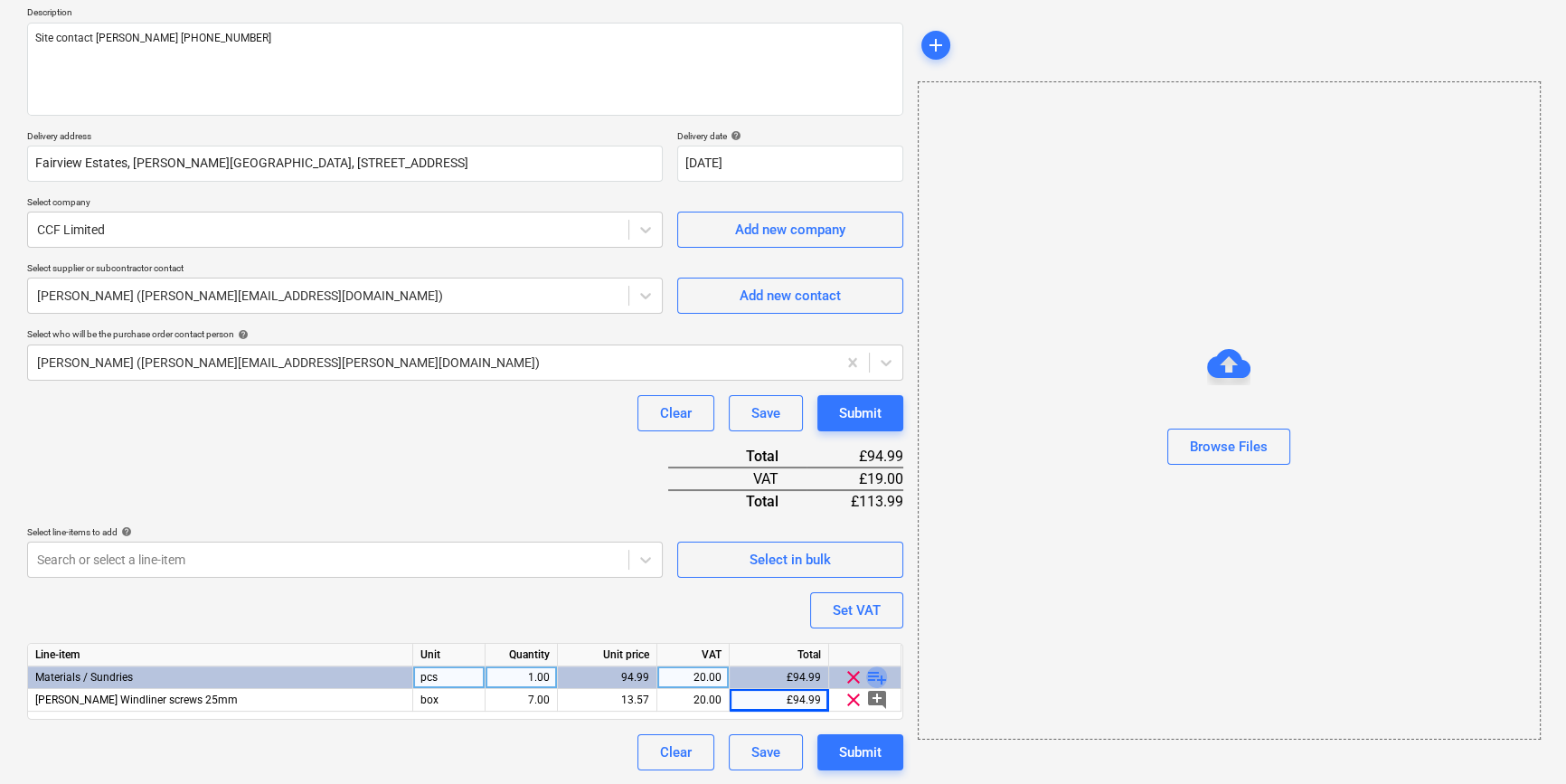
click at [876, 677] on span "playlist_add" at bounding box center [876, 676] width 22 height 22
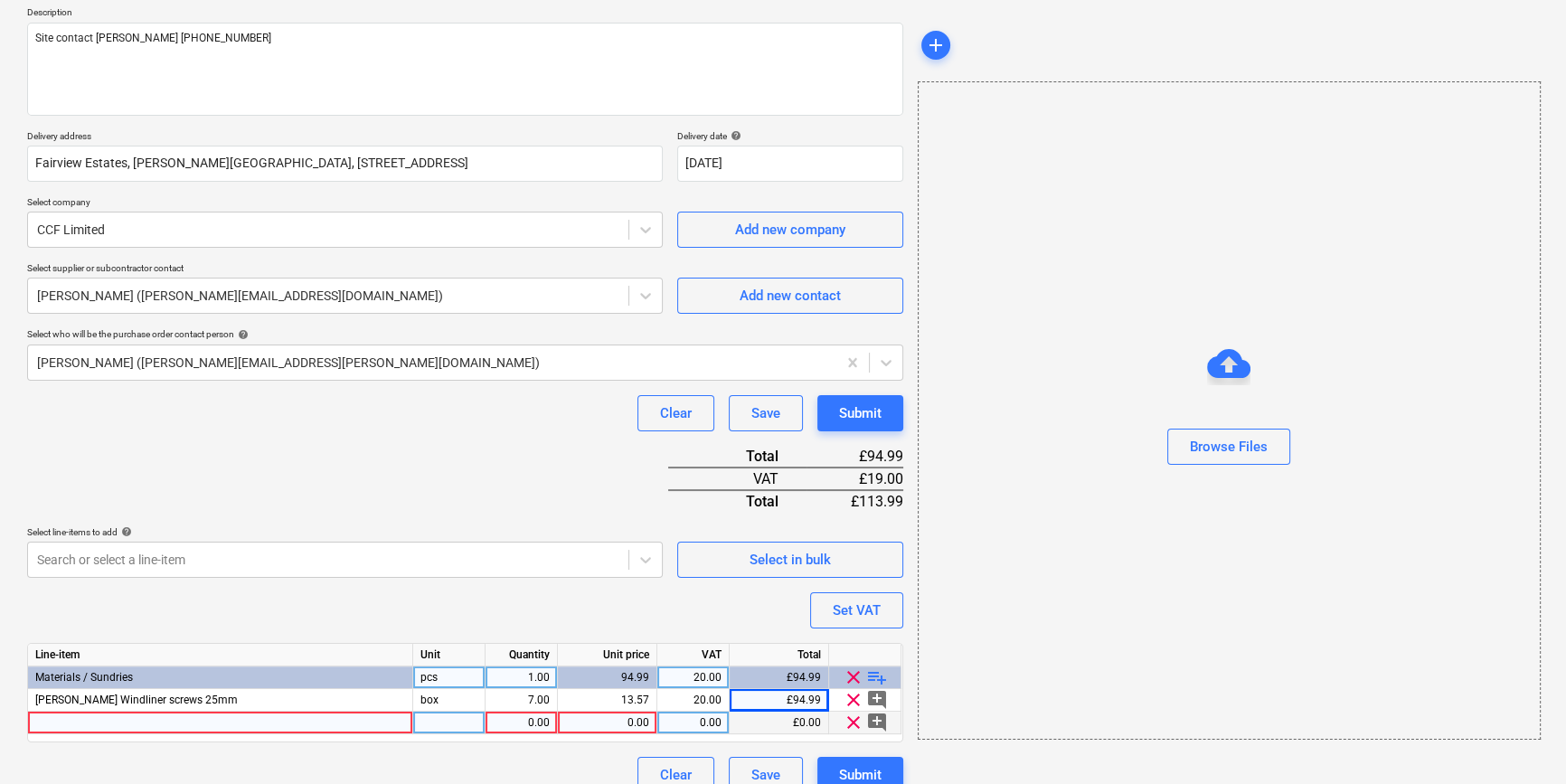
click at [90, 724] on div at bounding box center [221, 723] width 385 height 23
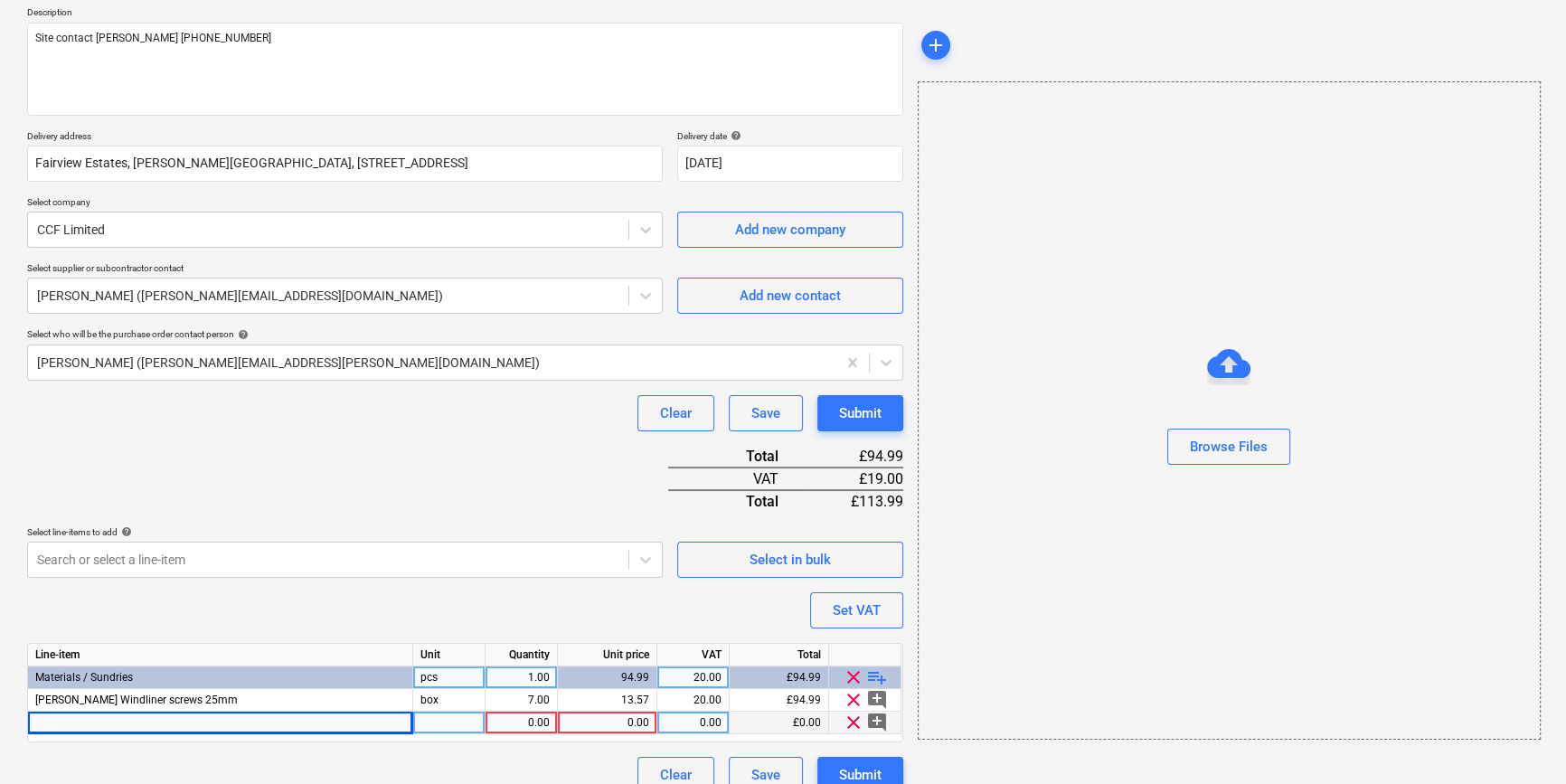
click at [43, 716] on div at bounding box center [221, 723] width 385 height 23
type input "[PERSON_NAME] Windliner tape 60mm x 25m"
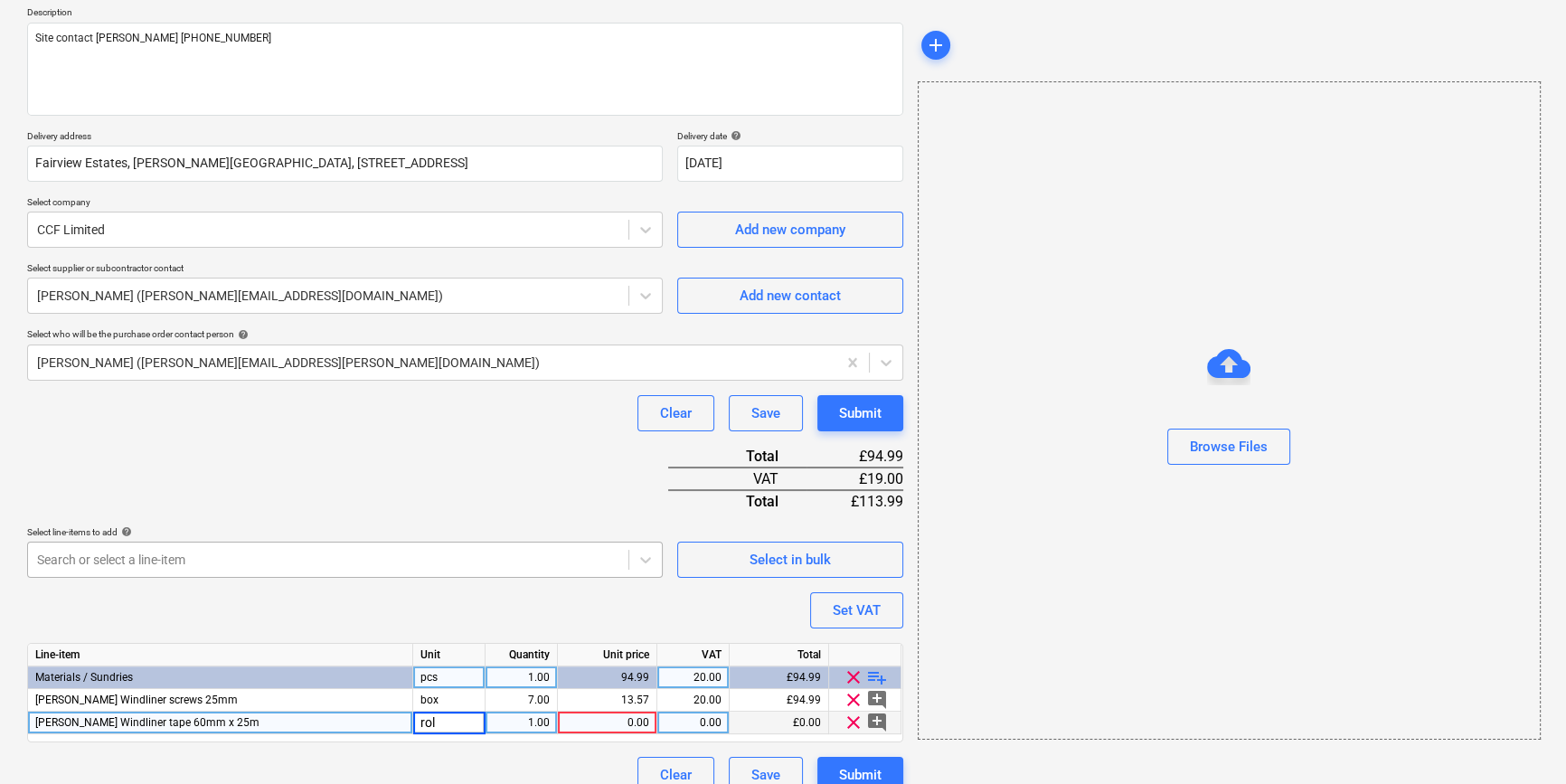
type input "roll"
type input "24"
type input "17.84"
type input "20"
click at [876, 673] on span "playlist_add" at bounding box center [876, 676] width 22 height 22
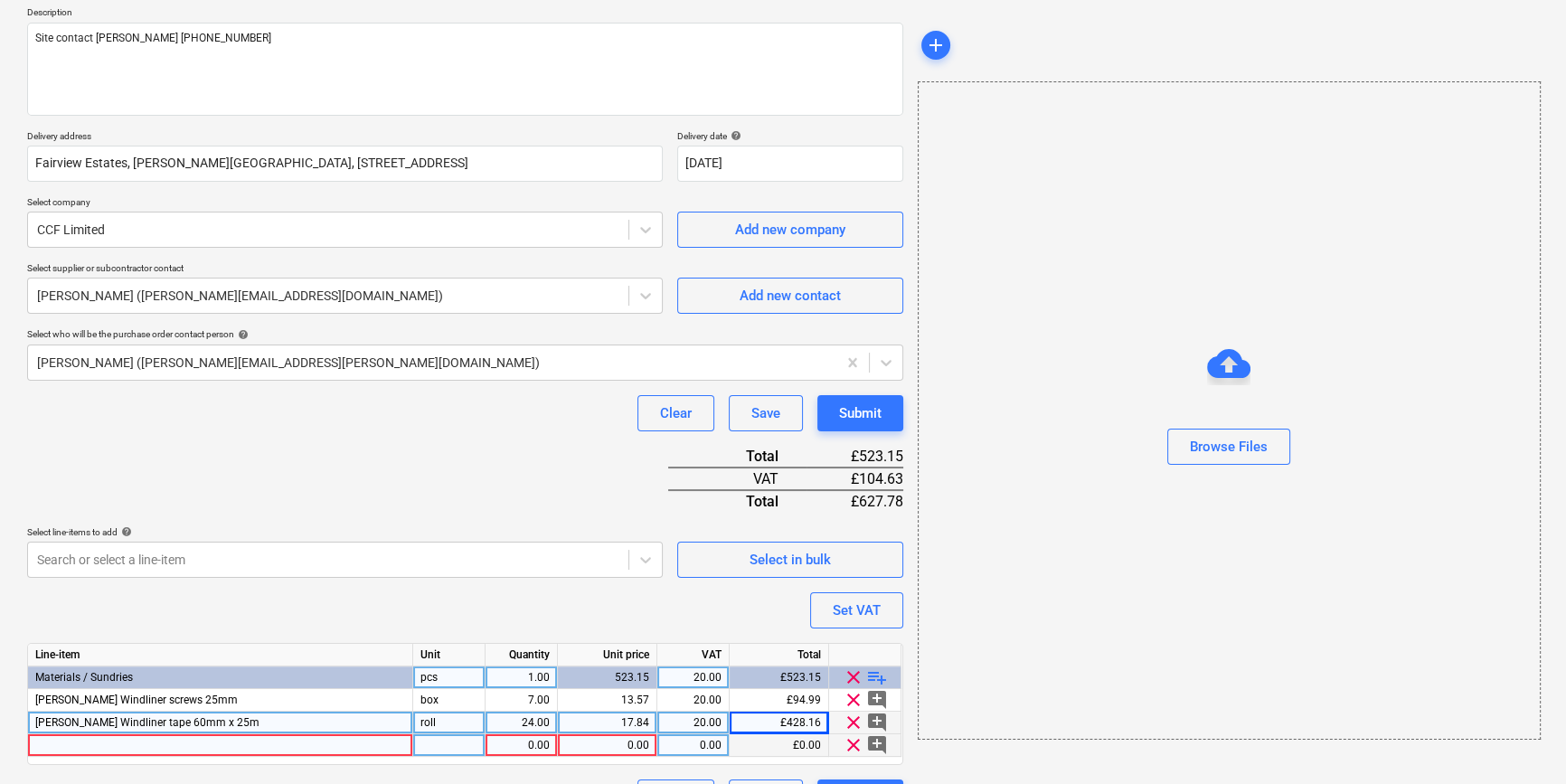
click at [60, 742] on div at bounding box center [221, 746] width 385 height 23
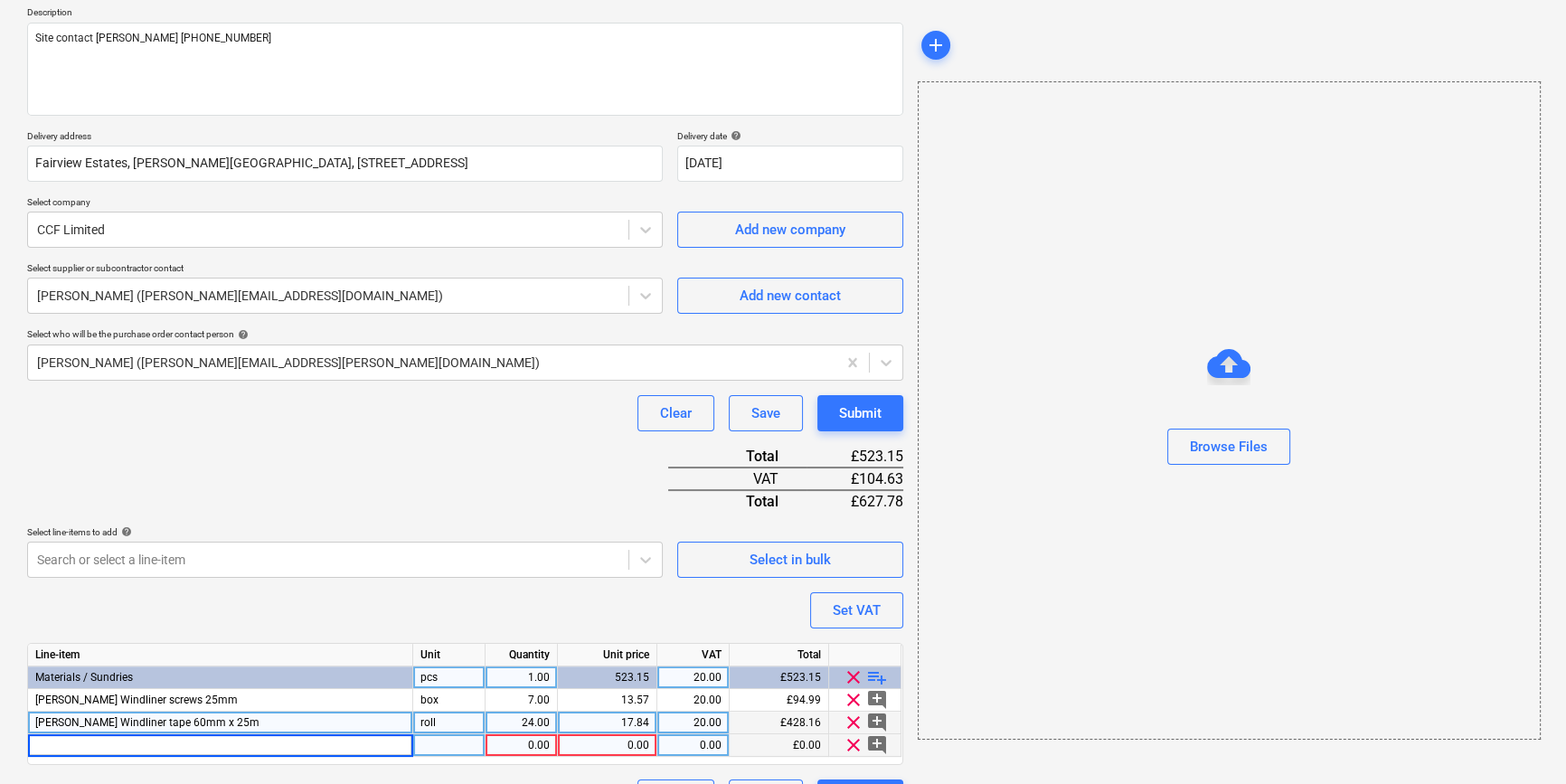
type input "[PERSON_NAME] Windliner tape 100mm x 25m"
type input "roll"
type input "24"
type input "30.01"
type input "20"
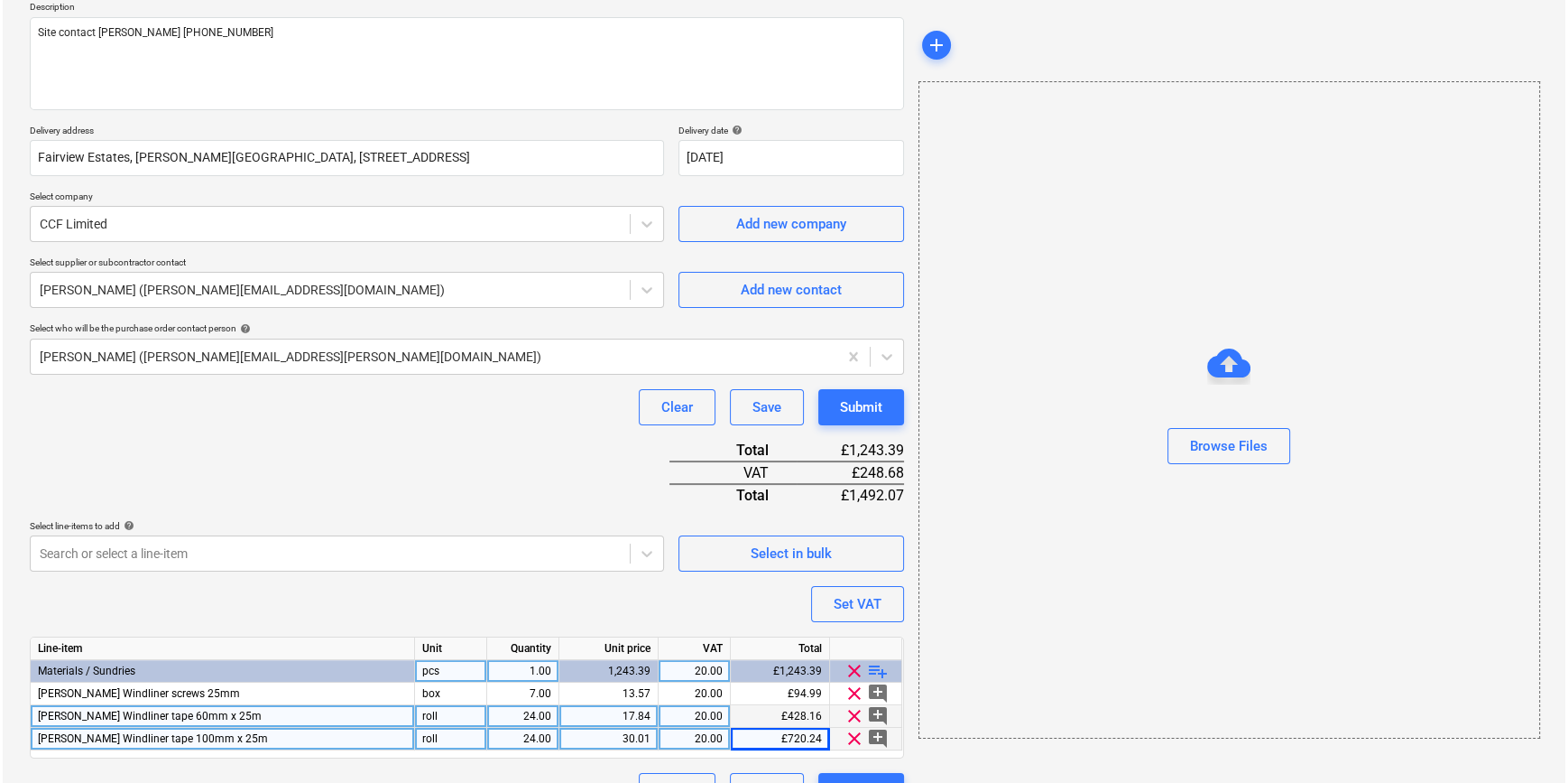
scroll to position [253, 0]
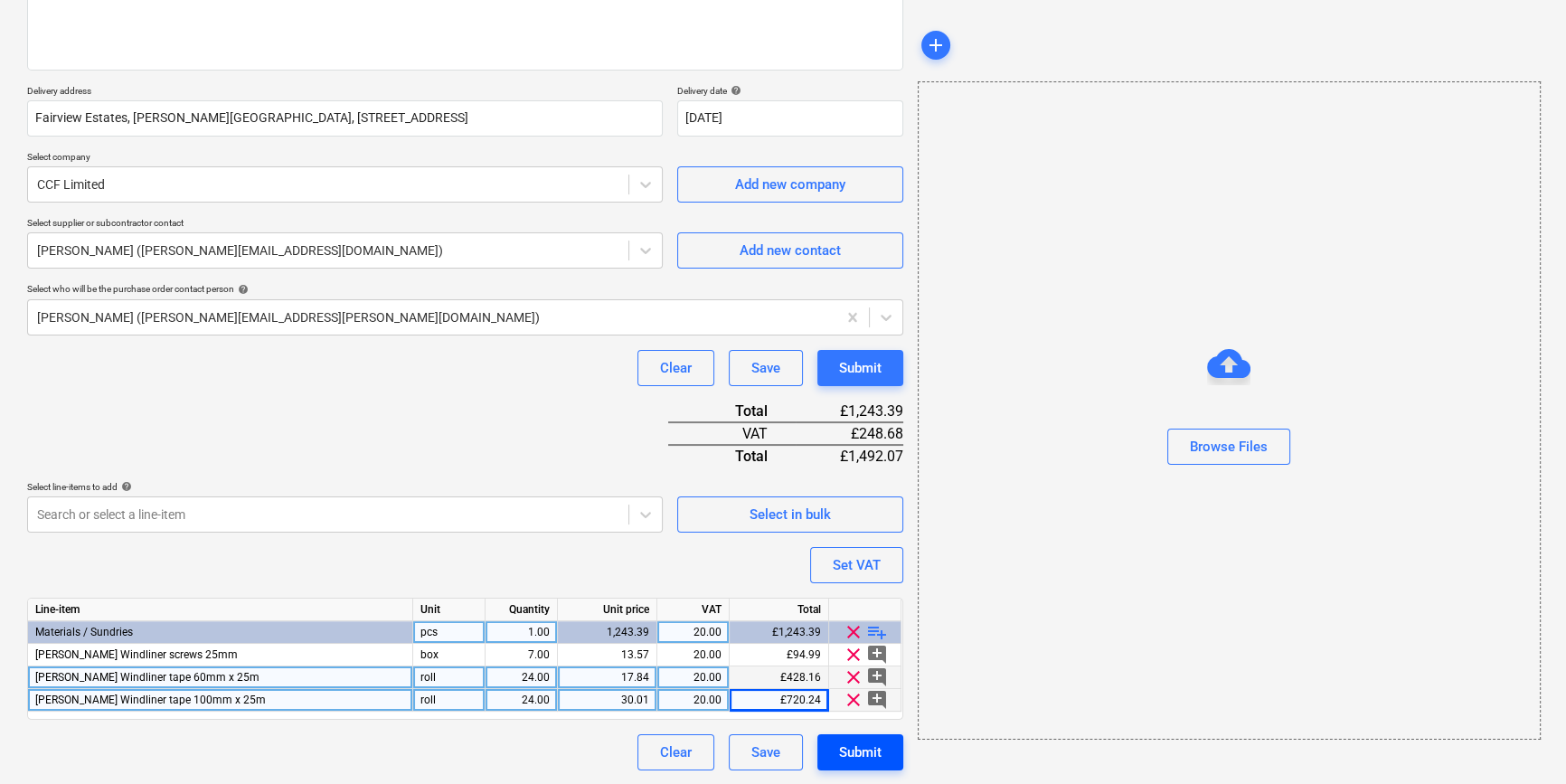
click at [858, 758] on div "Submit" at bounding box center [860, 751] width 42 height 23
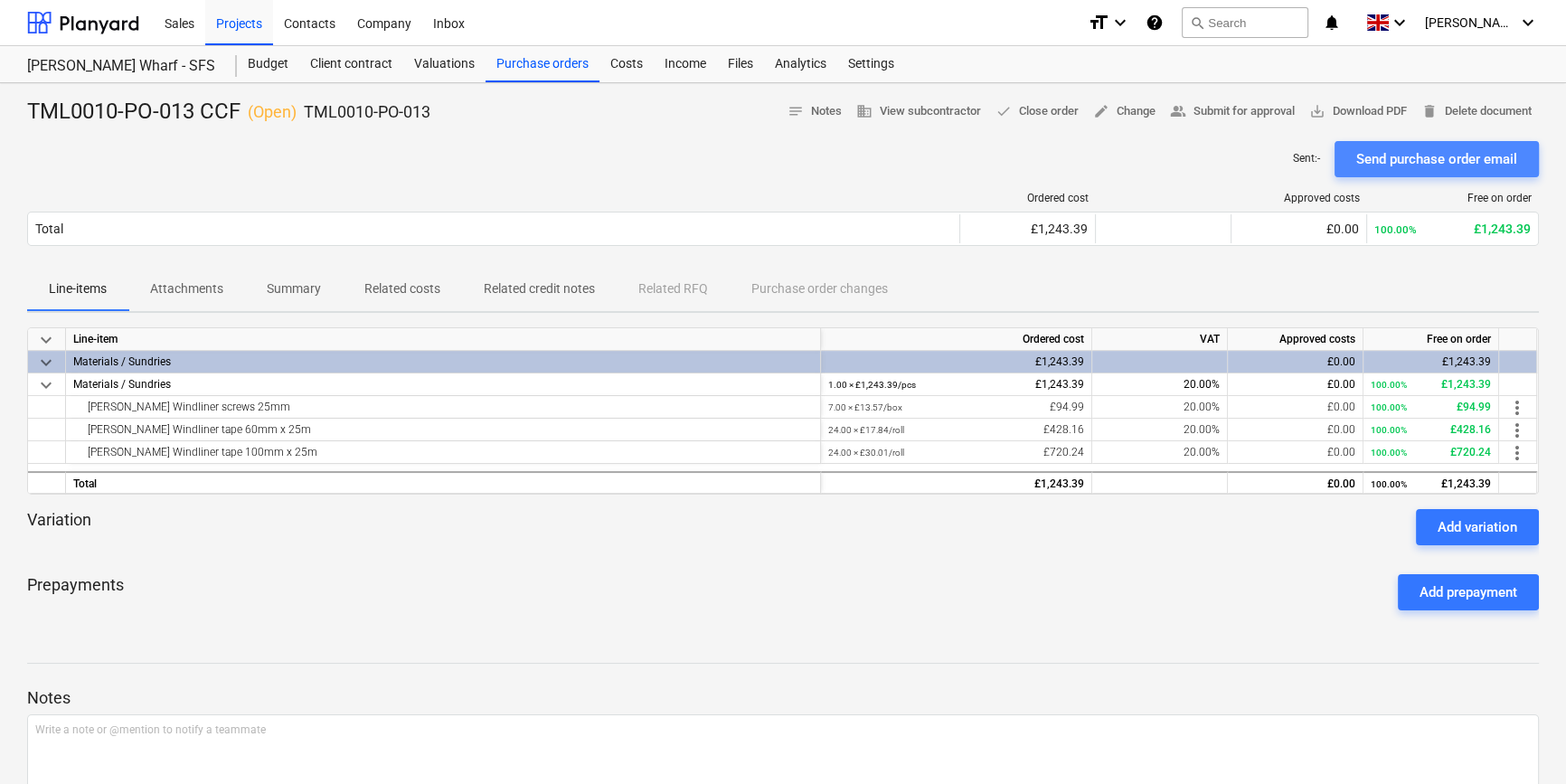
click at [1437, 162] on div "Send purchase order email" at bounding box center [1436, 159] width 161 height 23
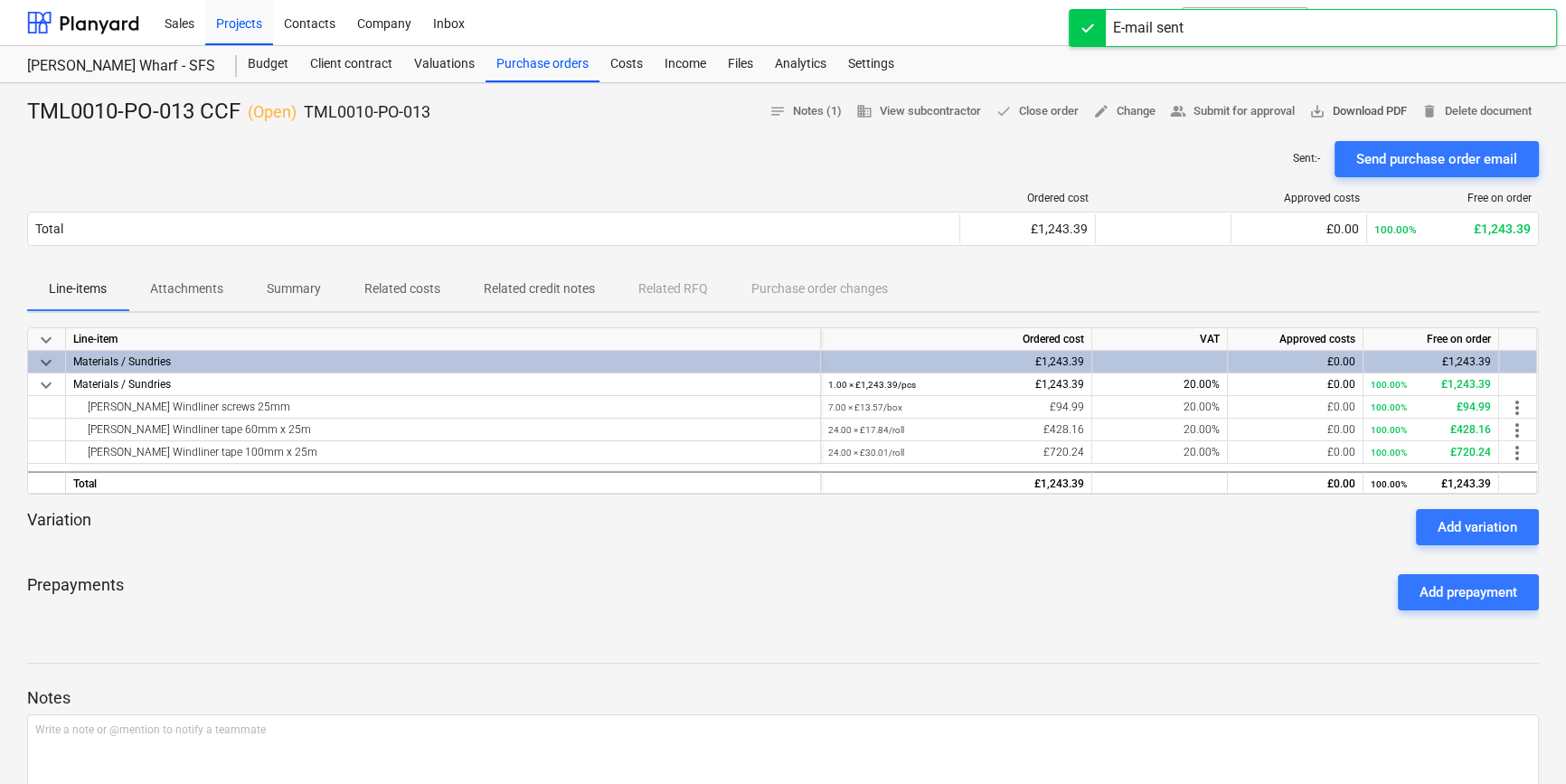
click at [1371, 109] on span "save_alt Download PDF" at bounding box center [1358, 112] width 98 height 21
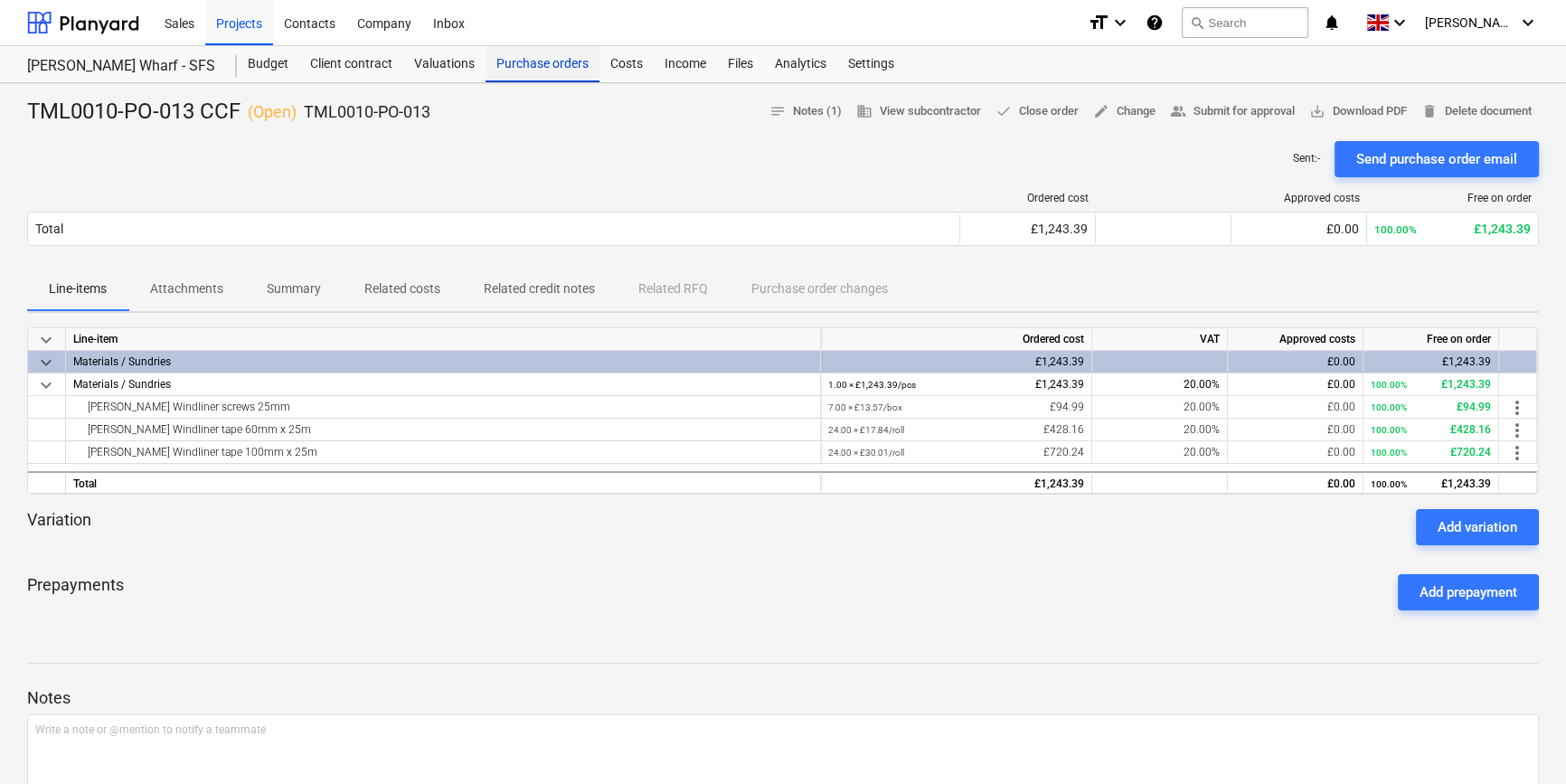
click at [534, 60] on div "Purchase orders" at bounding box center [542, 64] width 114 height 37
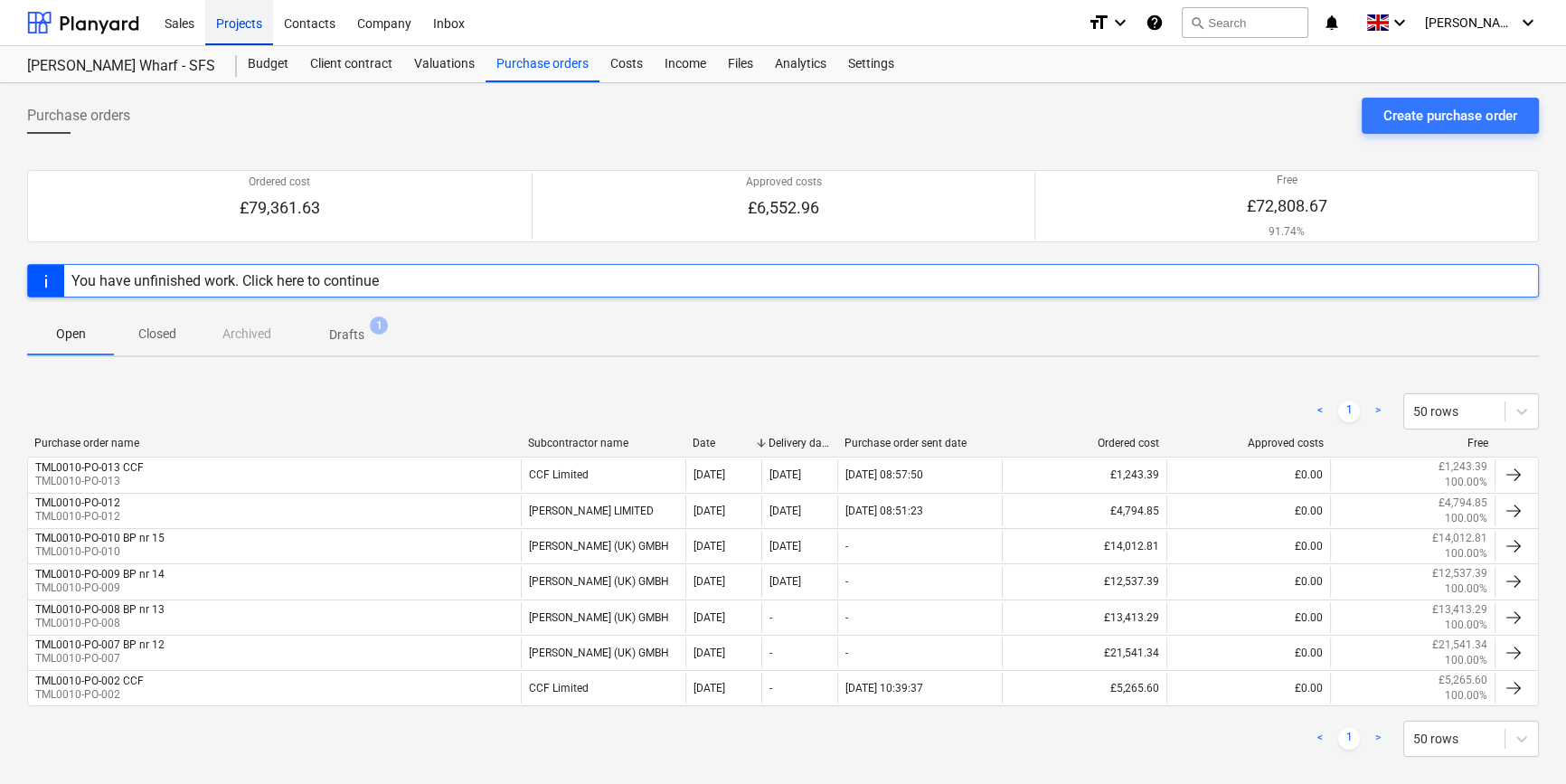
click at [252, 21] on div "Projects" at bounding box center [240, 22] width 68 height 46
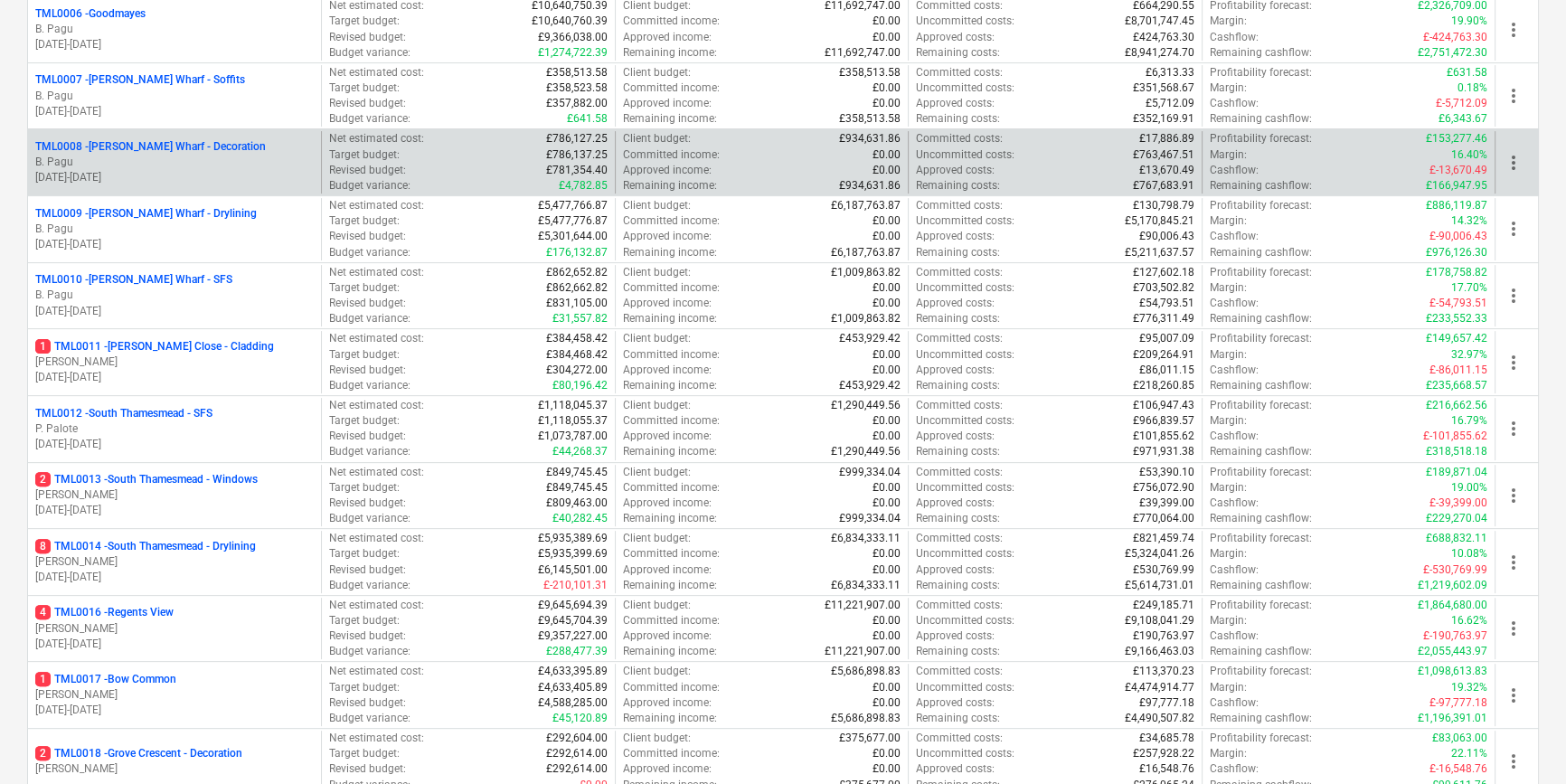
scroll to position [739, 0]
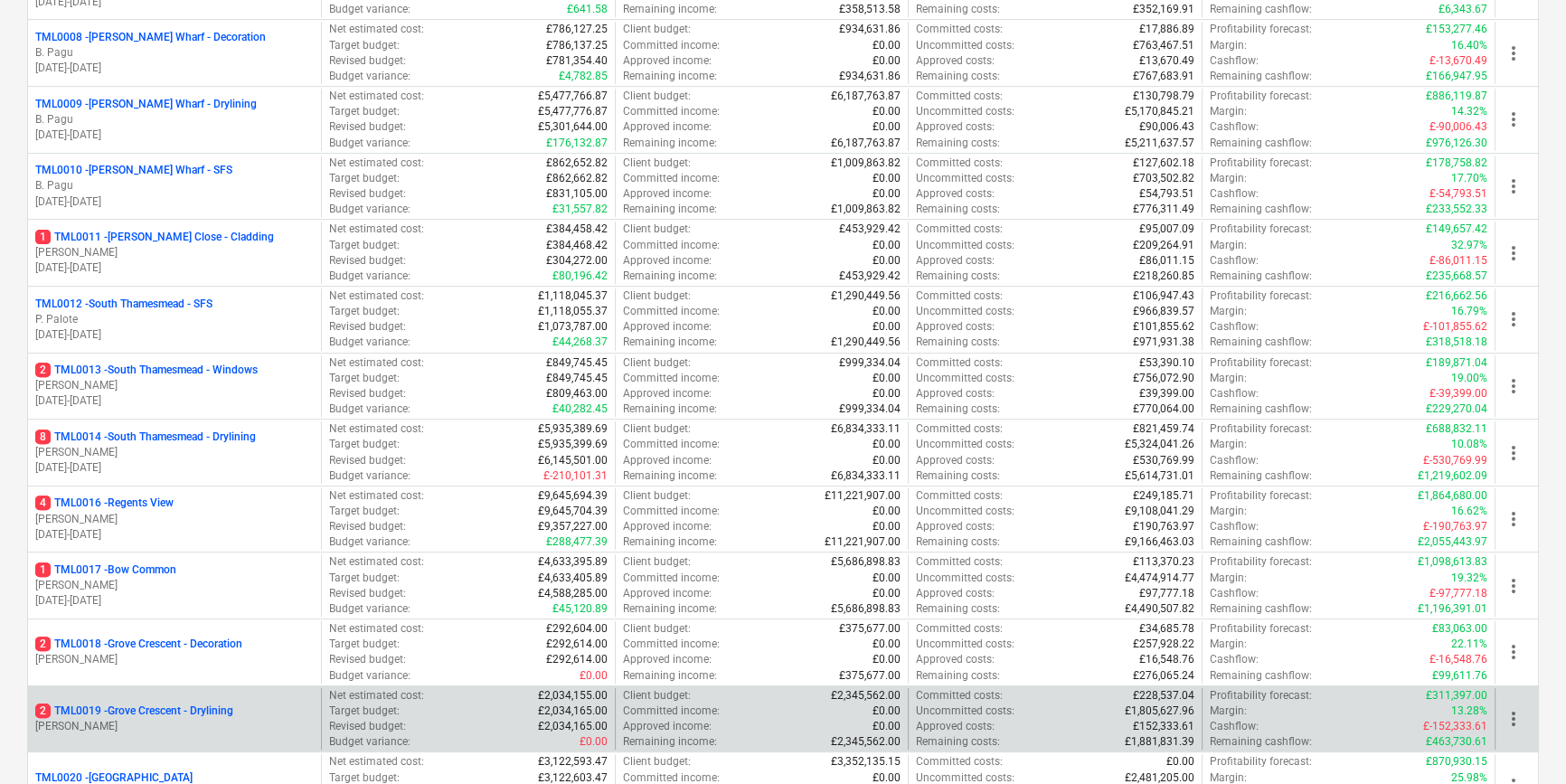
click at [161, 723] on p "[PERSON_NAME]" at bounding box center [175, 726] width 278 height 15
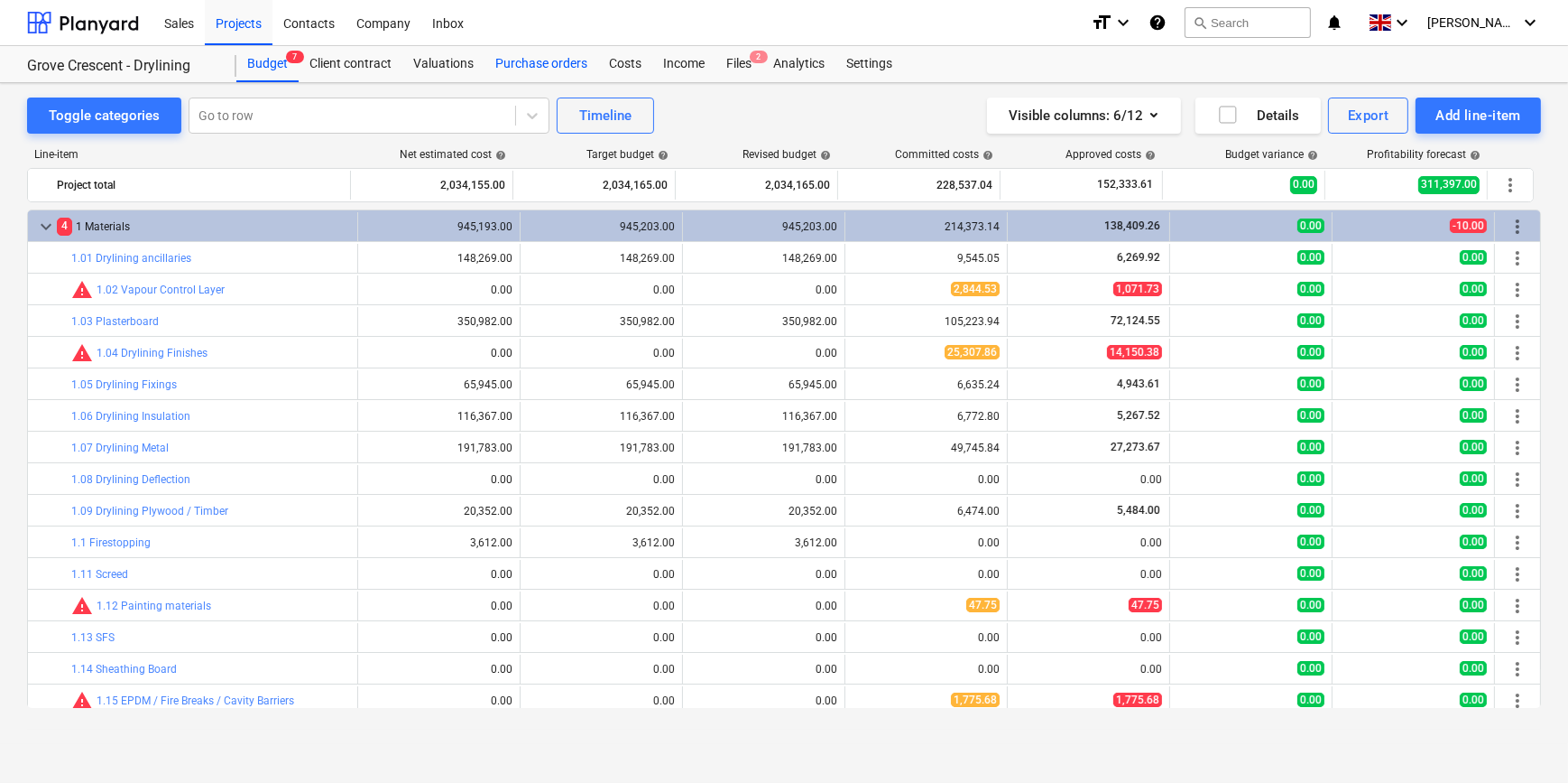
click at [530, 64] on div "Purchase orders" at bounding box center [541, 64] width 113 height 37
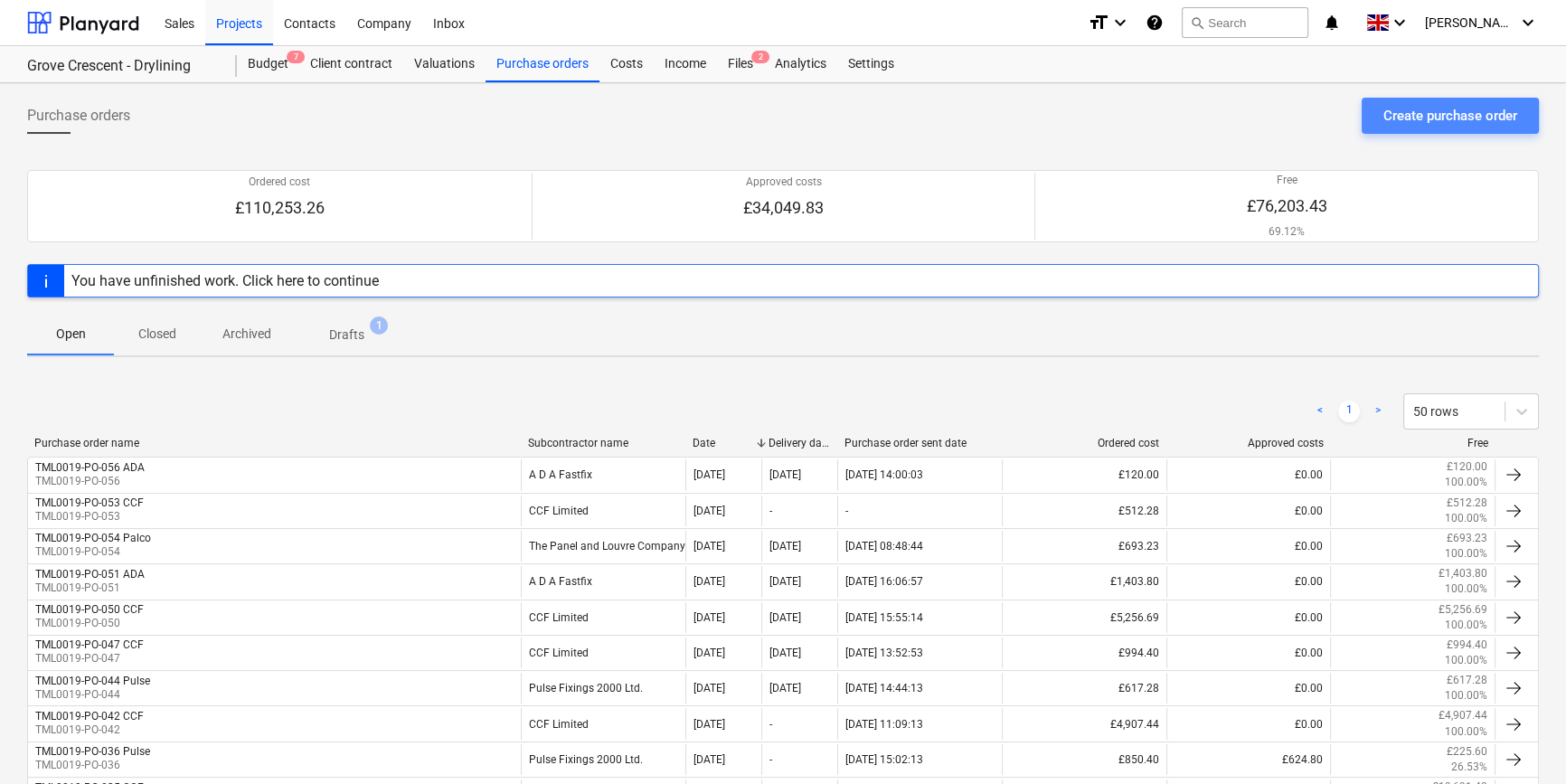
click at [1474, 110] on div "Create purchase order" at bounding box center [1450, 115] width 133 height 23
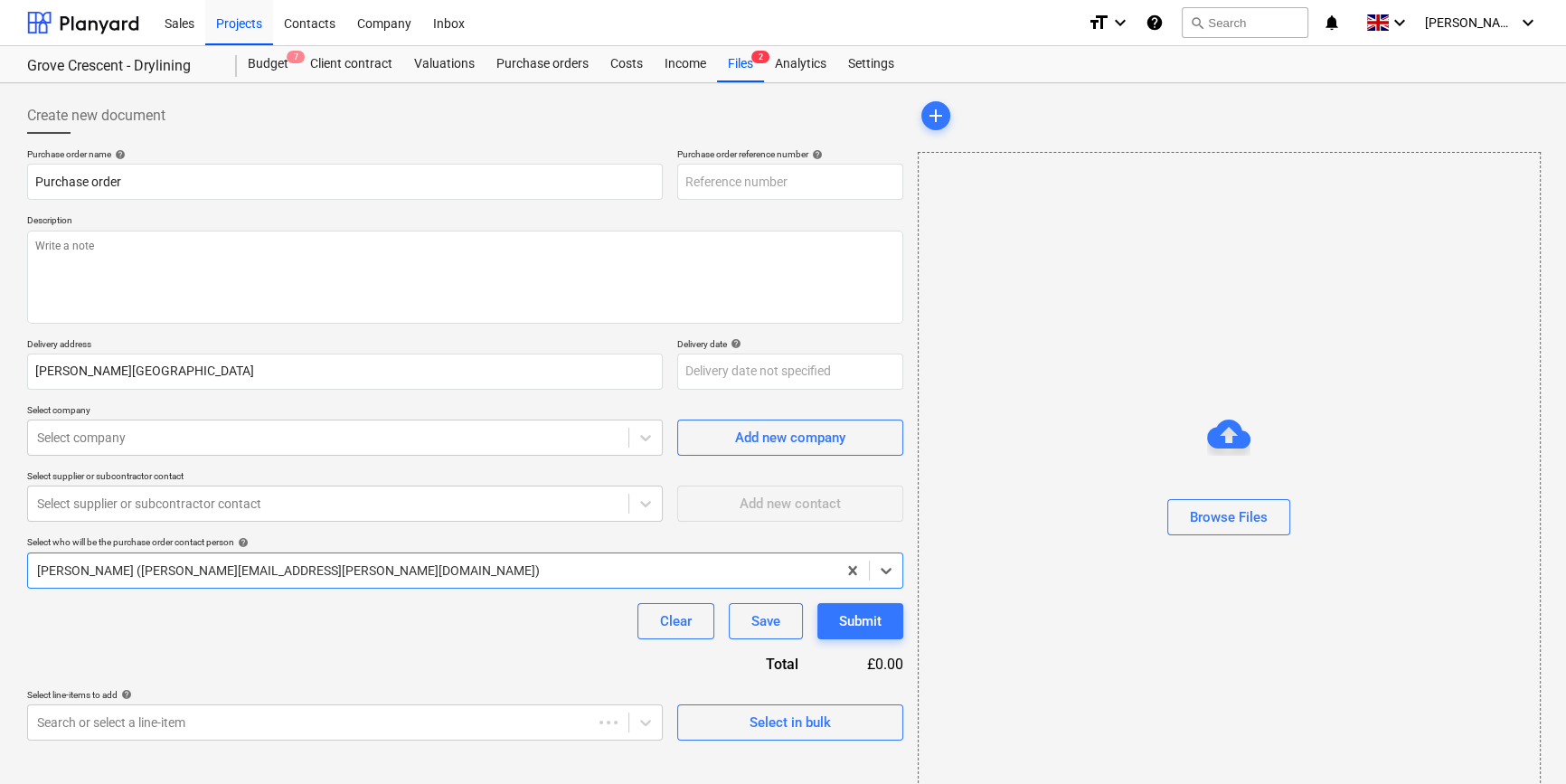
type input "TML0019-PO-057"
drag, startPoint x: 786, startPoint y: 181, endPoint x: 662, endPoint y: 181, distance: 124.0
click at [662, 181] on div "Purchase order name help Purchase order Purchase order reference number help TM…" at bounding box center [465, 174] width 876 height 52
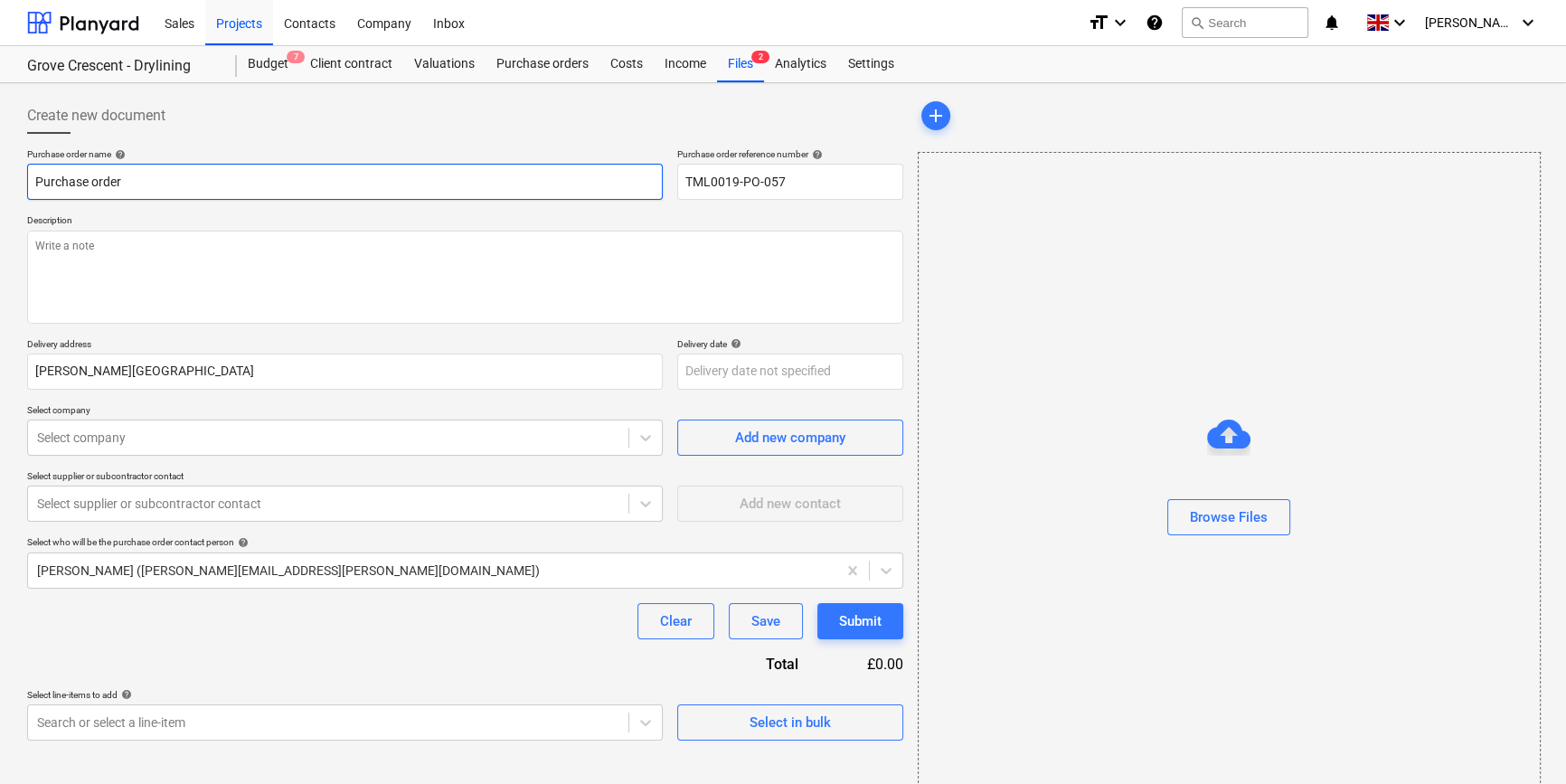
drag, startPoint x: 115, startPoint y: 179, endPoint x: 93, endPoint y: 180, distance: 22.0
click at [99, 180] on input "Purchase order" at bounding box center [345, 181] width 636 height 37
drag, startPoint x: 143, startPoint y: 181, endPoint x: 20, endPoint y: 181, distance: 123.0
click at [25, 182] on div "Create new document Purchase order name help Purchase order Purchase order refe…" at bounding box center [465, 453] width 891 height 727
paste input "TML0019-PO-057"
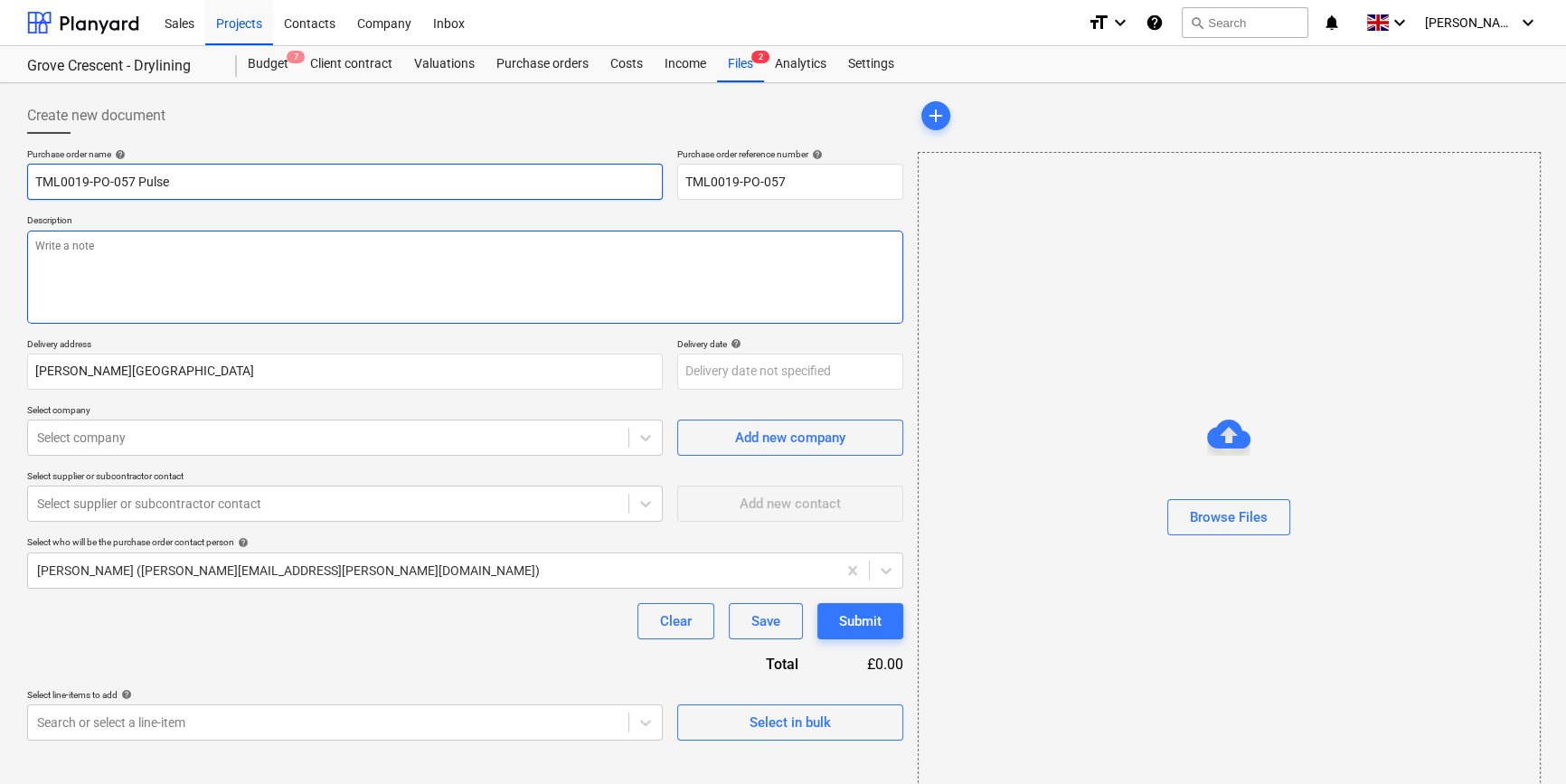
type input "TML0019-PO-057 Pulse"
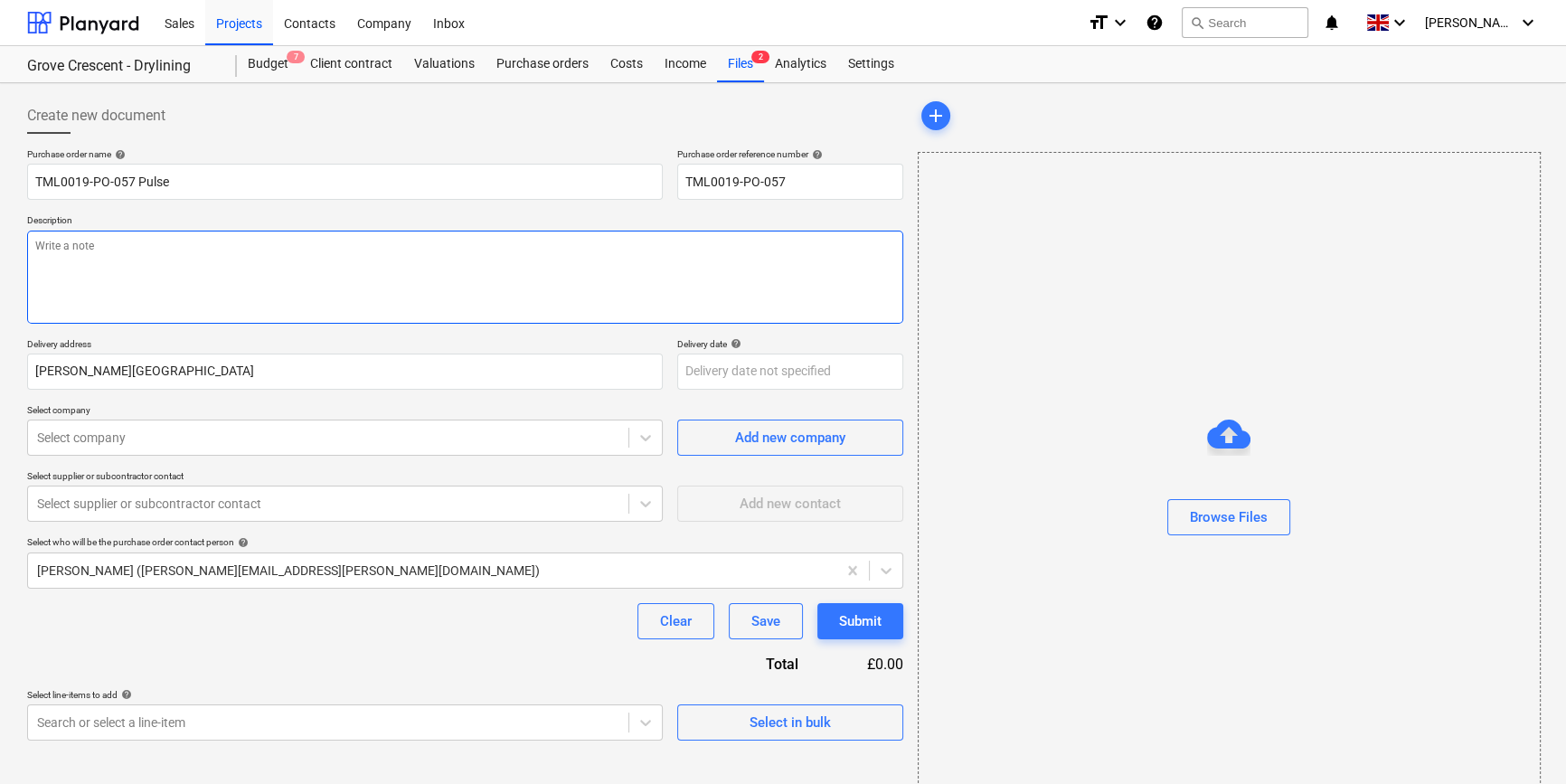
click at [37, 245] on textarea at bounding box center [465, 276] width 876 height 93
type textarea "Site contact [PERSON_NAME] [PHONE_NUMBER]"
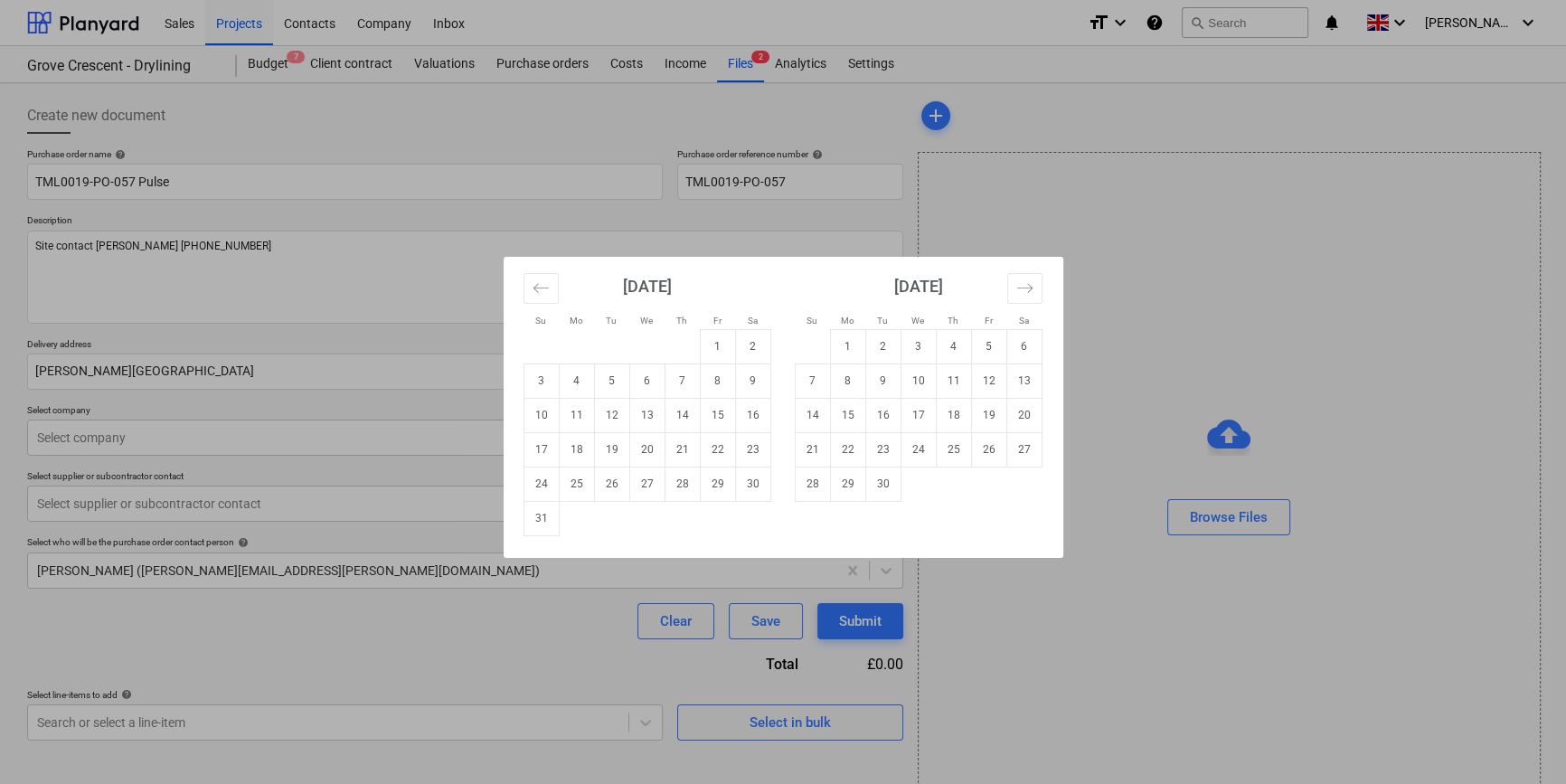
click at [724, 367] on body "Sales Projects Contacts Company Inbox format_size keyboard_arrow_down help sear…" at bounding box center [783, 392] width 1566 height 784
click at [684, 416] on td "14" at bounding box center [682, 415] width 36 height 35
type input "[DATE]"
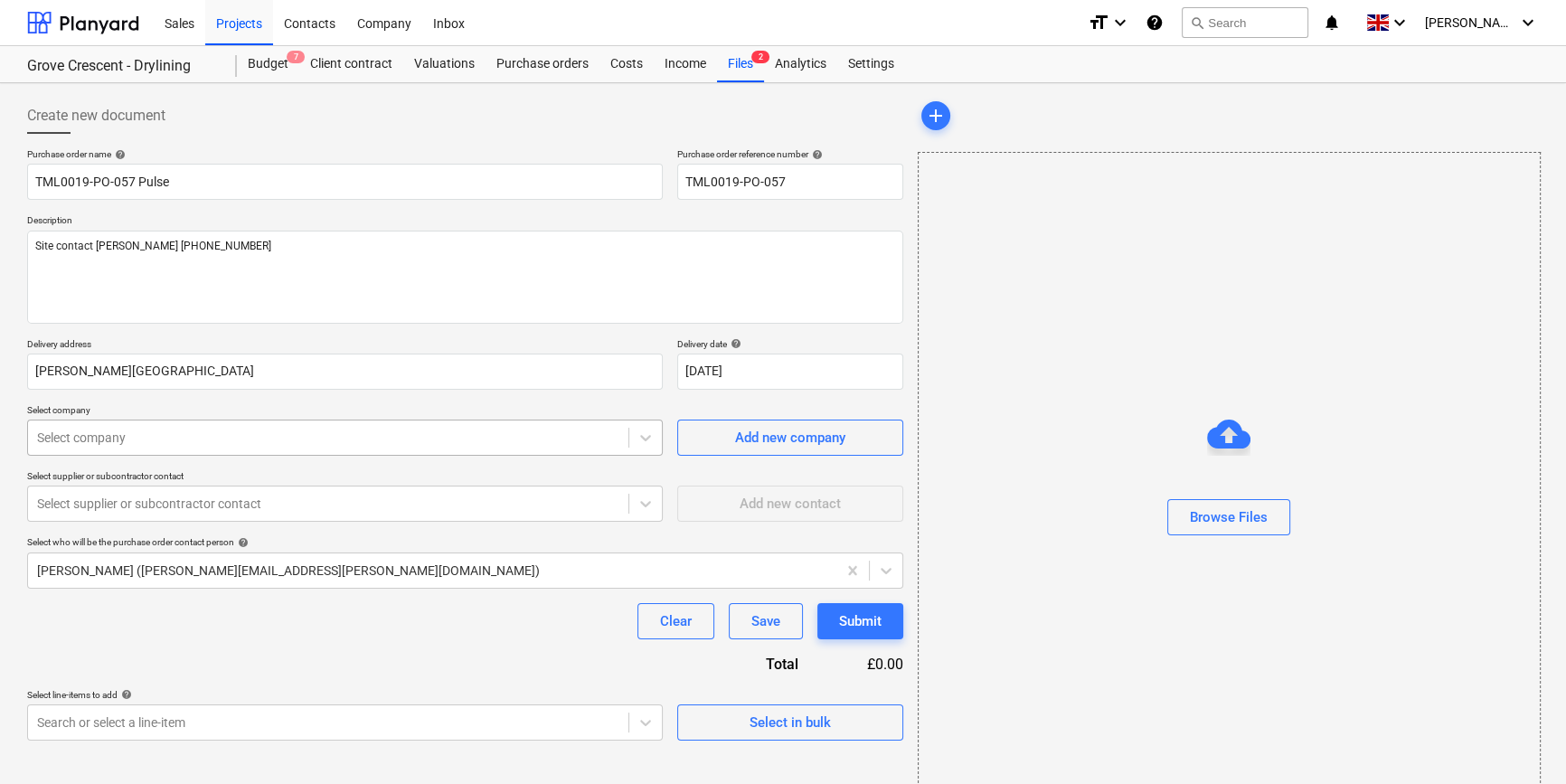
click at [208, 447] on div "Select company" at bounding box center [328, 437] width 600 height 25
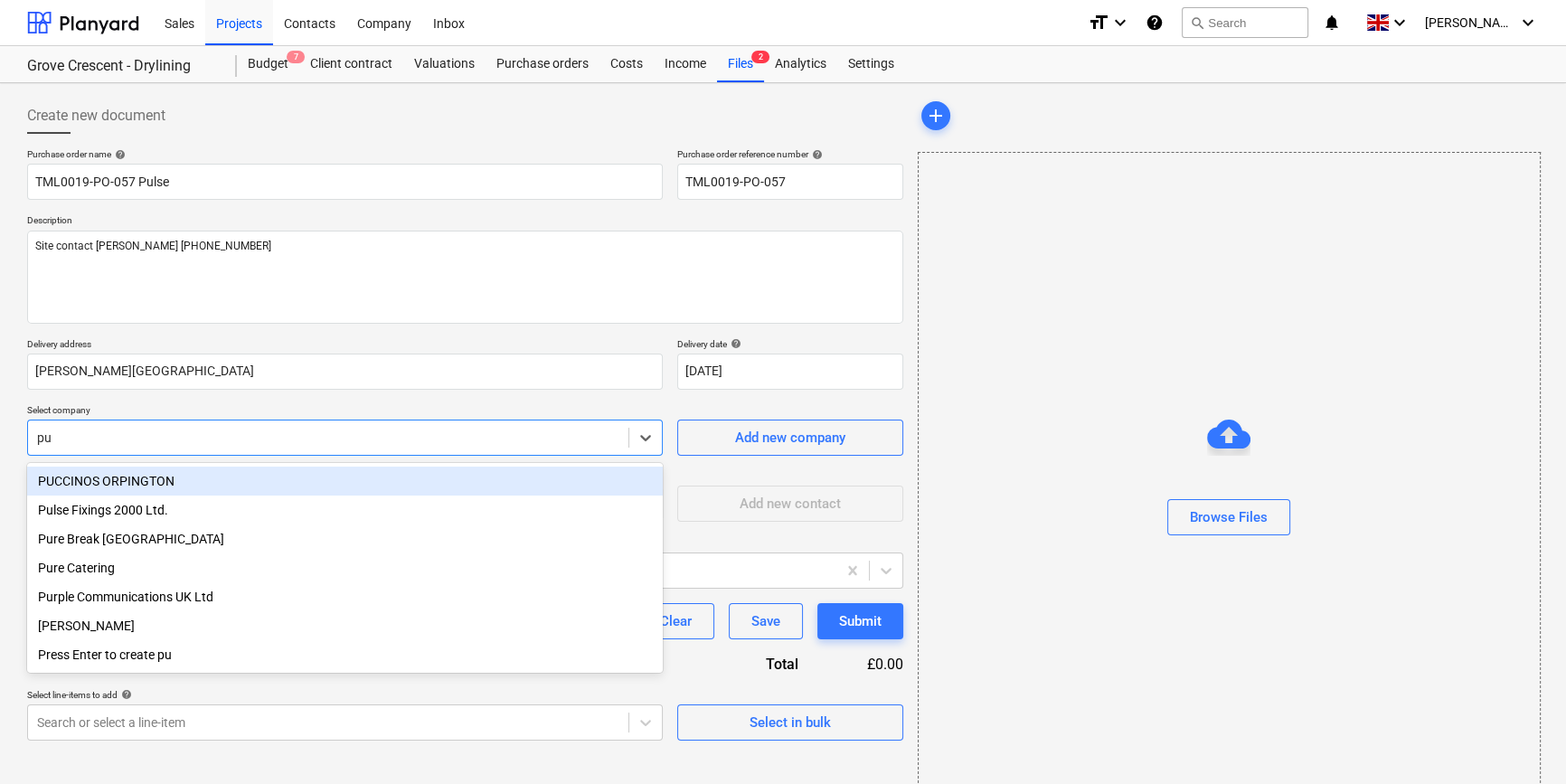
type input "pul"
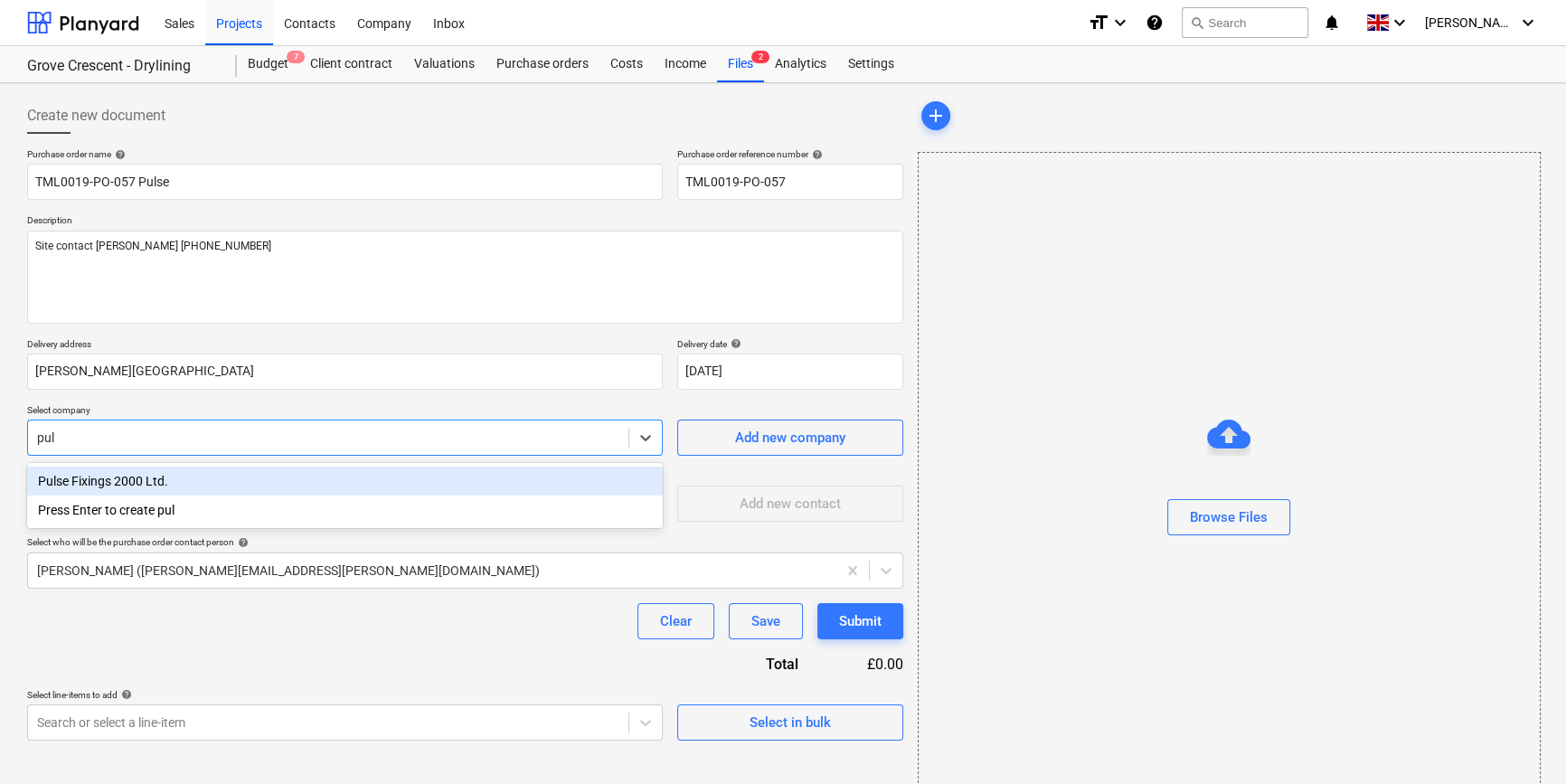
click at [132, 485] on div "Pulse Fixings 2000 Ltd." at bounding box center [345, 481] width 636 height 29
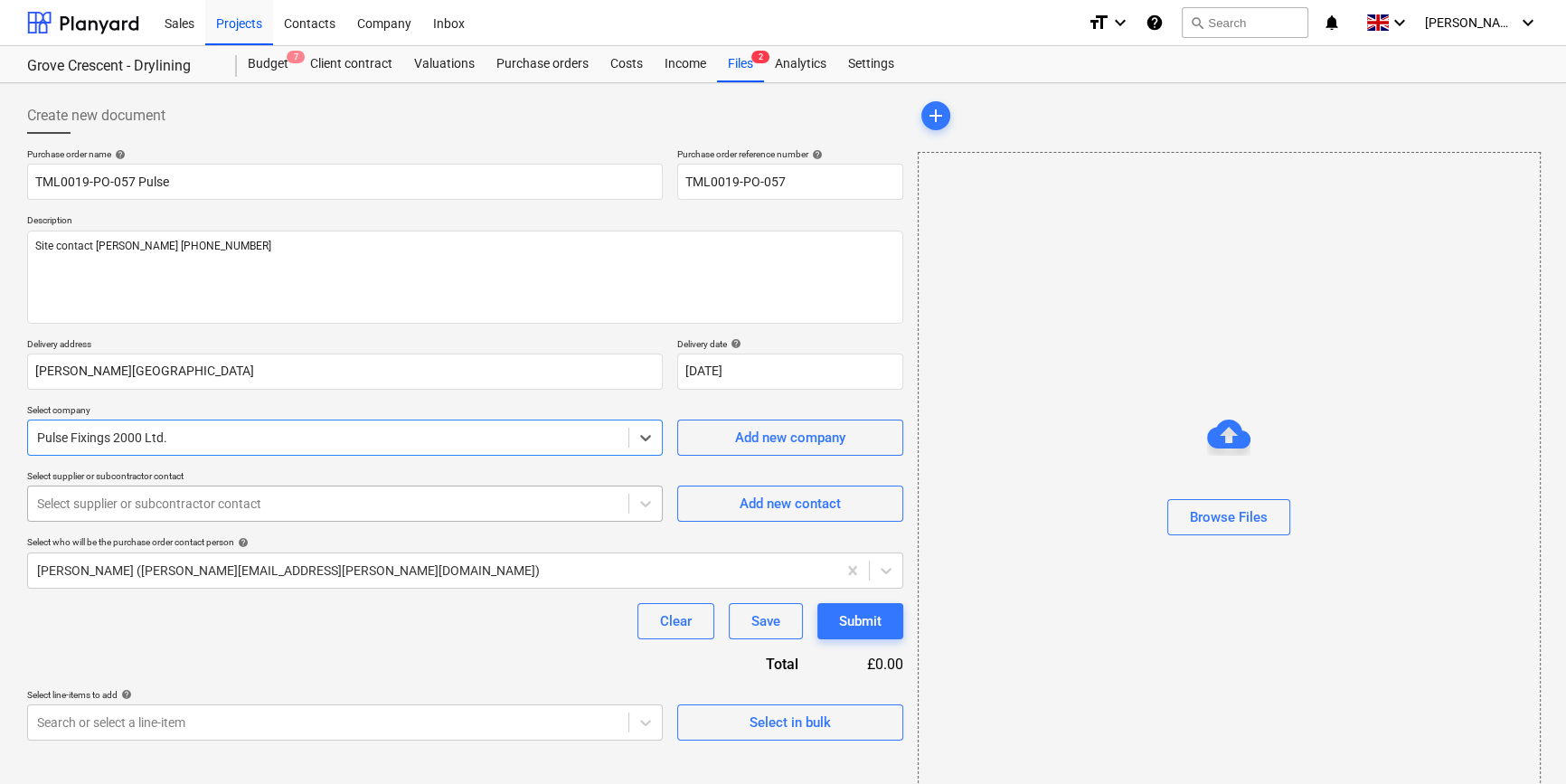
click at [131, 510] on div at bounding box center [328, 503] width 582 height 18
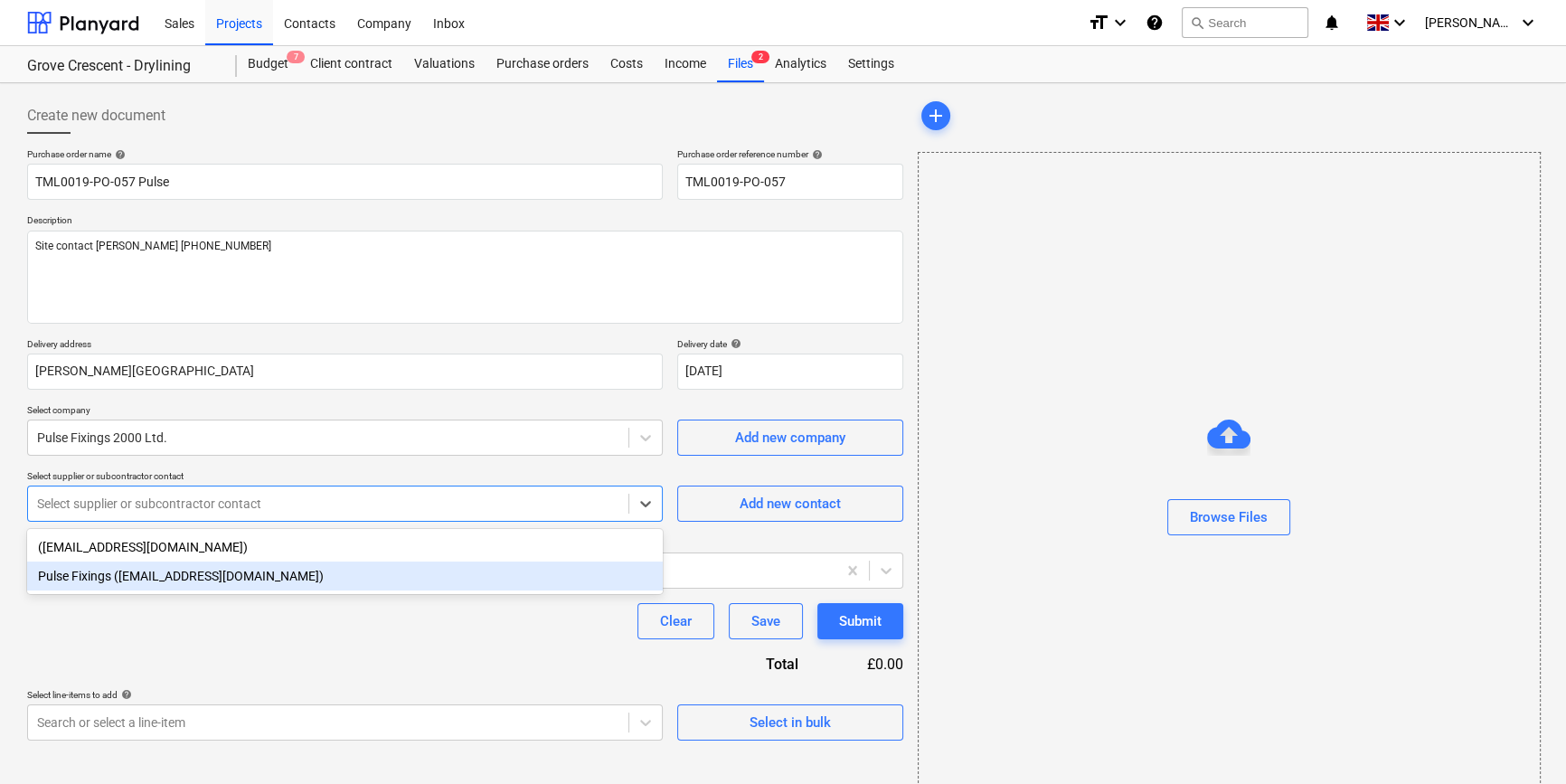
click at [125, 585] on div "Pulse Fixings ([EMAIL_ADDRESS][DOMAIN_NAME])" at bounding box center [345, 576] width 636 height 29
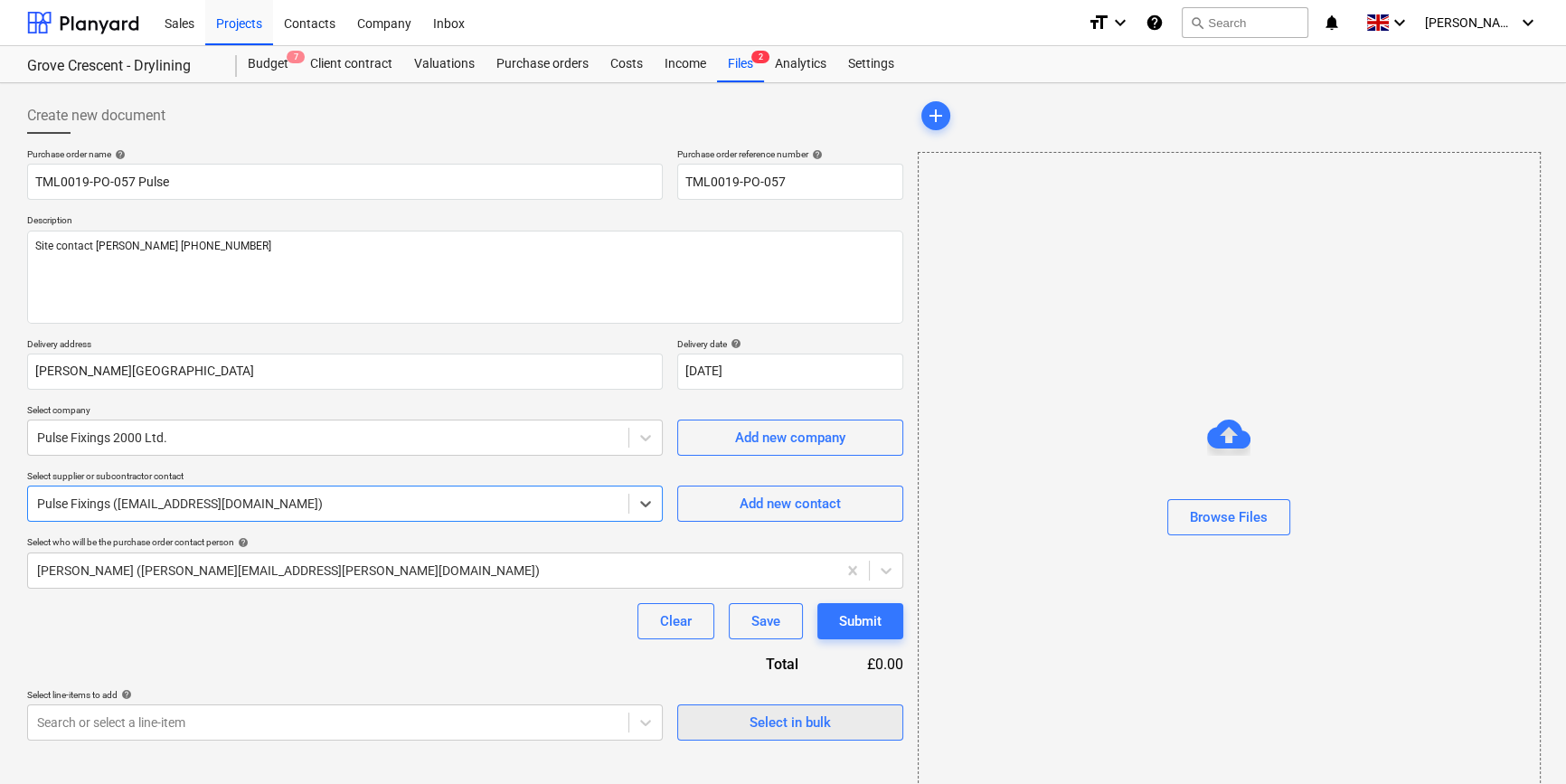
click at [777, 716] on div "Select in bulk" at bounding box center [790, 722] width 82 height 23
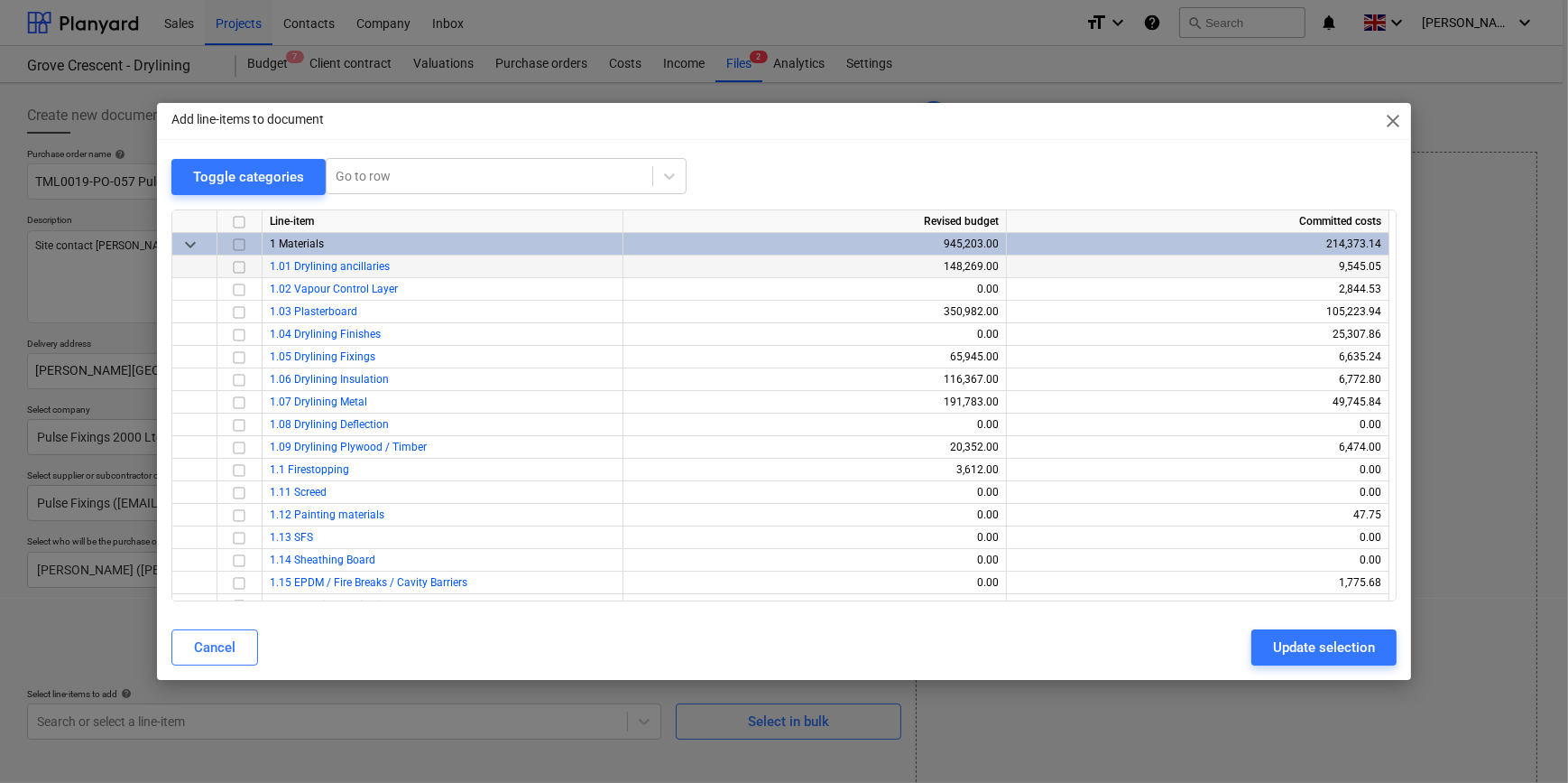
click at [238, 268] on input "checkbox" at bounding box center [239, 265] width 22 height 22
click at [1279, 648] on div "Update selection" at bounding box center [1323, 647] width 102 height 23
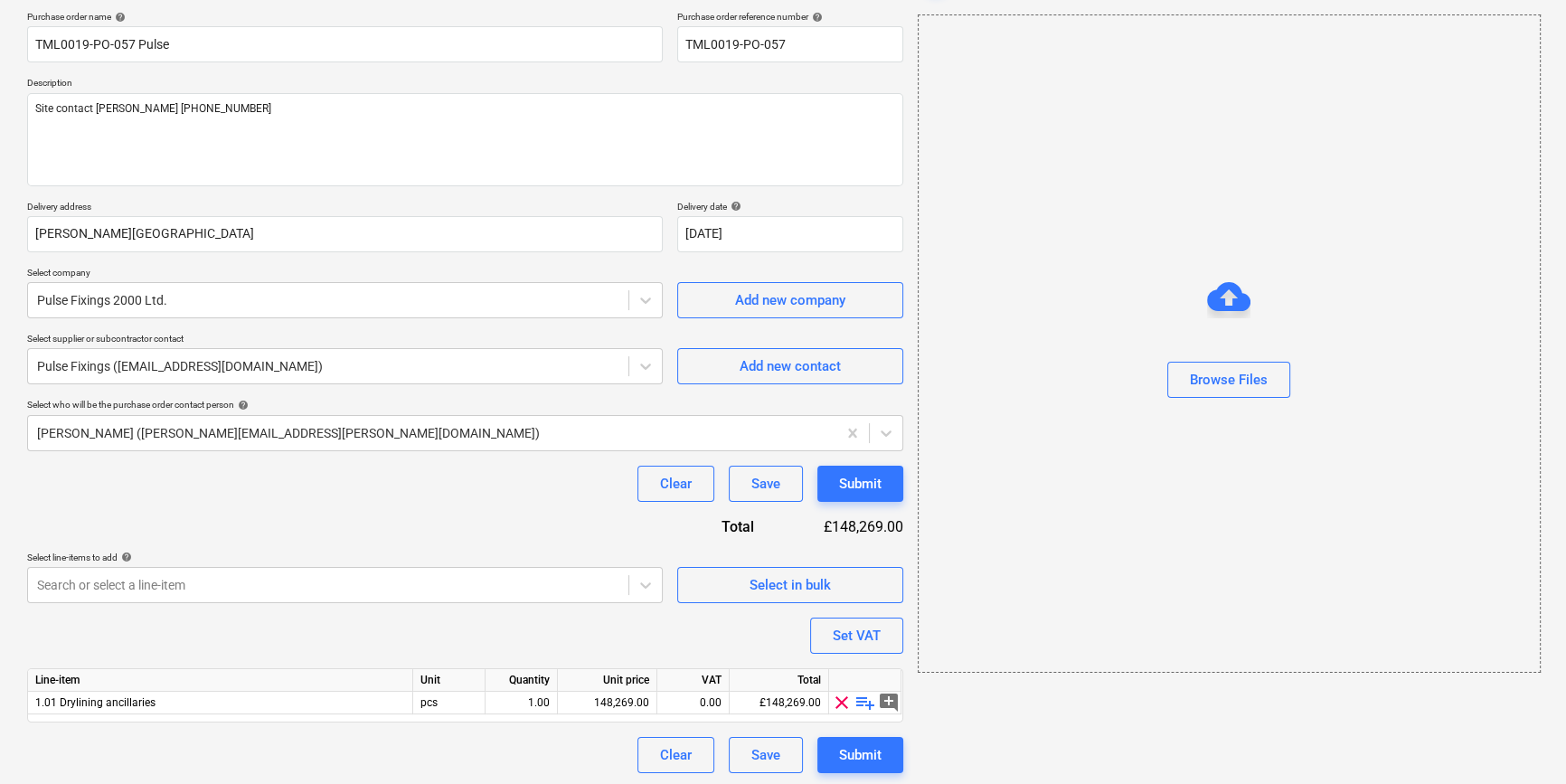
scroll to position [140, 0]
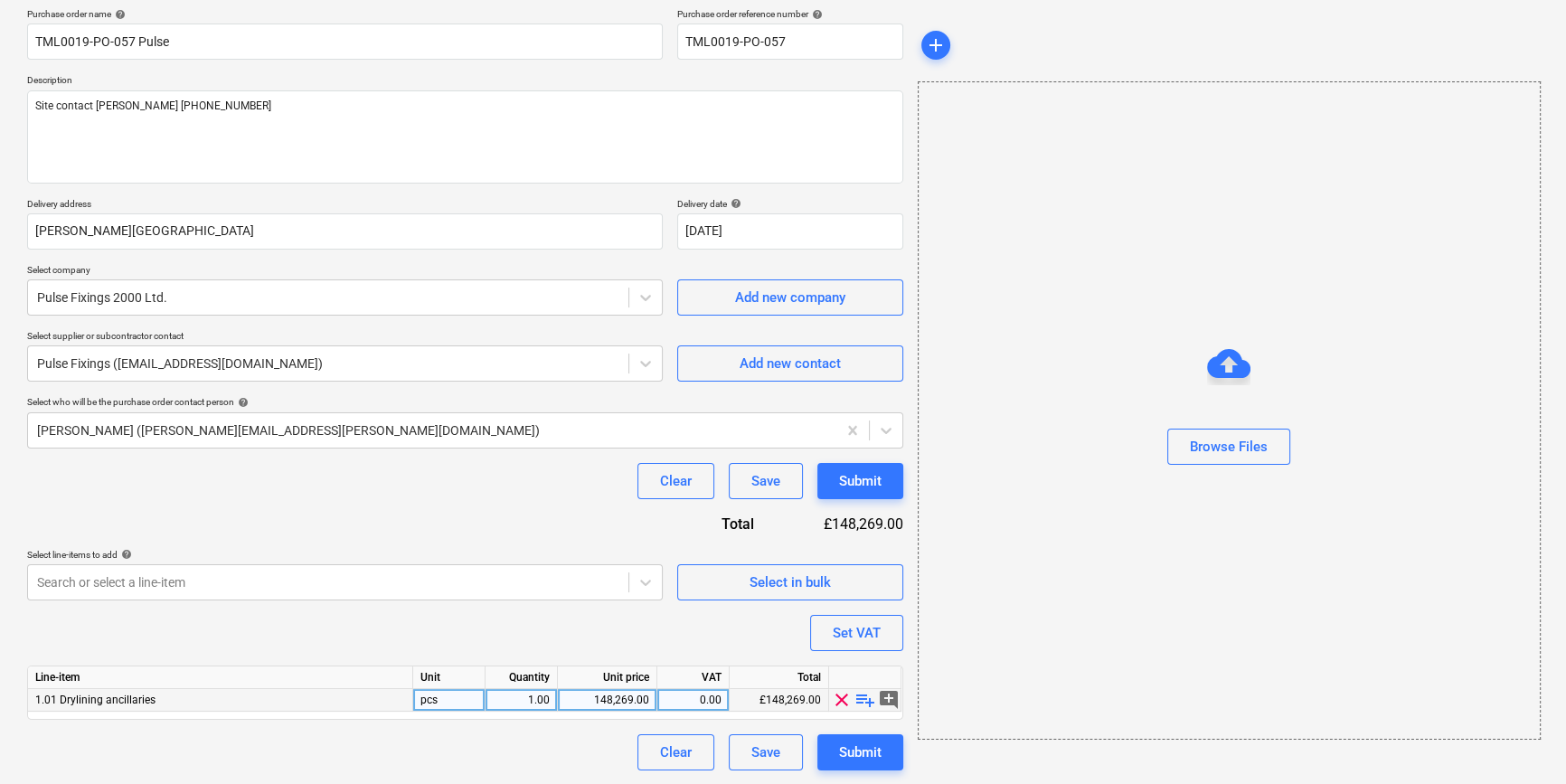
click at [861, 699] on span "playlist_add" at bounding box center [865, 699] width 22 height 22
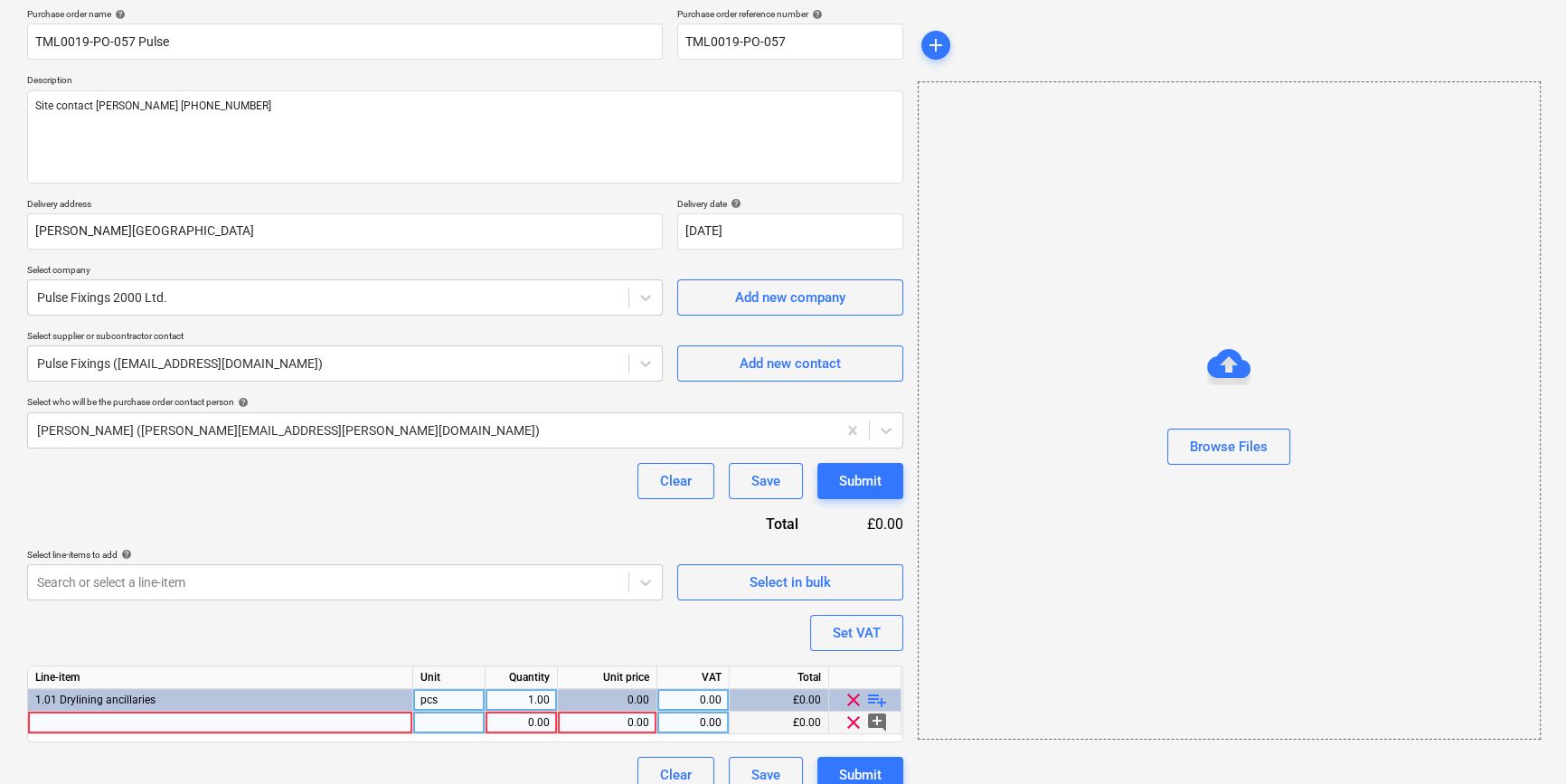
click at [62, 721] on div at bounding box center [221, 723] width 385 height 23
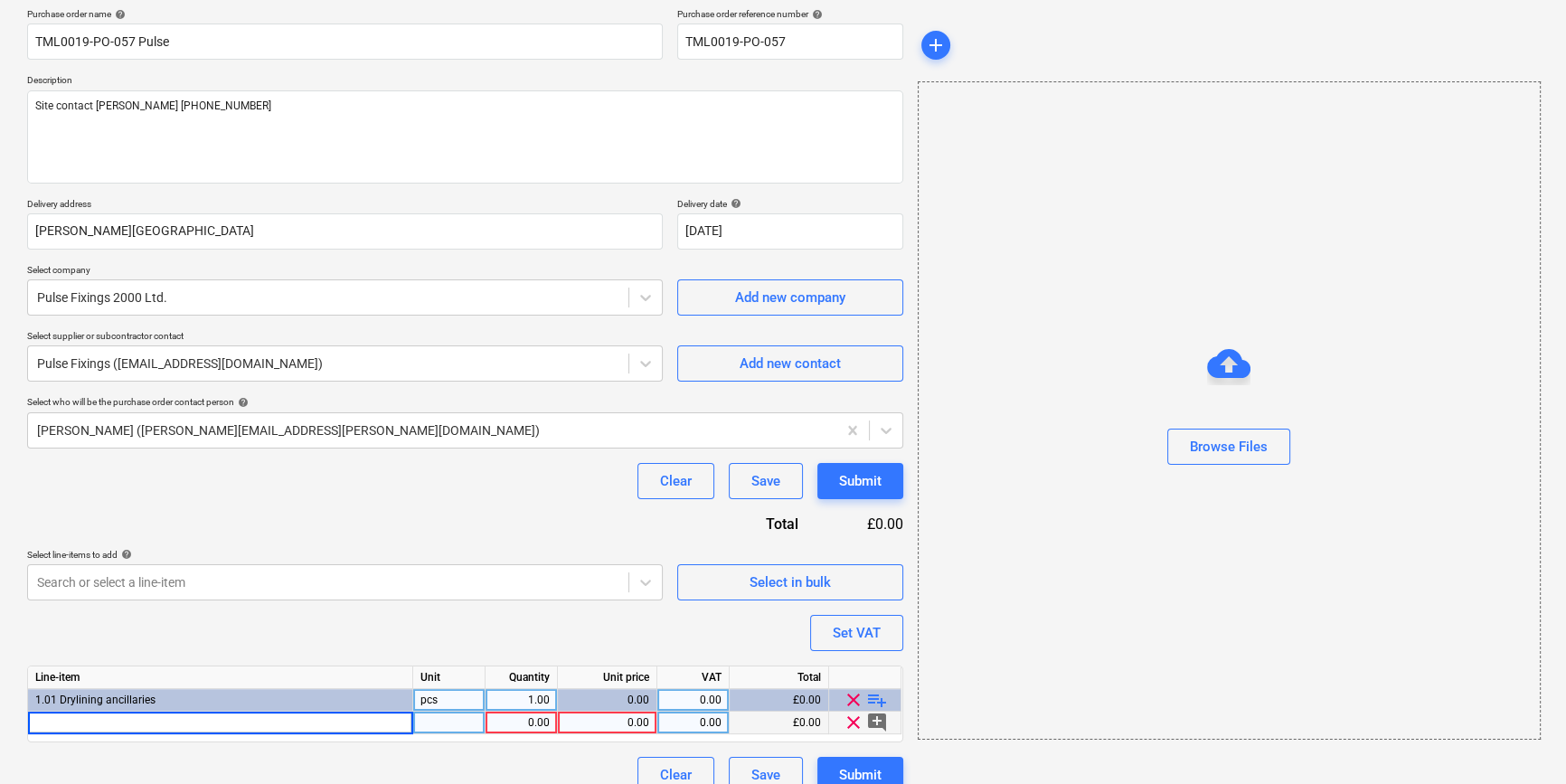
type input "THISTLE THIN COAT ANGLE BEAD 3.0M BRITISH GYPSUM (50/BOX)"
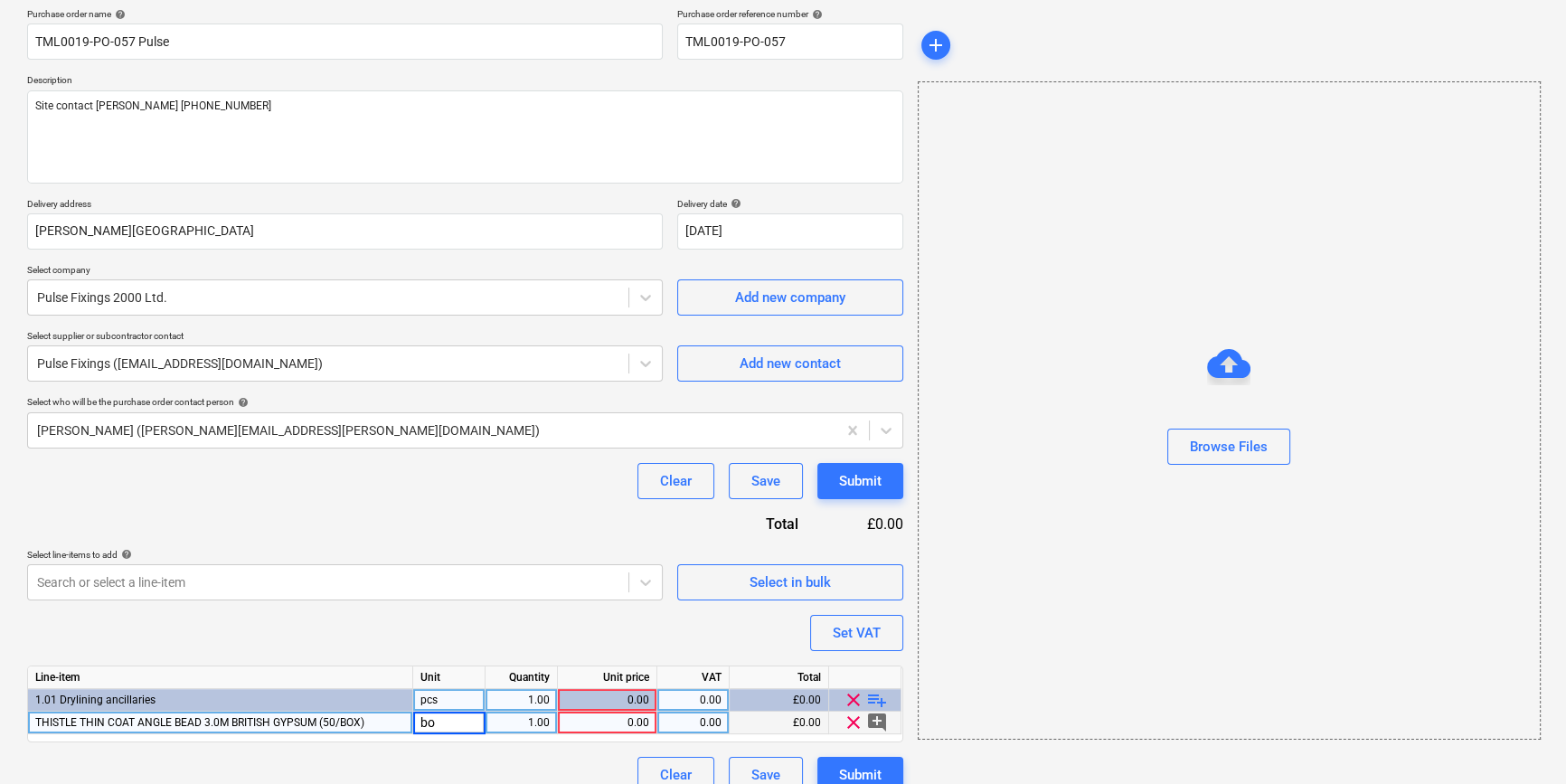
type input "box"
type input "10"
type input "76.22"
type input "20"
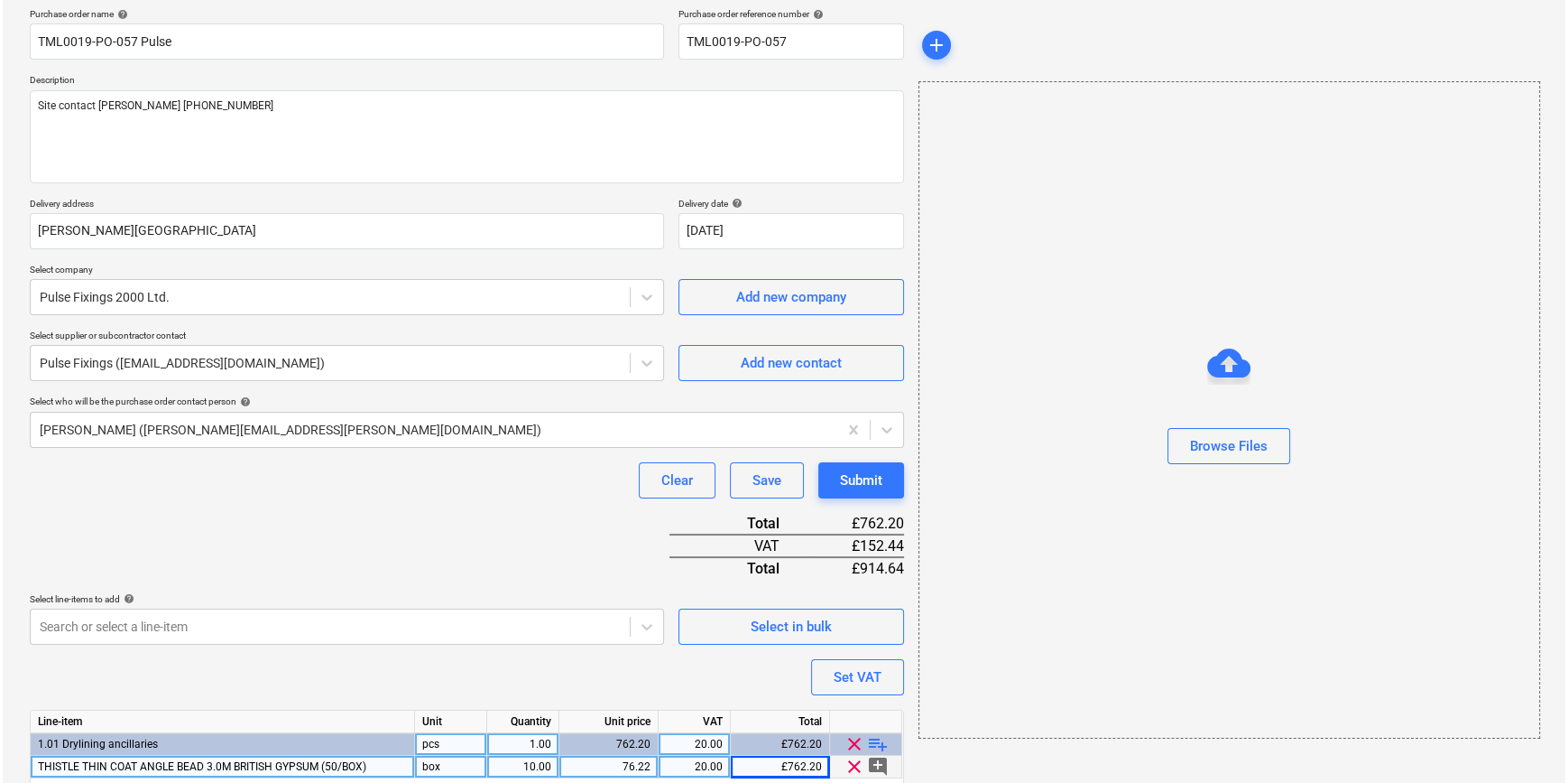
scroll to position [207, 0]
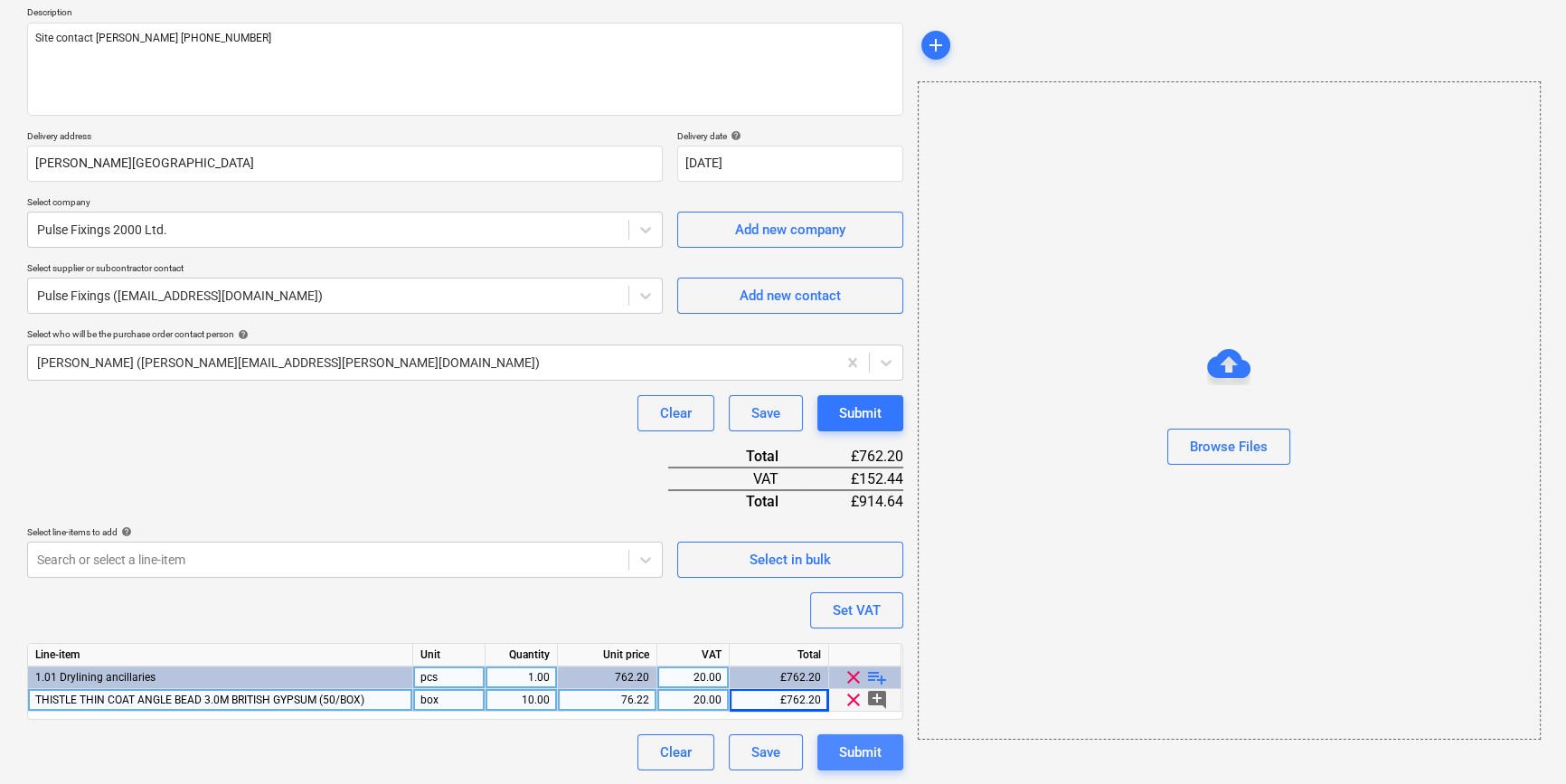
click at [873, 752] on div "Submit" at bounding box center [860, 751] width 42 height 23
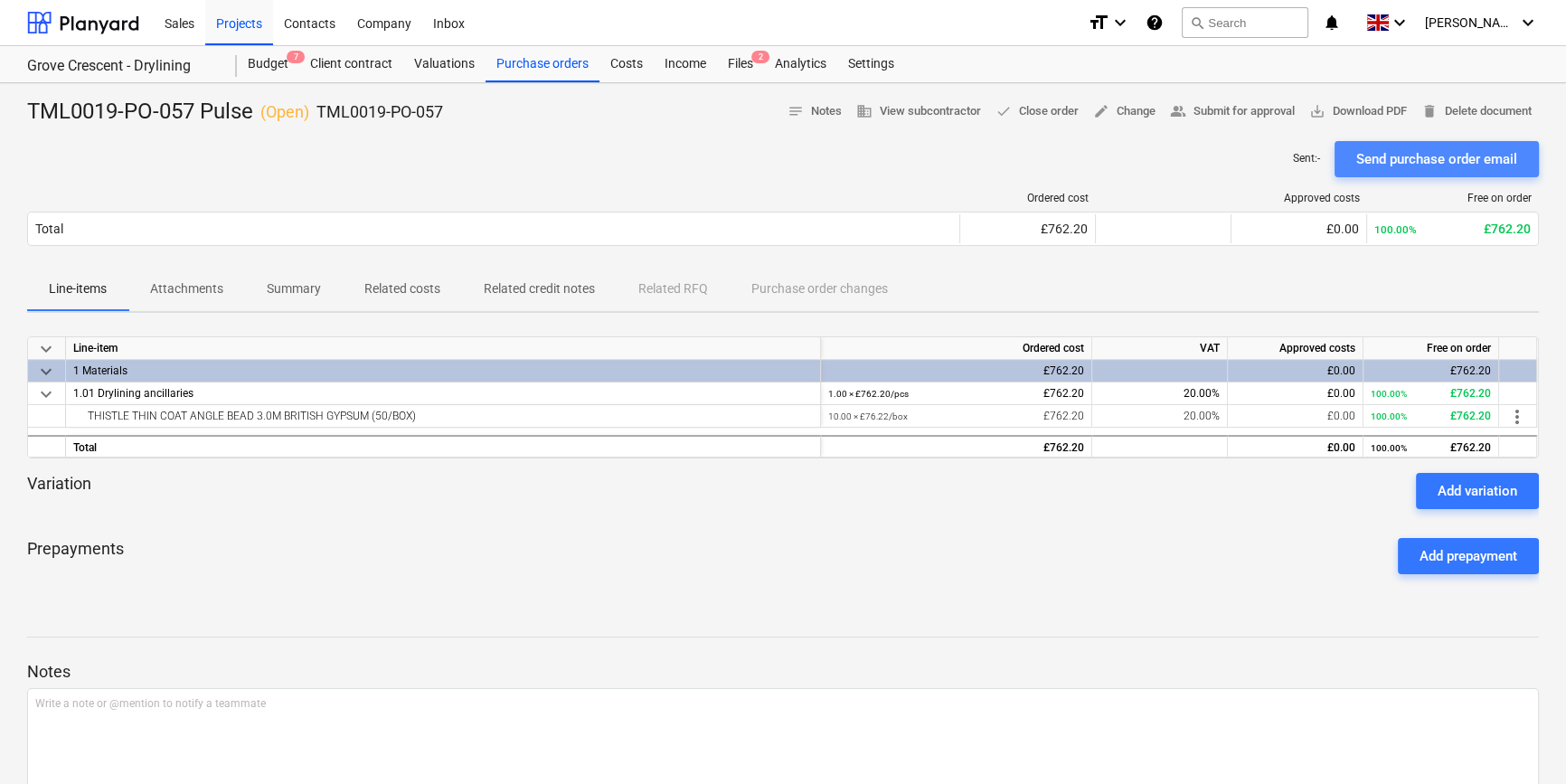
click at [1412, 160] on div "Send purchase order email" at bounding box center [1436, 159] width 161 height 23
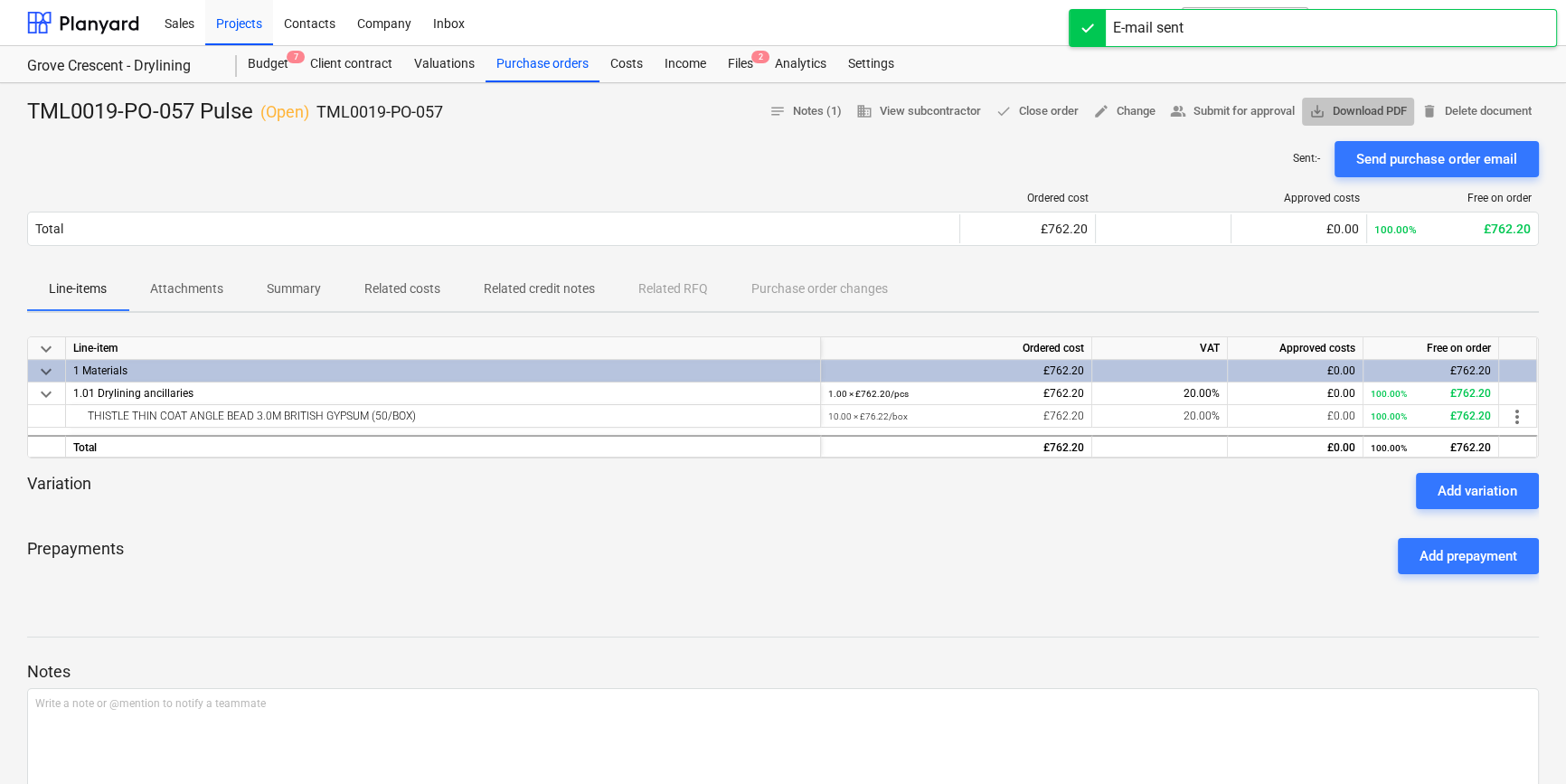
click at [1367, 114] on span "save_alt Download PDF" at bounding box center [1358, 112] width 98 height 21
